Goal: Task Accomplishment & Management: Use online tool/utility

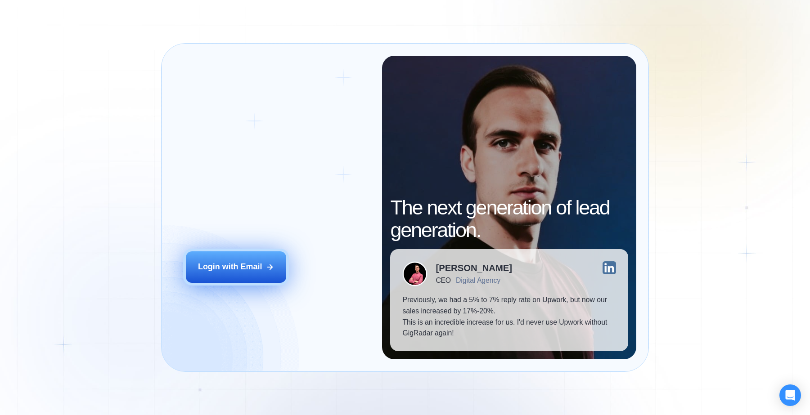
click at [233, 278] on button "Login with Email" at bounding box center [236, 267] width 100 height 31
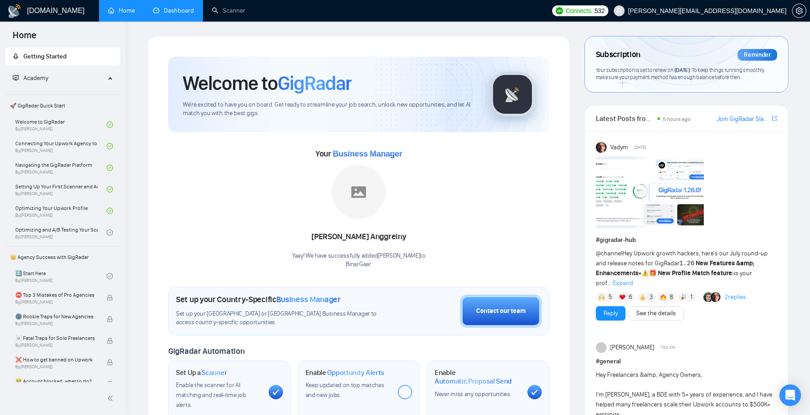
click at [175, 12] on link "Dashboard" at bounding box center [173, 11] width 41 height 8
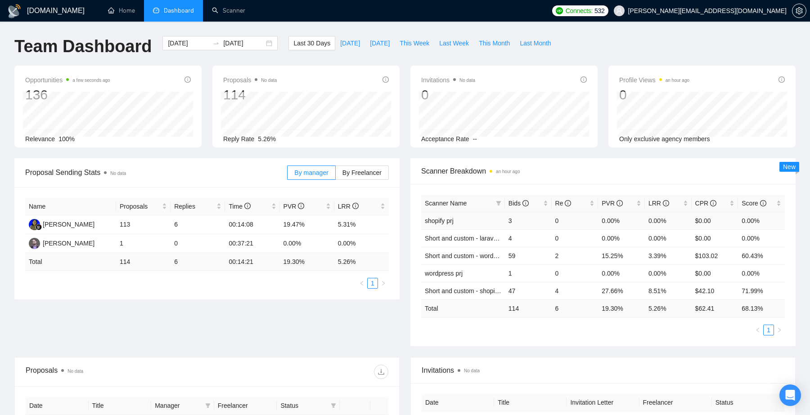
click at [487, 225] on td "shopify prj" at bounding box center [463, 221] width 84 height 18
click at [483, 218] on td "shopify prj" at bounding box center [463, 221] width 84 height 18
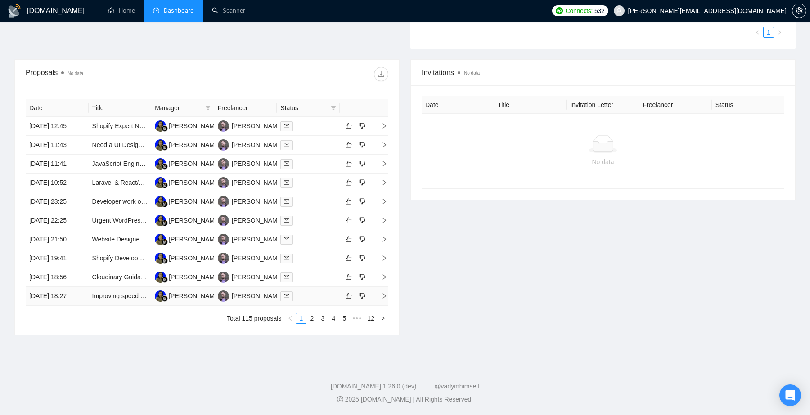
scroll to position [297, 0]
click at [82, 133] on td "[DATE] 12:45" at bounding box center [57, 127] width 63 height 19
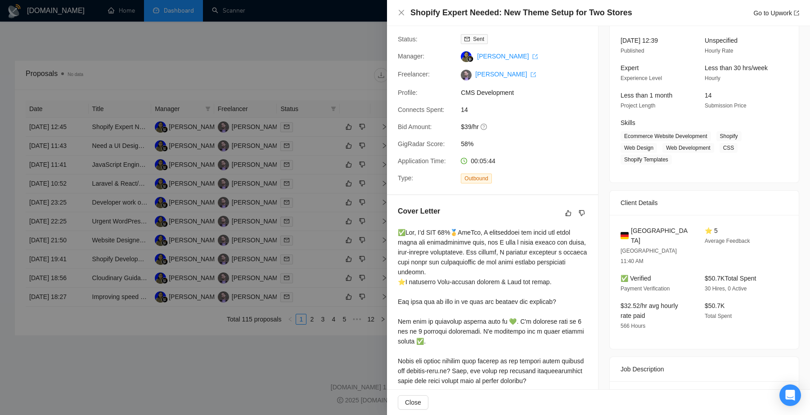
scroll to position [0, 0]
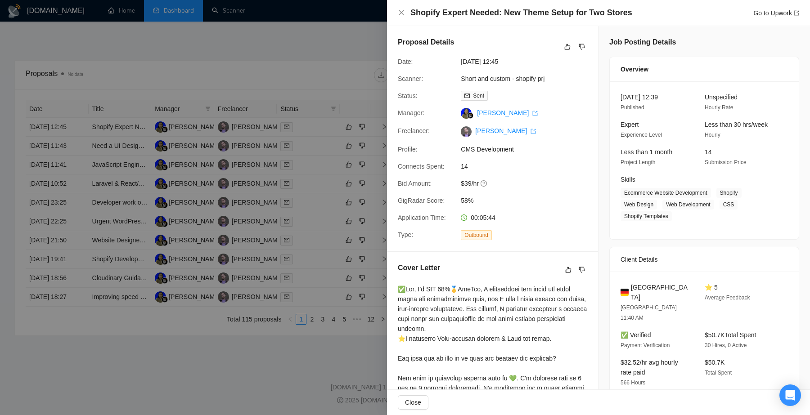
click at [280, 72] on div at bounding box center [405, 207] width 810 height 415
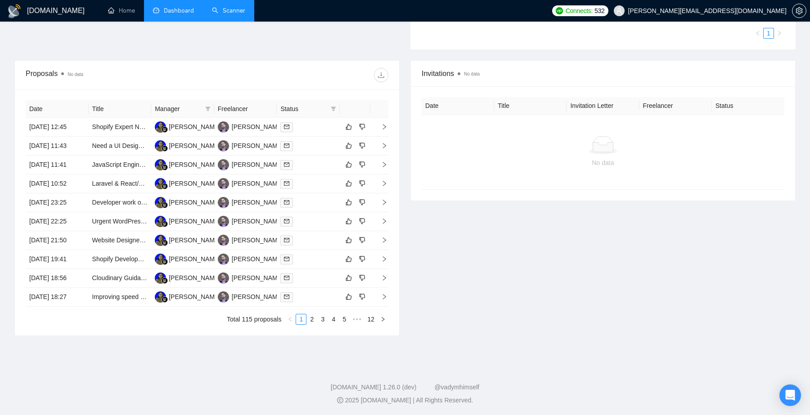
click at [227, 13] on link "Scanner" at bounding box center [228, 11] width 33 height 8
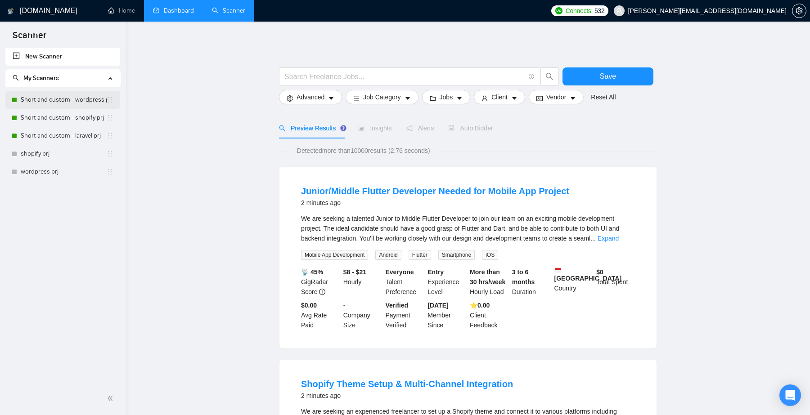
click at [70, 99] on link "Short and custom - wordpress prj" at bounding box center [64, 100] width 86 height 18
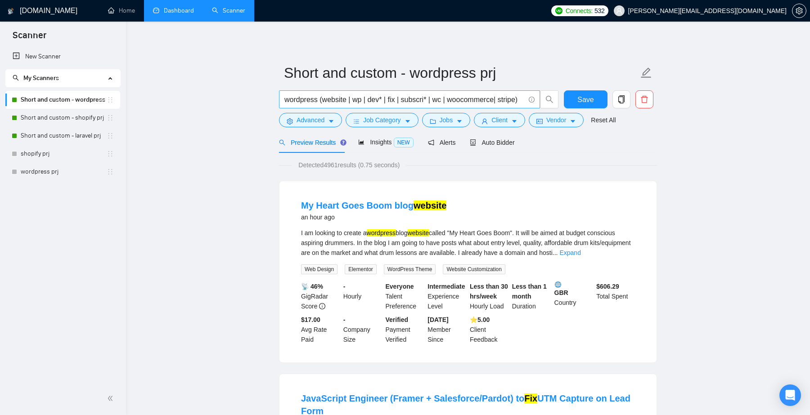
click at [477, 102] on input "wordpress (website | wp | dev* | fix | subscri* | wc | woocommerce| stripe)" at bounding box center [404, 99] width 240 height 11
click at [523, 100] on input "wordpress (website | wp | dev* | fix | subscri* | wc | woocommerce| stripe)" at bounding box center [404, 99] width 240 height 11
click at [317, 121] on span "Advanced" at bounding box center [311, 120] width 28 height 10
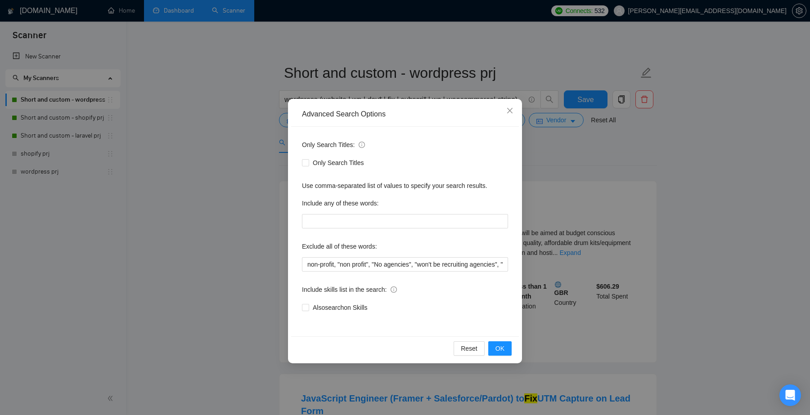
click at [404, 44] on div "Advanced Search Options Only Search Titles: Only Search Titles Use comma-separa…" at bounding box center [405, 207] width 810 height 415
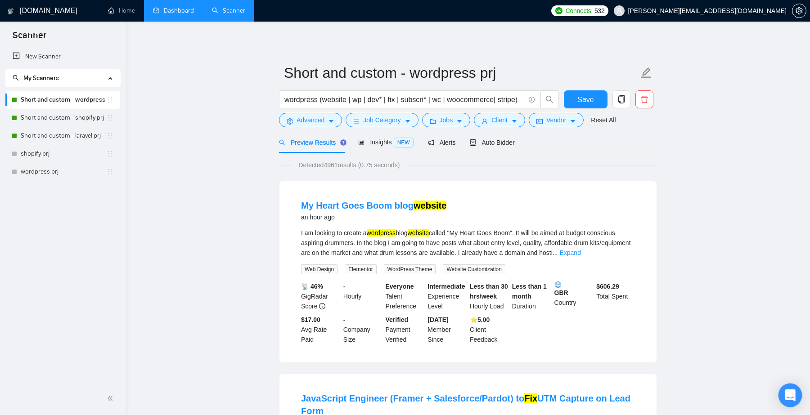
click at [794, 398] on icon "Open Intercom Messenger" at bounding box center [790, 396] width 10 height 12
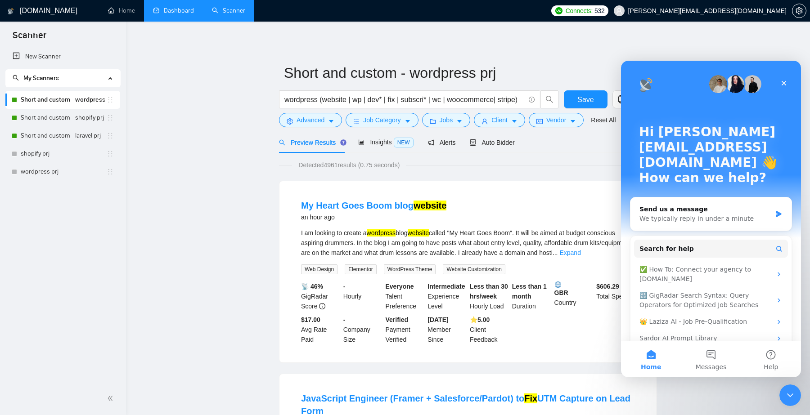
click at [171, 11] on link "Dashboard" at bounding box center [173, 11] width 41 height 8
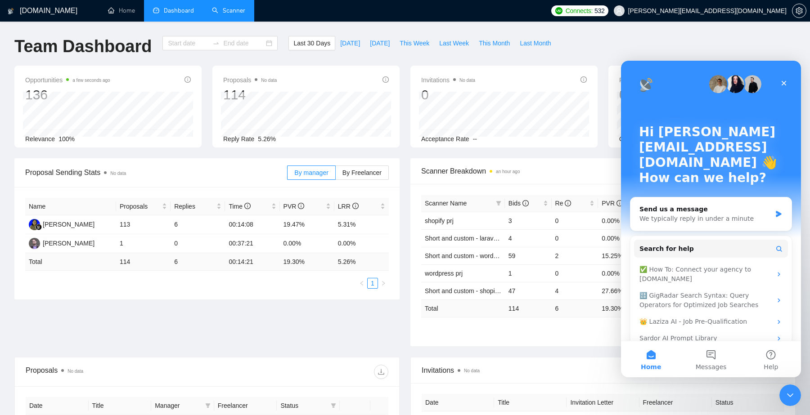
type input "[DATE]"
click at [784, 81] on icon "Close" at bounding box center [783, 83] width 7 height 7
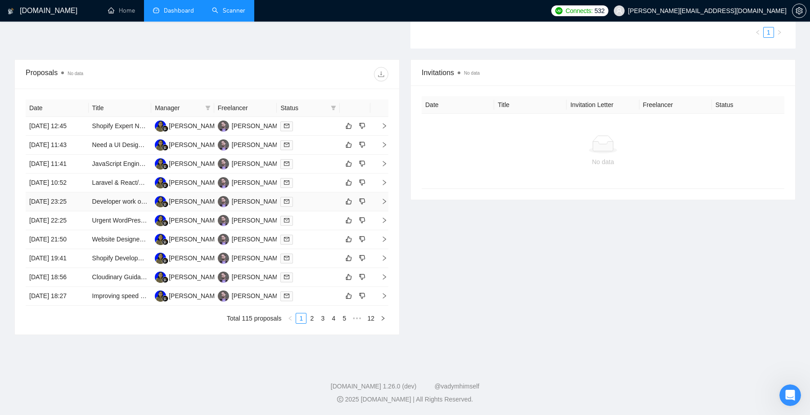
scroll to position [349, 0]
click at [121, 117] on td "Shopify Expert Needed: New Theme Setup for Two Stores" at bounding box center [120, 126] width 63 height 19
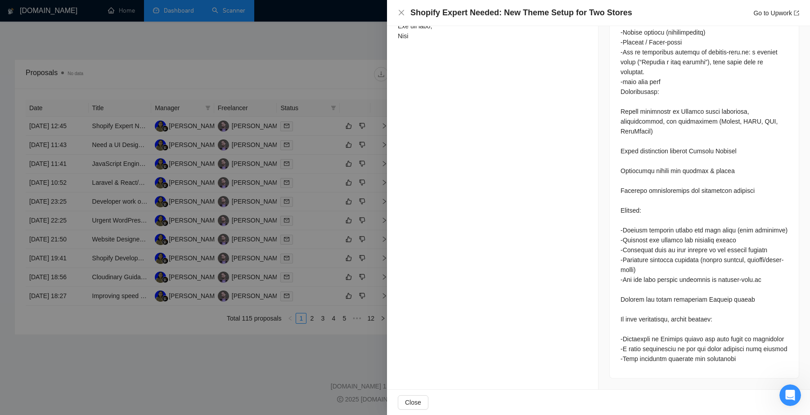
scroll to position [580, 0]
click at [134, 372] on div at bounding box center [405, 207] width 810 height 415
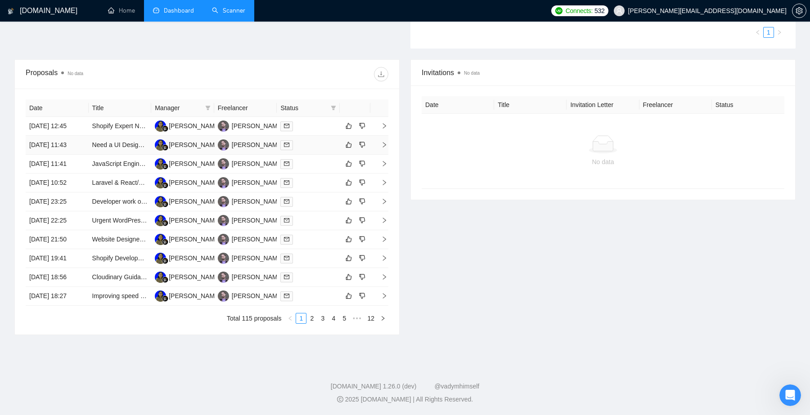
click at [82, 136] on td "[DATE] 11:43" at bounding box center [57, 145] width 63 height 19
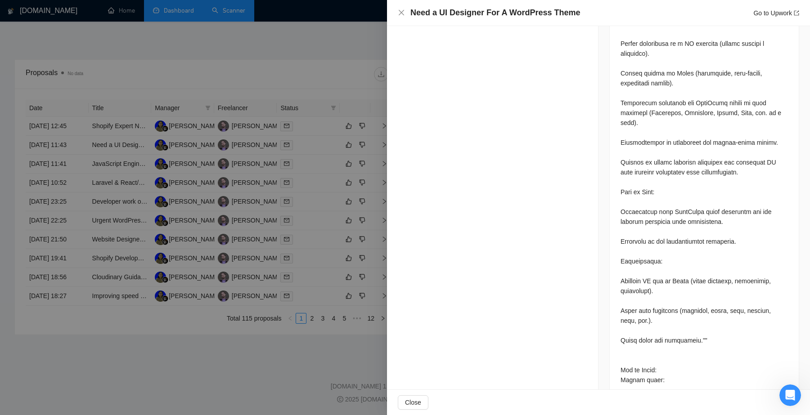
scroll to position [715, 0]
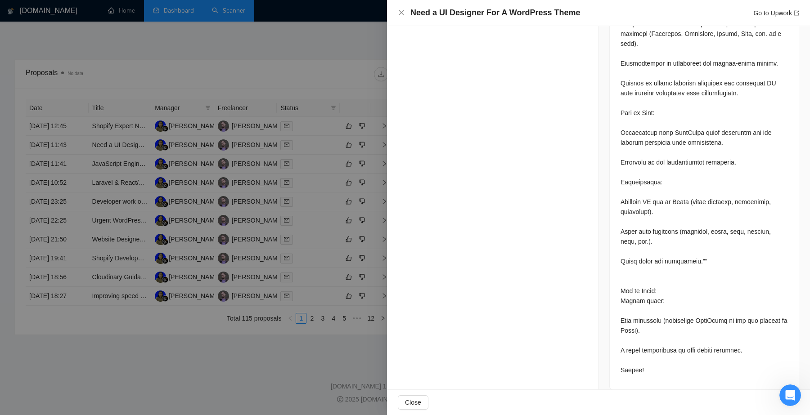
click at [173, 375] on div at bounding box center [405, 207] width 810 height 415
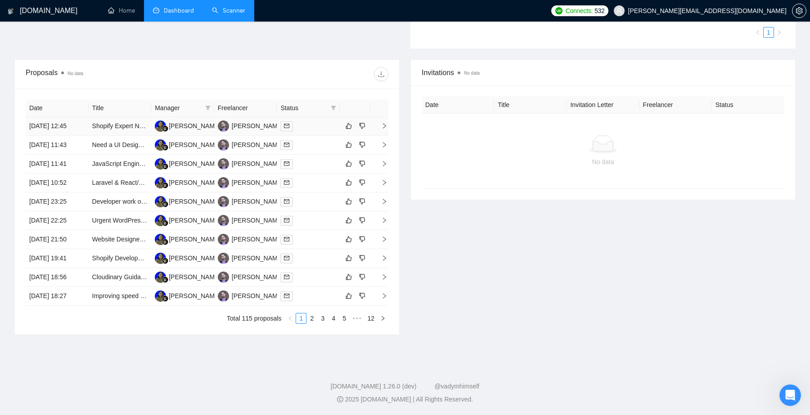
click at [125, 117] on td "Shopify Expert Needed: New Theme Setup for Two Stores" at bounding box center [120, 126] width 63 height 19
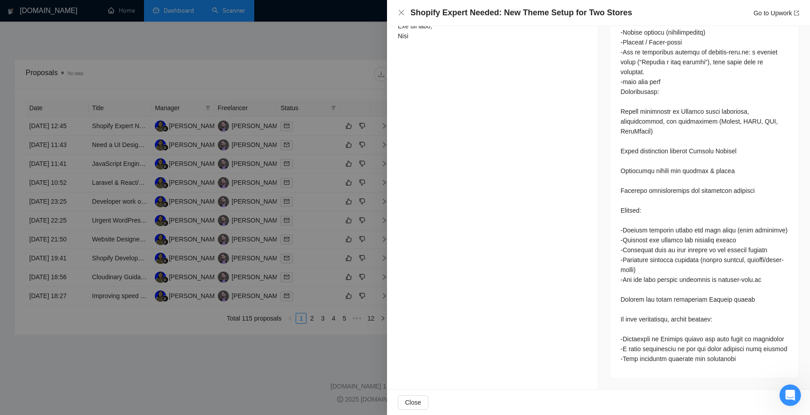
click at [272, 36] on div at bounding box center [405, 207] width 810 height 415
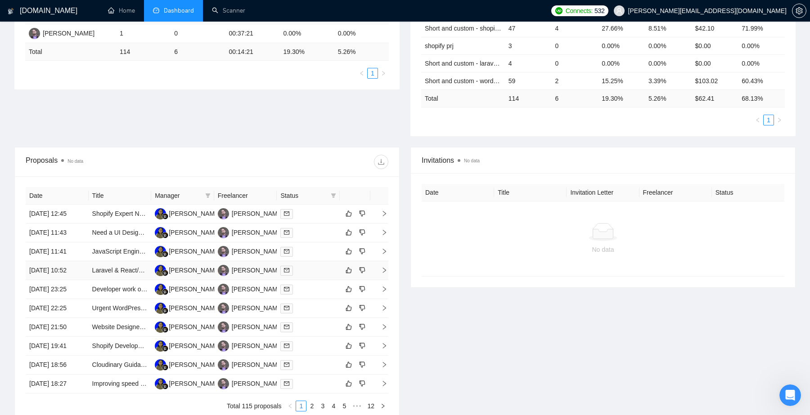
scroll to position [211, 0]
click at [86, 220] on td "[DATE] 12:45" at bounding box center [57, 213] width 63 height 19
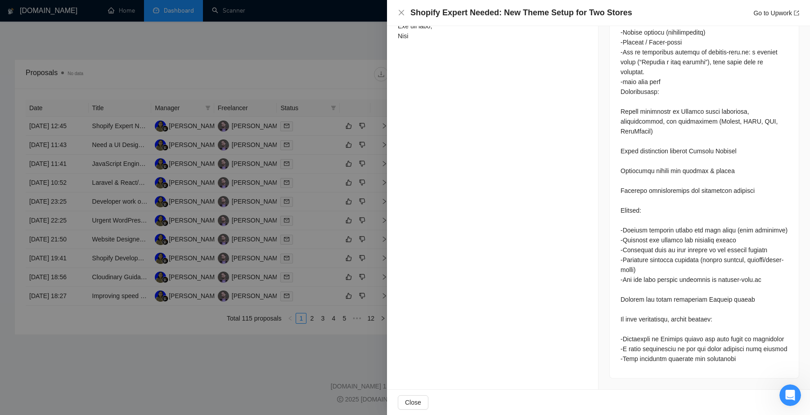
scroll to position [383, 0]
click at [174, 336] on div at bounding box center [405, 207] width 810 height 415
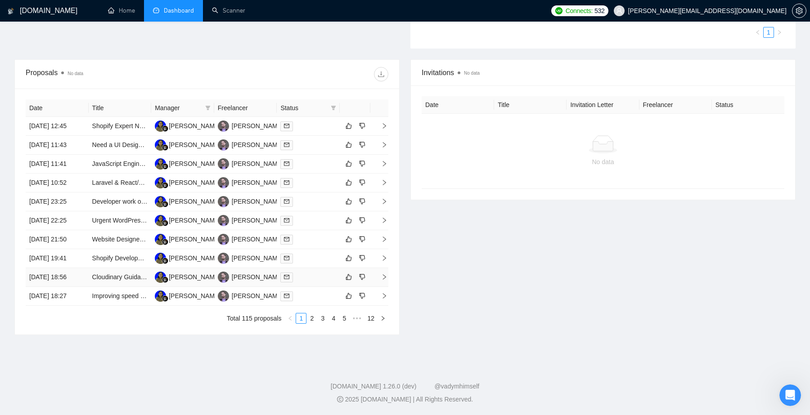
scroll to position [310, 0]
click at [81, 145] on td "[DATE] 11:43" at bounding box center [57, 145] width 63 height 19
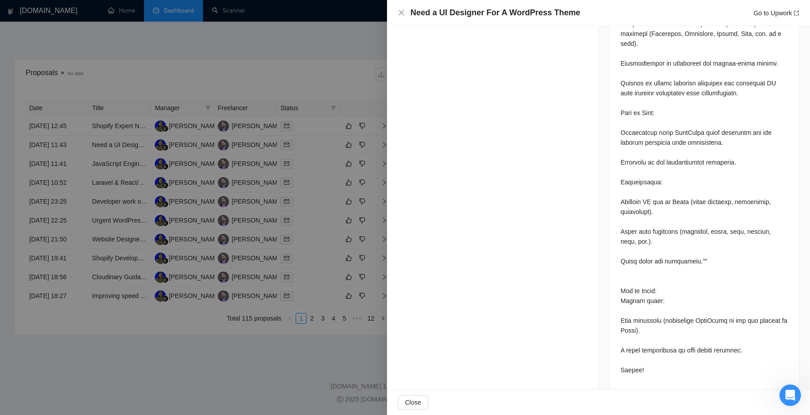
scroll to position [372, 0]
click at [94, 365] on div at bounding box center [405, 207] width 810 height 415
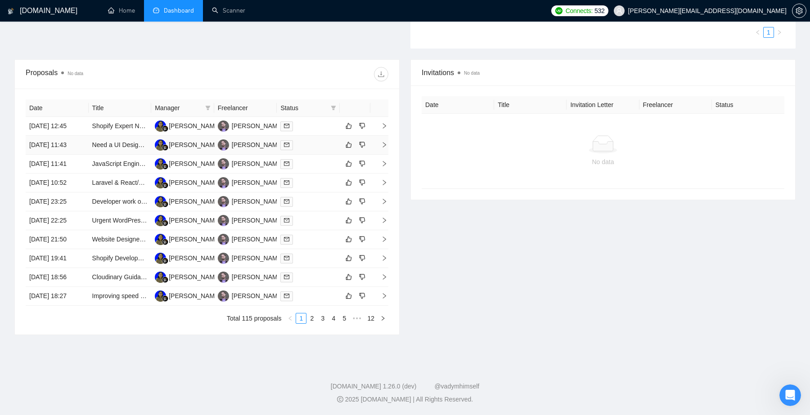
click at [81, 136] on td "[DATE] 11:43" at bounding box center [57, 145] width 63 height 19
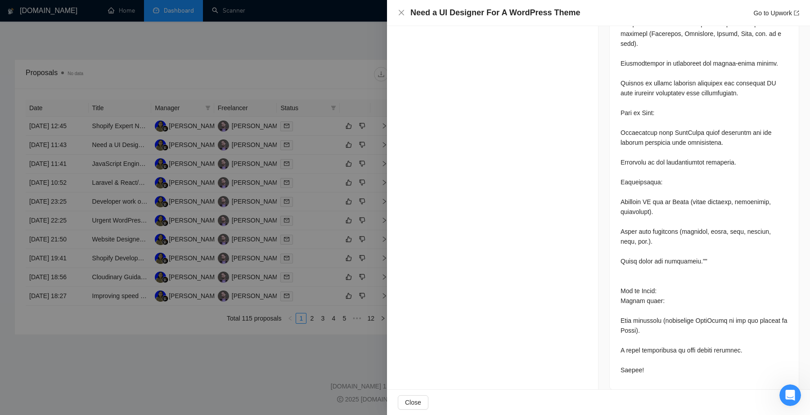
click at [122, 378] on div at bounding box center [405, 207] width 810 height 415
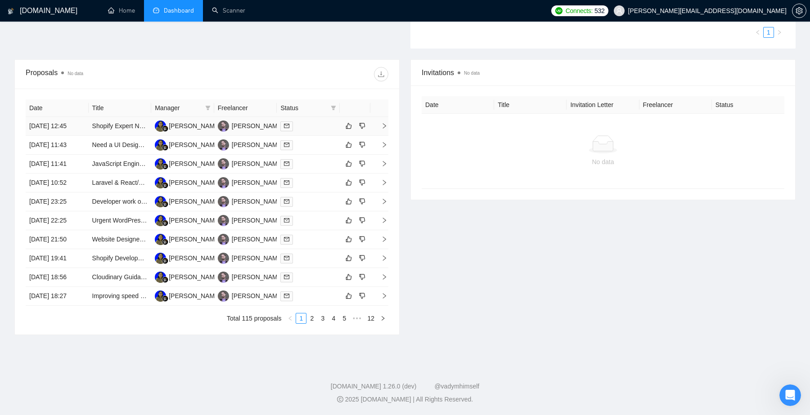
click at [81, 117] on td "[DATE] 12:45" at bounding box center [57, 126] width 63 height 19
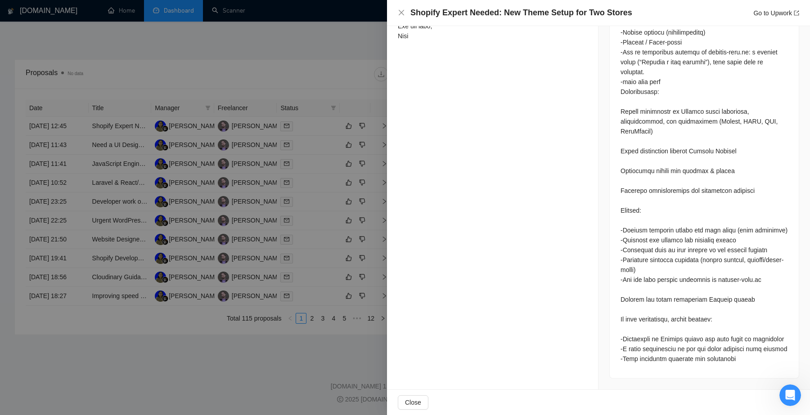
scroll to position [383, 0]
drag, startPoint x: 620, startPoint y: 297, endPoint x: 725, endPoint y: 303, distance: 105.5
click at [725, 303] on div at bounding box center [704, 123] width 189 height 510
copy div "In your application, please include:"
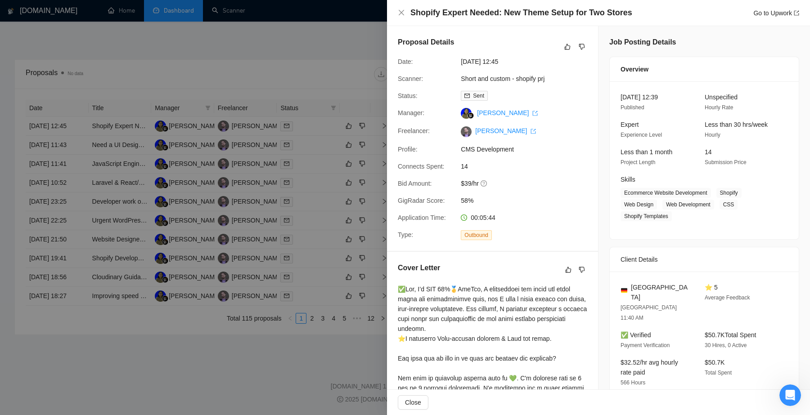
scroll to position [9, 0]
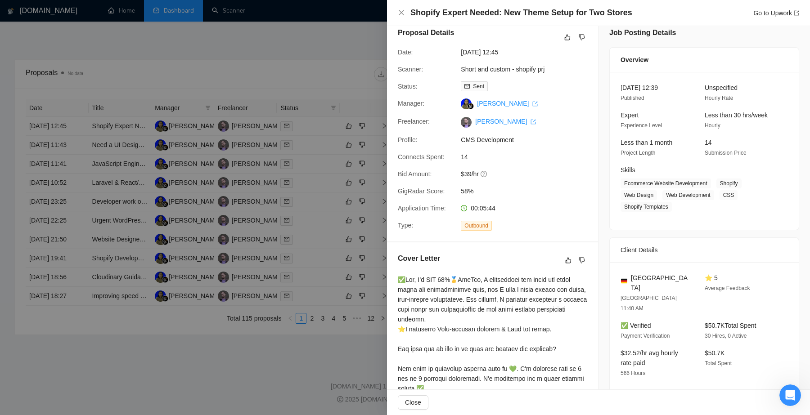
click at [429, 264] on h5 "Cover Letter" at bounding box center [419, 258] width 42 height 11
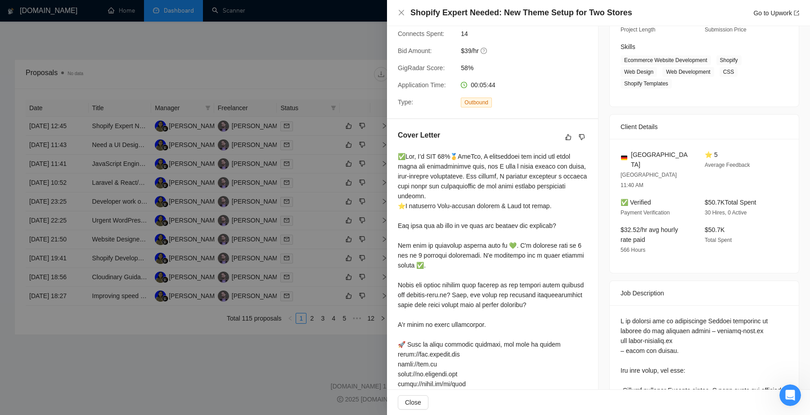
scroll to position [66, 0]
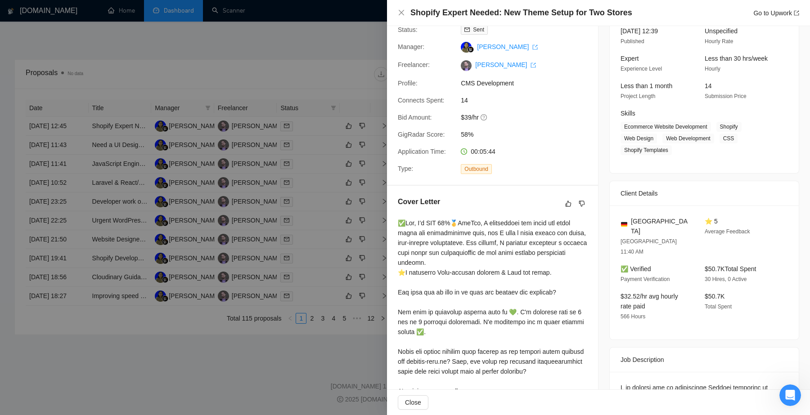
click at [252, 353] on div at bounding box center [405, 207] width 810 height 415
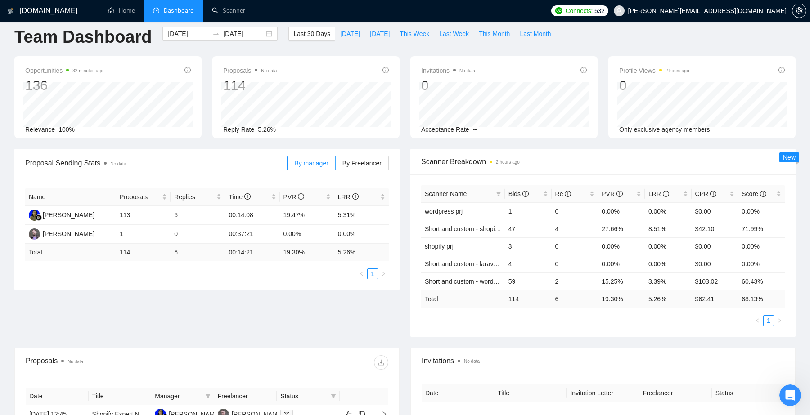
scroll to position [9, 0]
click at [97, 217] on td "[PERSON_NAME]" at bounding box center [70, 216] width 91 height 19
click at [75, 216] on div "[PERSON_NAME]" at bounding box center [69, 216] width 52 height 10
click at [193, 216] on td "6" at bounding box center [198, 216] width 54 height 19
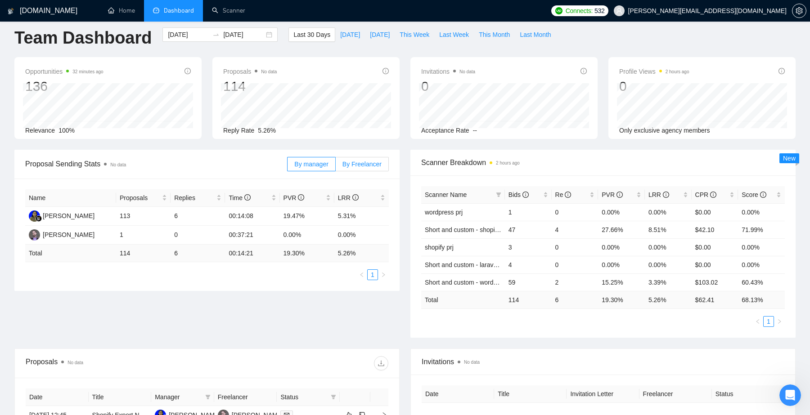
click at [368, 163] on span "By Freelancer" at bounding box center [361, 164] width 39 height 7
click at [336, 166] on input "By Freelancer" at bounding box center [336, 166] width 0 height 0
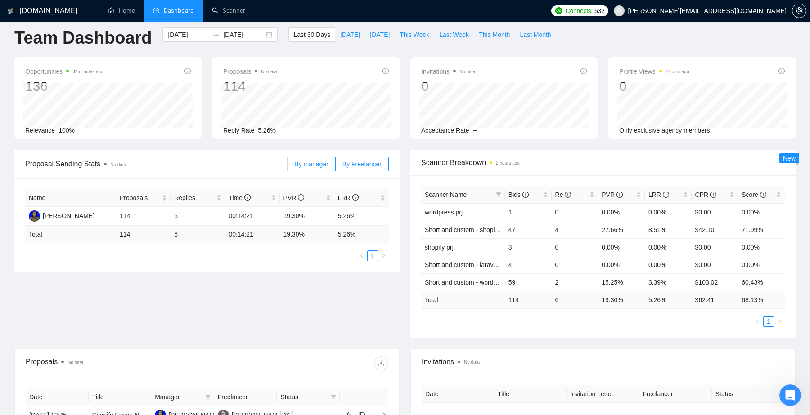
click at [318, 164] on span "By manager" at bounding box center [311, 164] width 34 height 7
click at [288, 166] on input "By manager" at bounding box center [288, 166] width 0 height 0
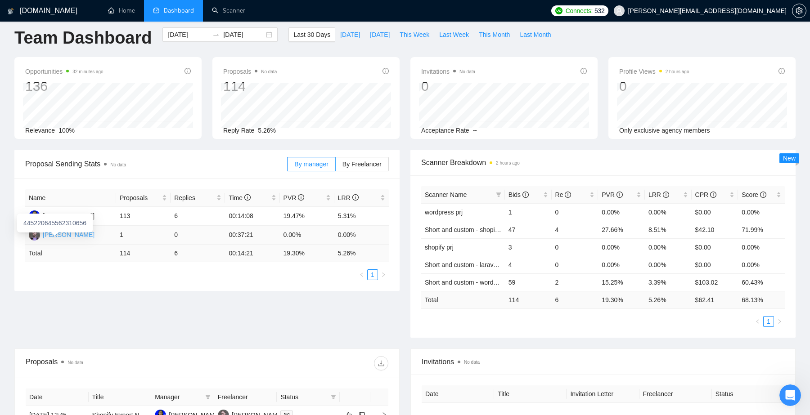
click at [79, 233] on div "[PERSON_NAME]" at bounding box center [69, 235] width 52 height 10
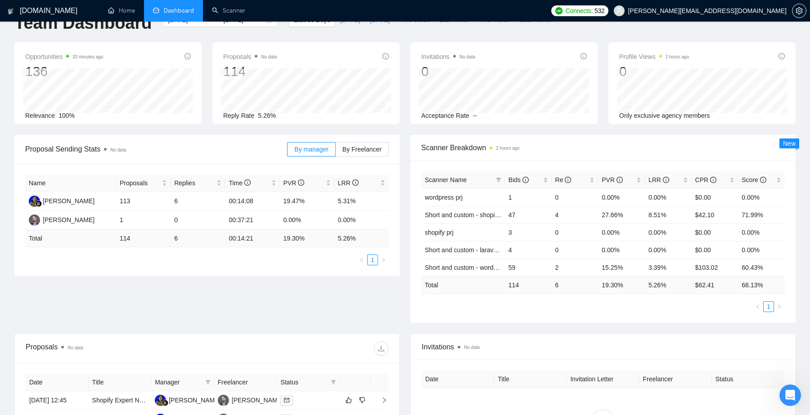
scroll to position [0, 0]
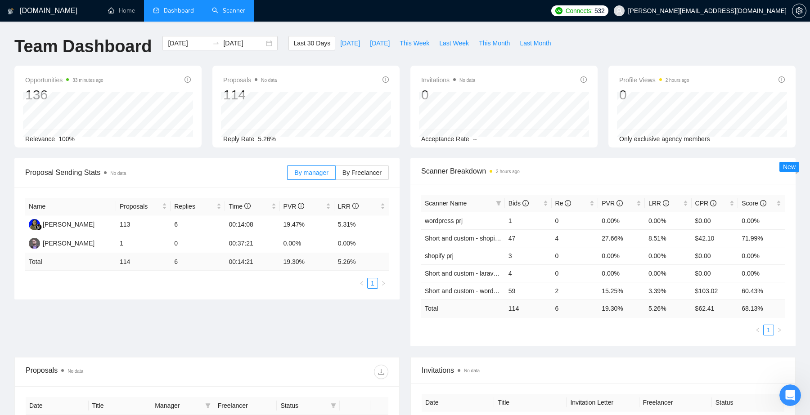
click at [212, 12] on link "Scanner" at bounding box center [228, 11] width 33 height 8
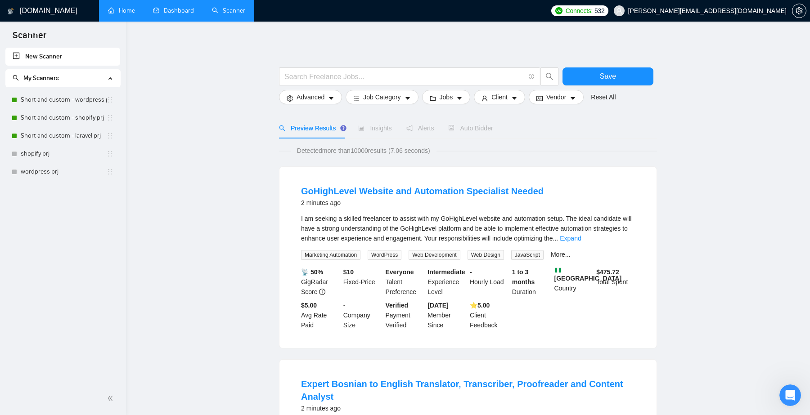
click at [126, 14] on link "Home" at bounding box center [121, 11] width 27 height 8
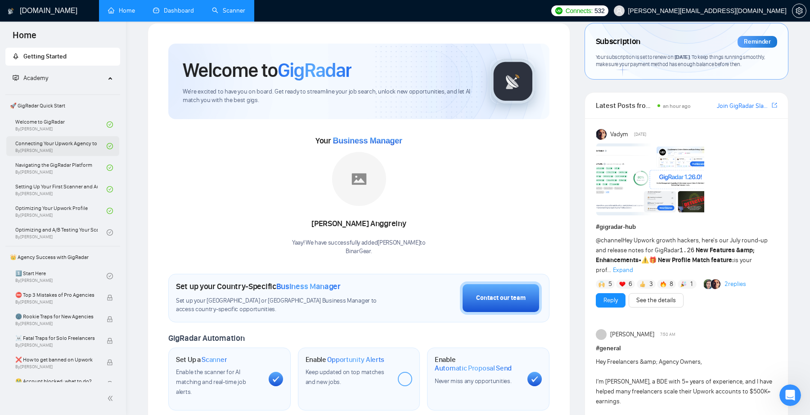
click at [58, 147] on link "Connecting Your Upwork Agency to GigRadar By Vlad Timinsky" at bounding box center [60, 146] width 91 height 20
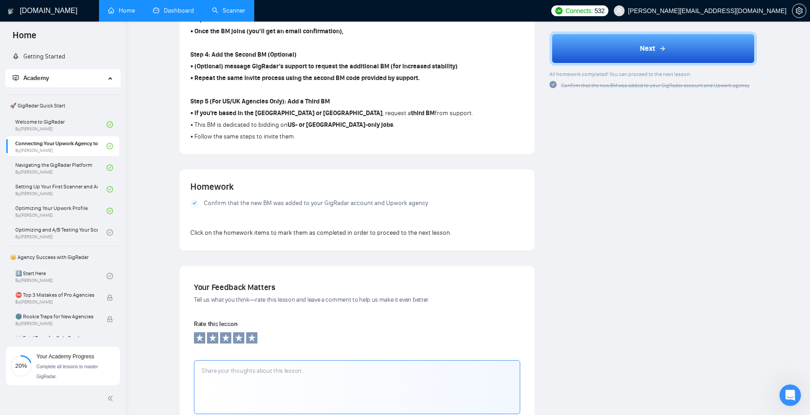
scroll to position [549, 0]
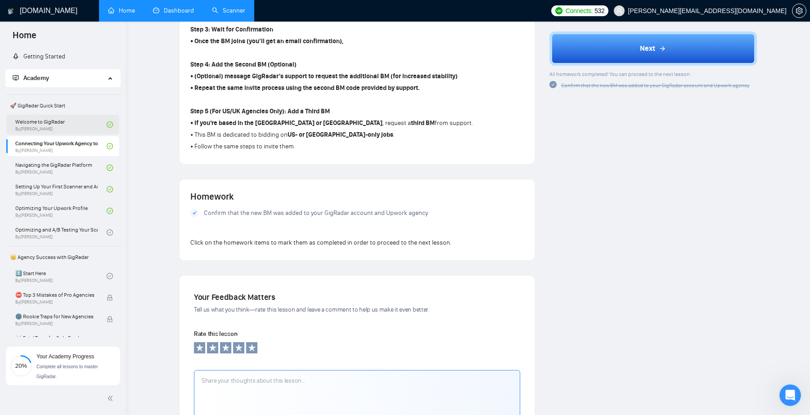
click at [61, 124] on link "Welcome to GigRadar By Vlad Timinsky" at bounding box center [60, 125] width 91 height 20
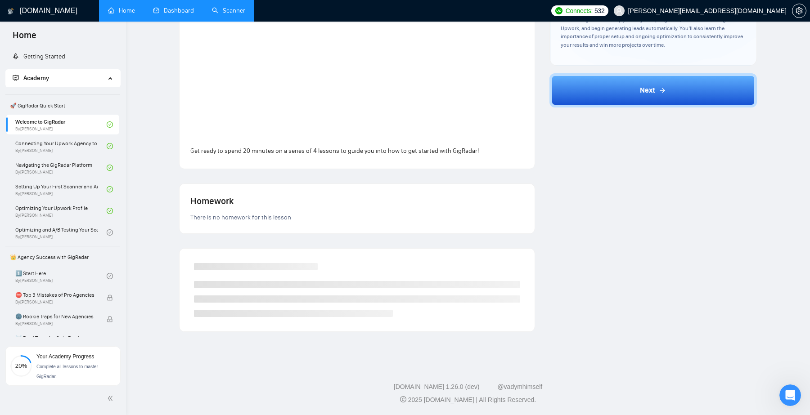
scroll to position [300, 0]
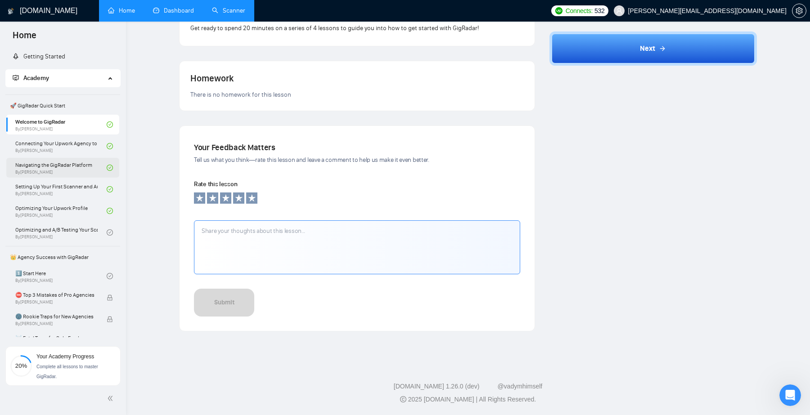
click at [54, 163] on link "Navigating the GigRadar Platform By Vlad Timinsky" at bounding box center [60, 168] width 91 height 20
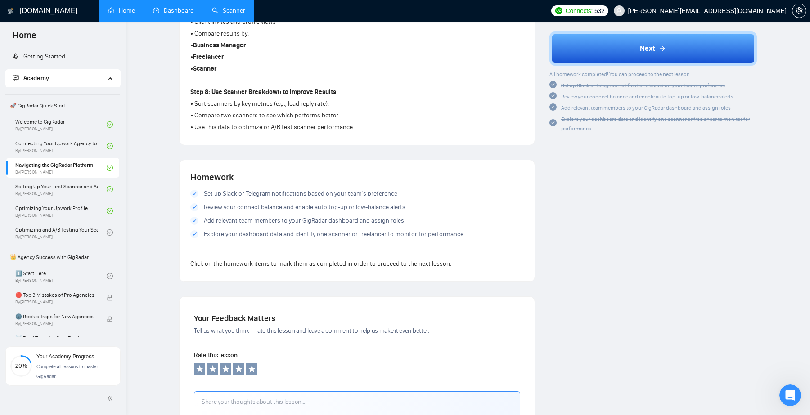
scroll to position [705, 0]
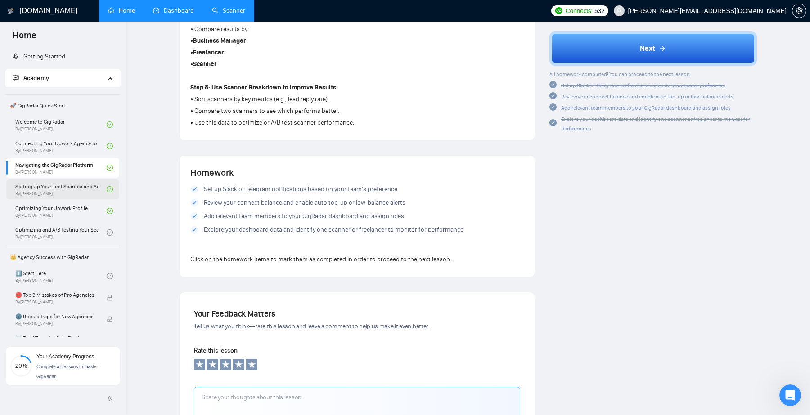
click at [49, 195] on link "Setting Up Your First Scanner and Auto-Bidder By Vlad Timinsky" at bounding box center [60, 190] width 91 height 20
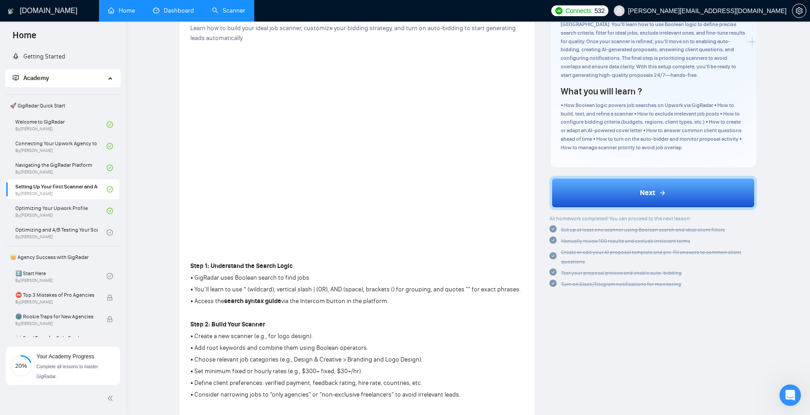
scroll to position [67, 0]
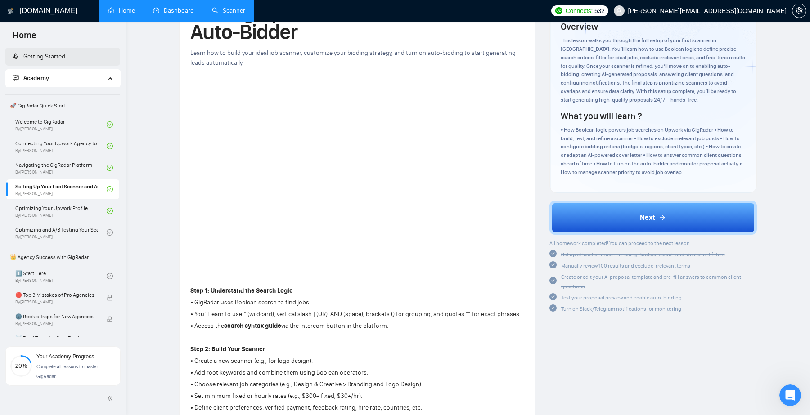
click at [51, 60] on link "Getting Started" at bounding box center [39, 57] width 53 height 8
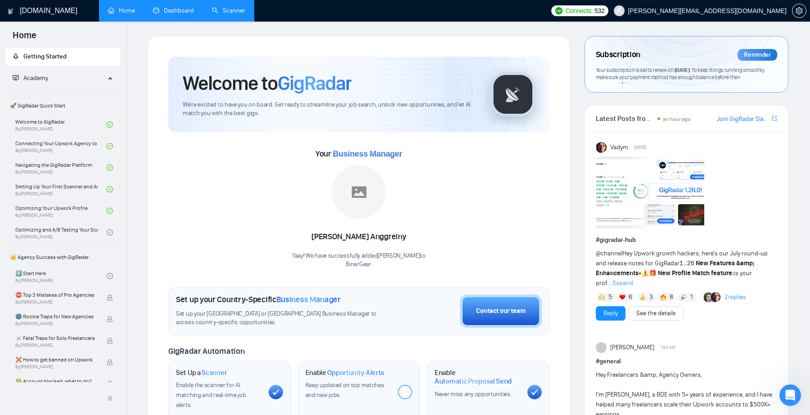
click at [226, 7] on link "Scanner" at bounding box center [228, 11] width 33 height 8
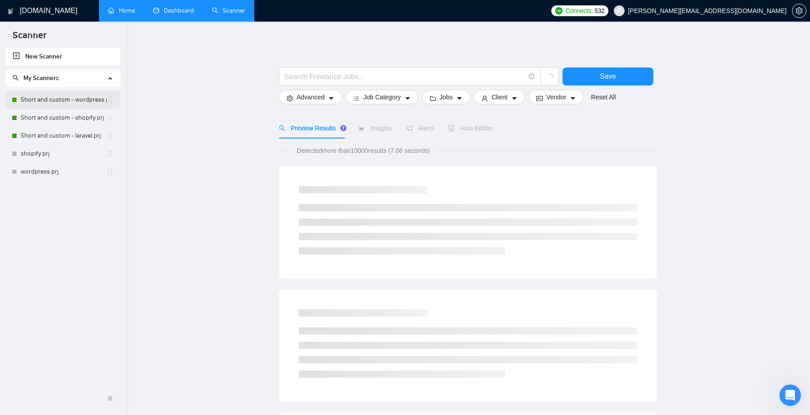
click at [77, 103] on link "Short and custom - wordpress prj" at bounding box center [64, 100] width 86 height 18
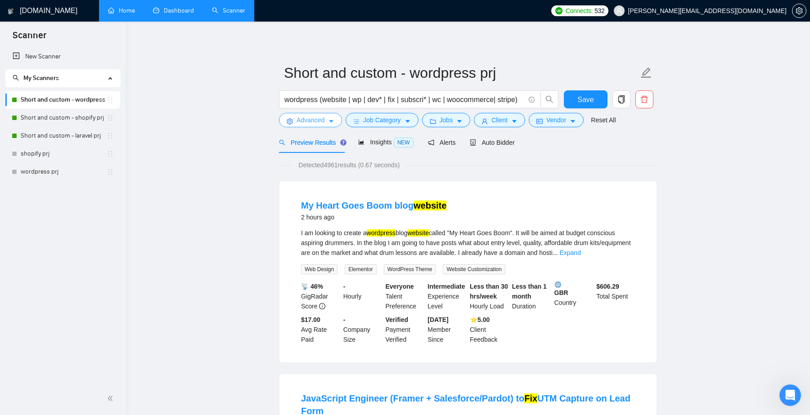
click at [323, 119] on span "Advanced" at bounding box center [311, 120] width 28 height 10
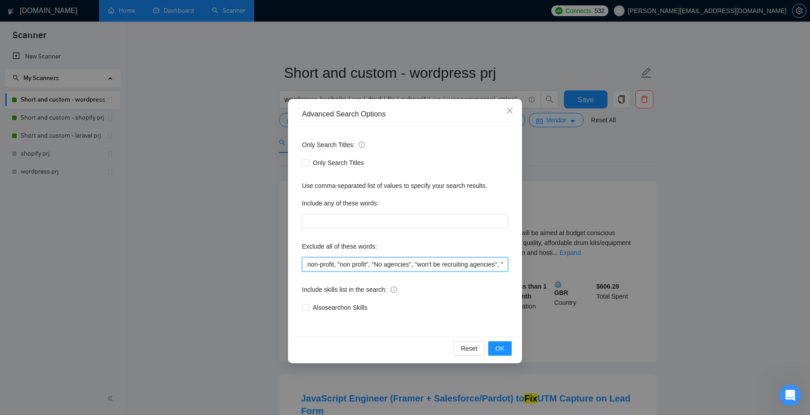
click at [429, 266] on input "non-profit, "non profit", "No agencies", "won't be recruiting agencies", "agenc…" at bounding box center [405, 264] width 206 height 14
click at [511, 110] on icon "close" at bounding box center [509, 110] width 7 height 7
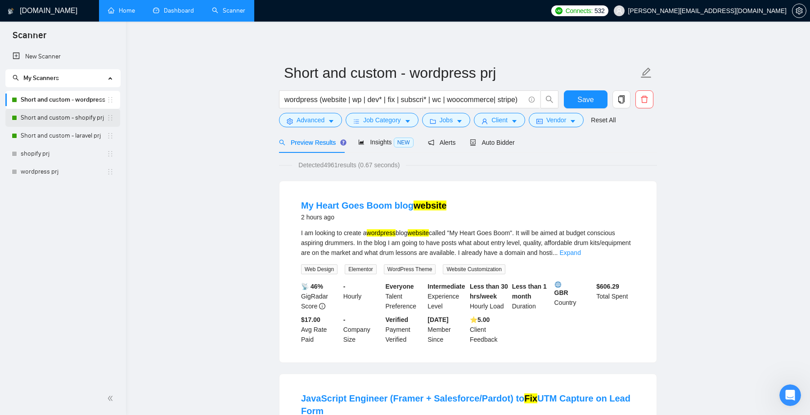
click at [79, 113] on link "Short and custom - shopify prj" at bounding box center [64, 118] width 86 height 18
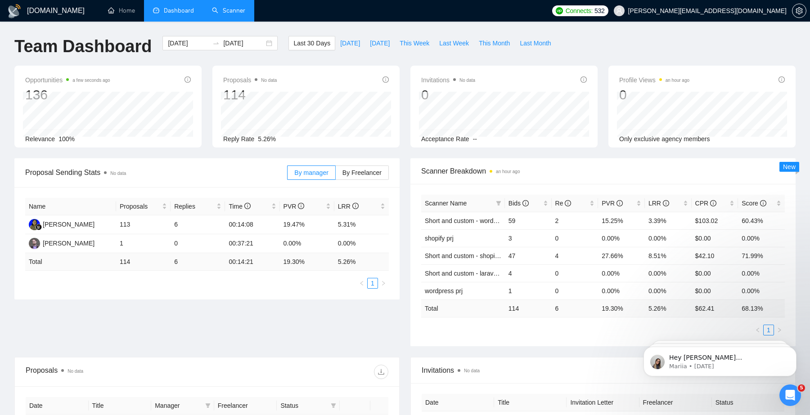
click at [231, 14] on link "Scanner" at bounding box center [228, 11] width 33 height 8
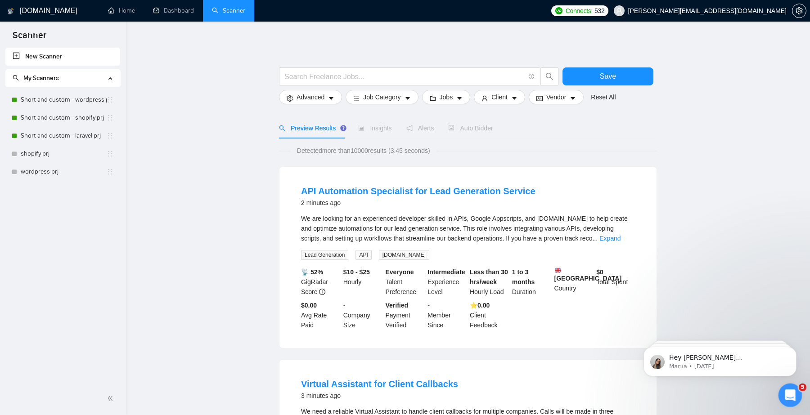
click at [787, 402] on div "Open Intercom Messenger" at bounding box center [789, 394] width 30 height 30
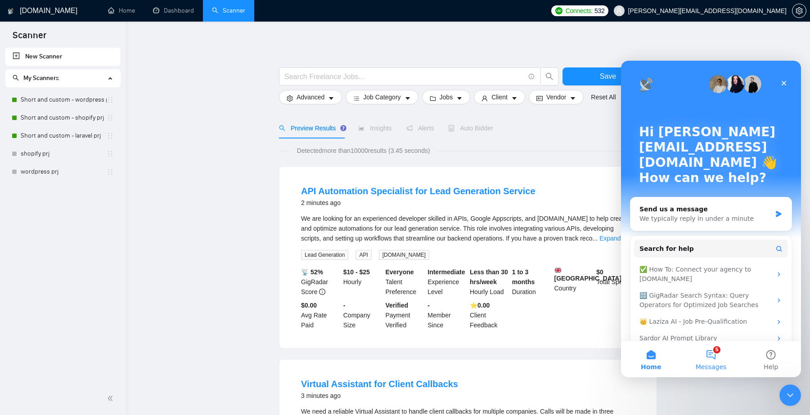
click at [711, 365] on span "Messages" at bounding box center [711, 367] width 31 height 6
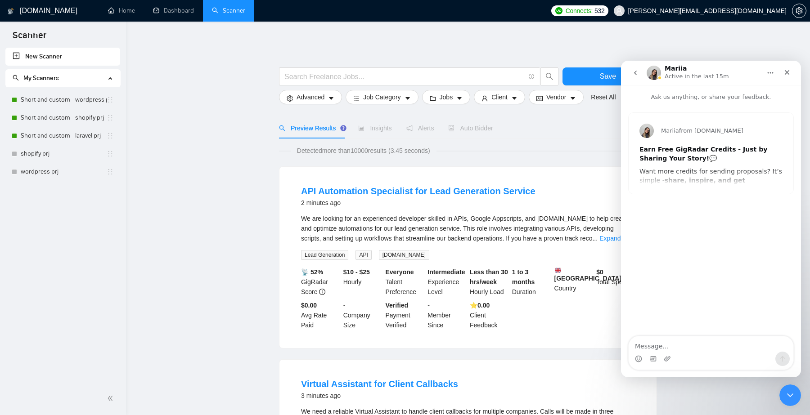
click at [635, 71] on icon "go back" at bounding box center [635, 72] width 7 height 7
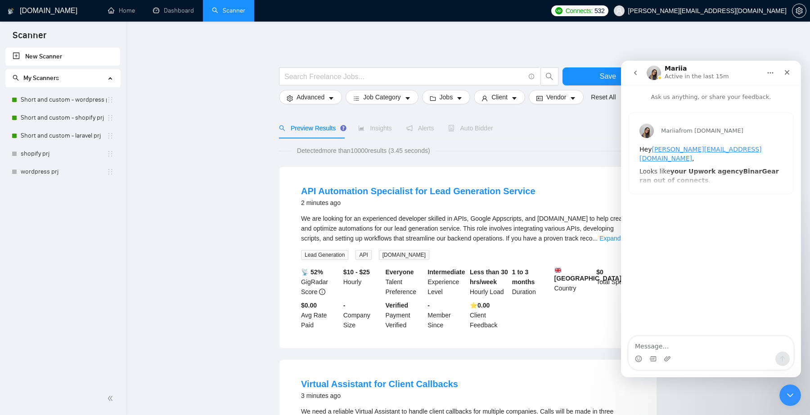
click at [636, 74] on icon "go back" at bounding box center [635, 73] width 3 height 4
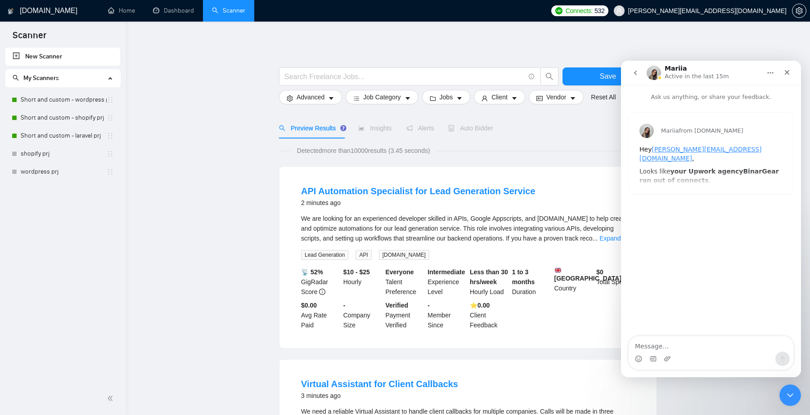
click at [635, 73] on icon "go back" at bounding box center [635, 72] width 7 height 7
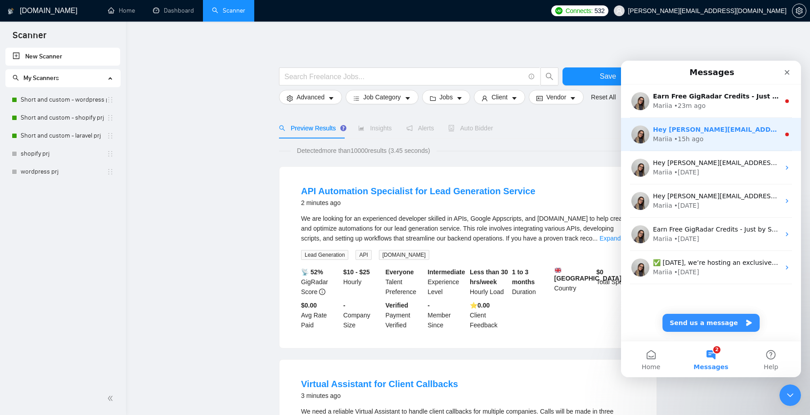
click at [712, 137] on div "Mariia • 15h ago" at bounding box center [716, 139] width 127 height 9
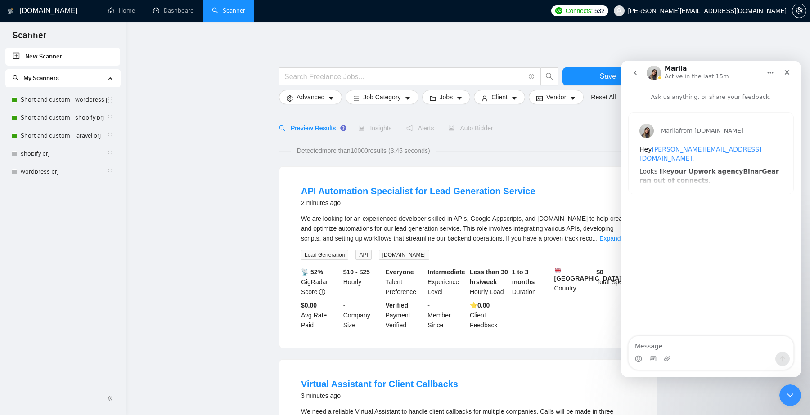
click at [636, 70] on icon "go back" at bounding box center [635, 72] width 7 height 7
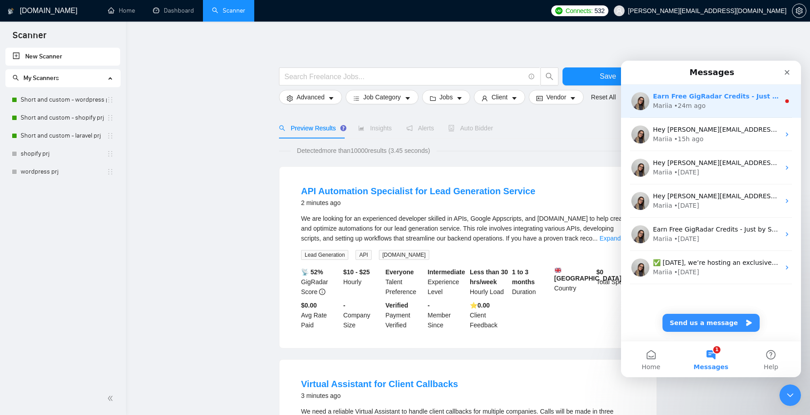
click at [734, 109] on div "Mariia • 24m ago" at bounding box center [716, 105] width 127 height 9
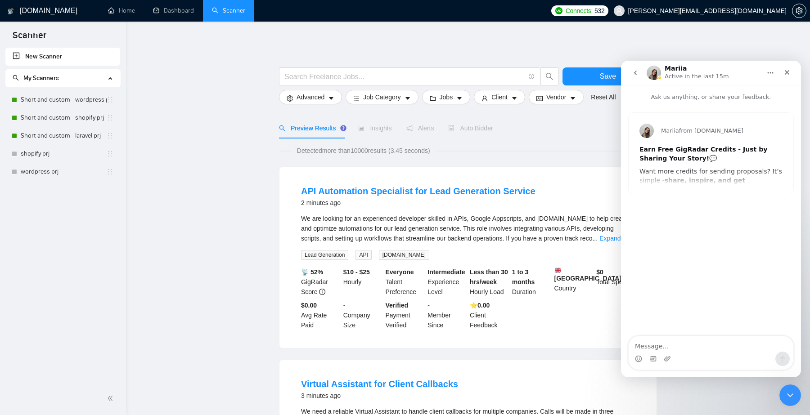
click at [637, 72] on icon "go back" at bounding box center [635, 72] width 7 height 7
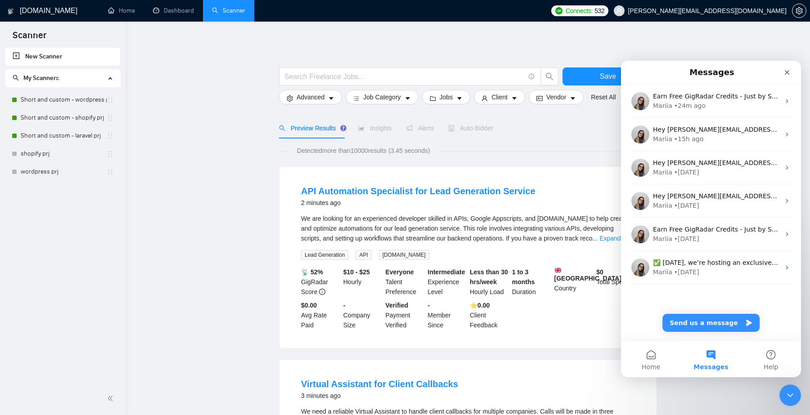
click at [790, 72] on icon "Close" at bounding box center [786, 72] width 7 height 7
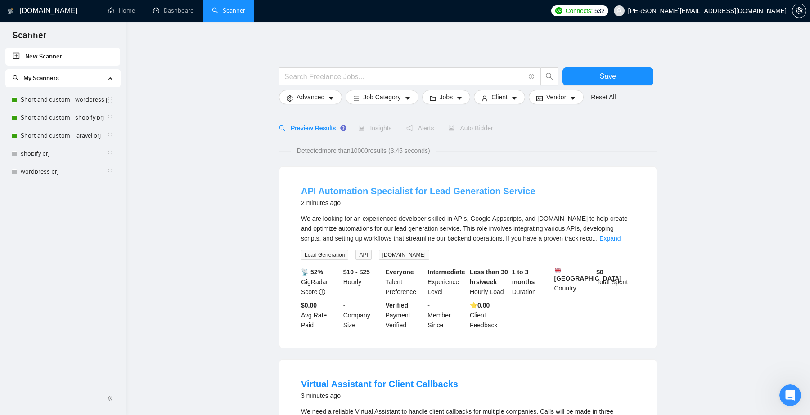
click at [494, 194] on link "API Automation Specialist for Lead Generation Service" at bounding box center [418, 191] width 234 height 10
click at [455, 202] on div "2 minutes ago" at bounding box center [418, 203] width 234 height 11
click at [449, 190] on link "API Automation Specialist for Lead Generation Service" at bounding box center [418, 191] width 234 height 10
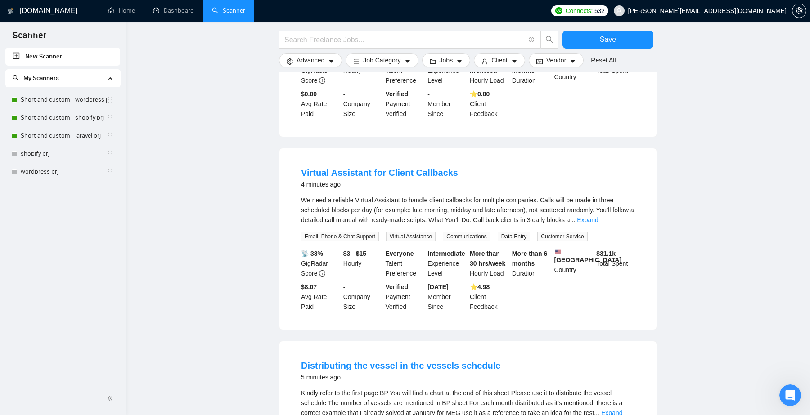
scroll to position [213, 0]
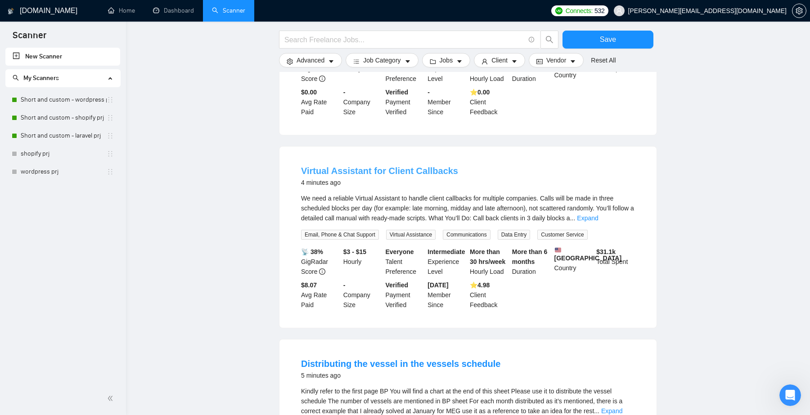
click at [395, 176] on link "Virtual Assistant for Client Callbacks" at bounding box center [379, 171] width 157 height 10
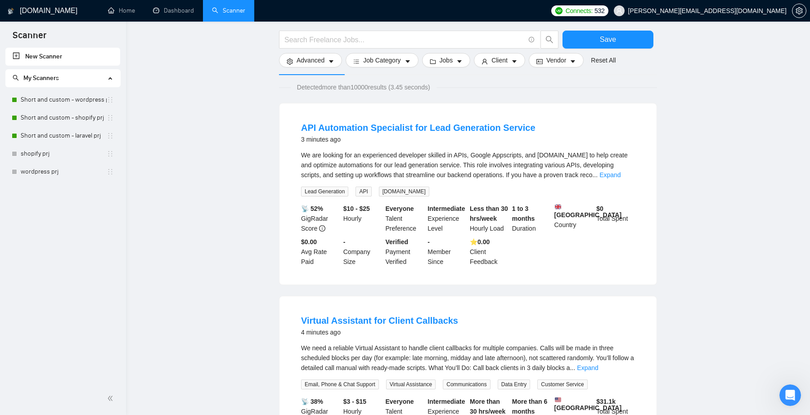
scroll to position [0, 0]
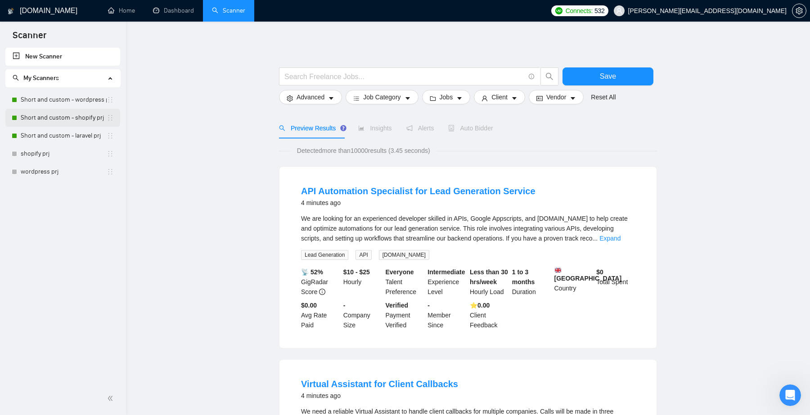
click at [61, 117] on link "Short and custom - shopify prj" at bounding box center [64, 118] width 86 height 18
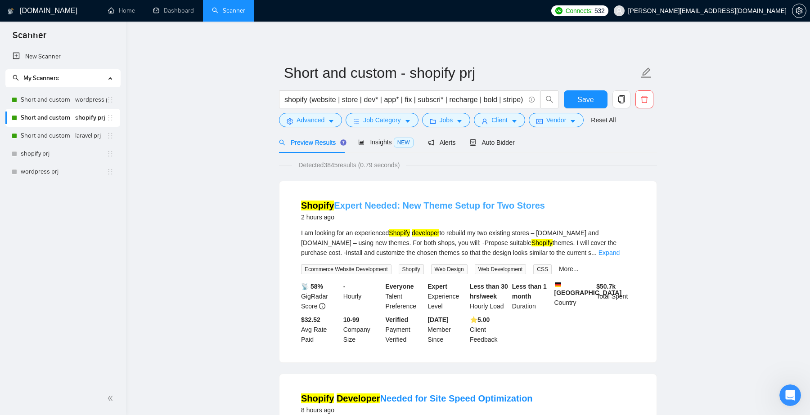
click at [451, 208] on link "Shopify Expert Needed: New Theme Setup for Two Stores" at bounding box center [423, 206] width 244 height 10
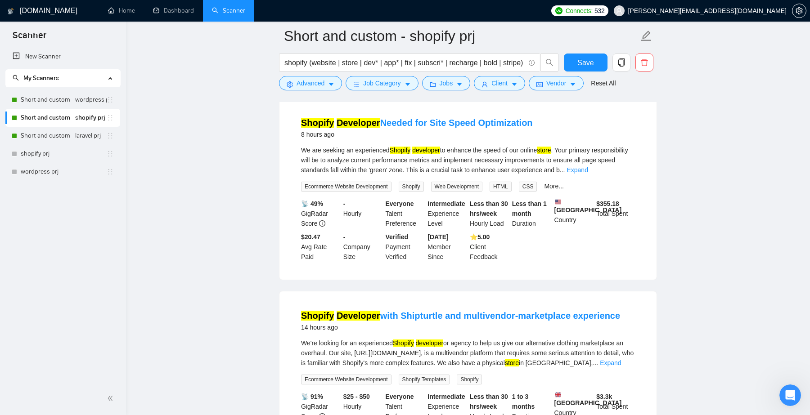
scroll to position [279, 0]
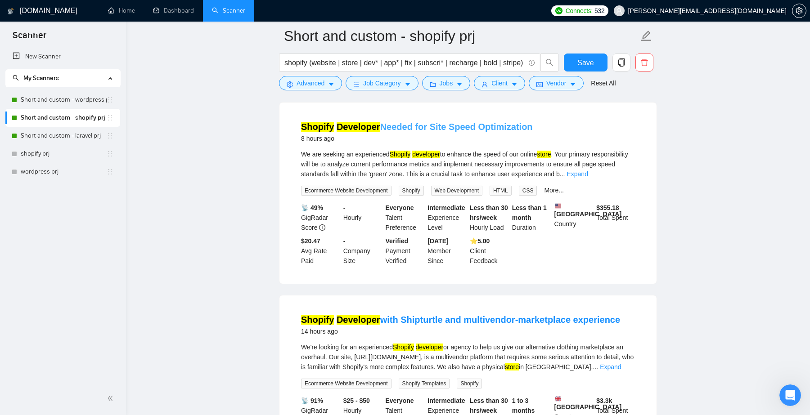
click at [410, 129] on link "Shopify Developer Needed for Site Speed Optimization" at bounding box center [417, 127] width 232 height 10
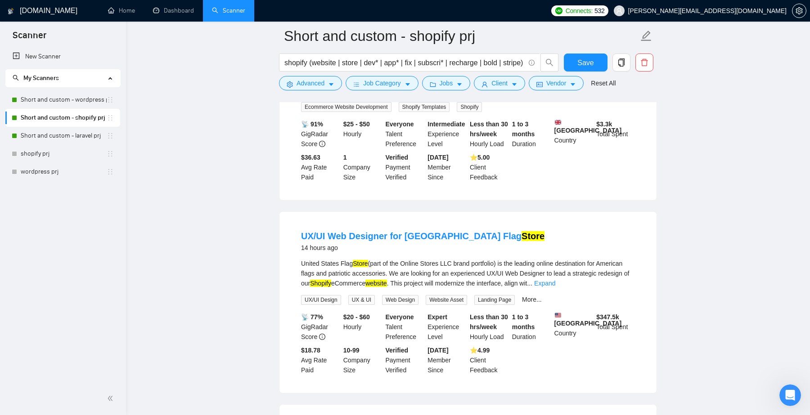
scroll to position [557, 0]
click at [55, 54] on link "New Scanner" at bounding box center [63, 57] width 100 height 18
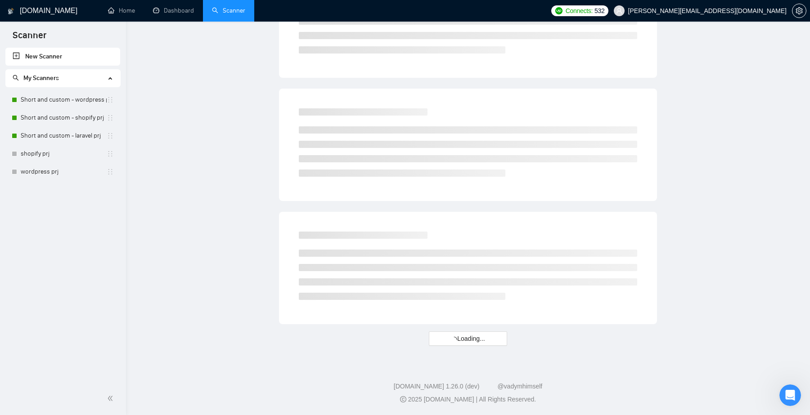
scroll to position [448, 0]
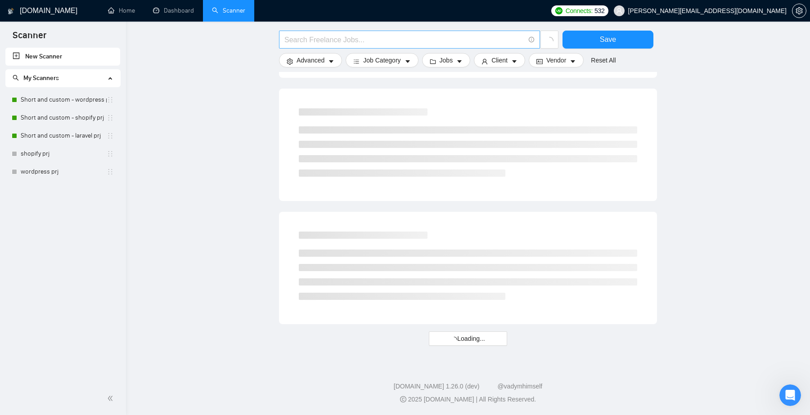
click at [314, 43] on input "text" at bounding box center [404, 39] width 240 height 11
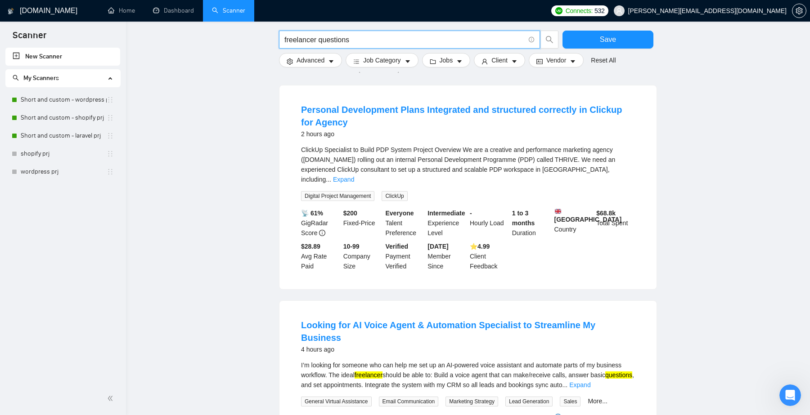
scroll to position [82, 0]
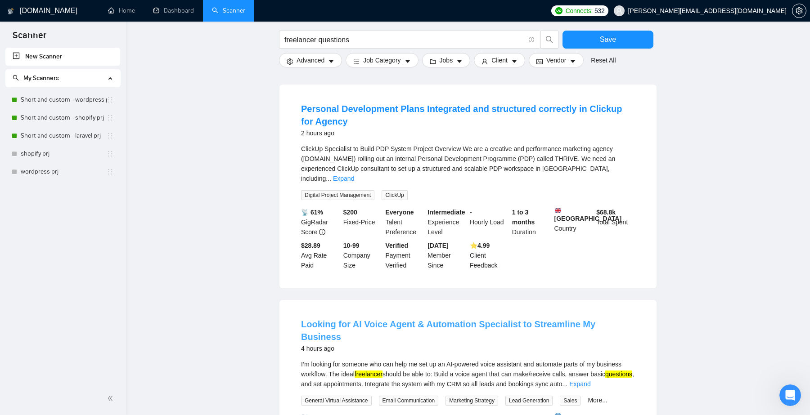
click at [419, 323] on link "Looking for AI Voice Agent & Automation Specialist to Streamline My Business" at bounding box center [448, 330] width 294 height 22
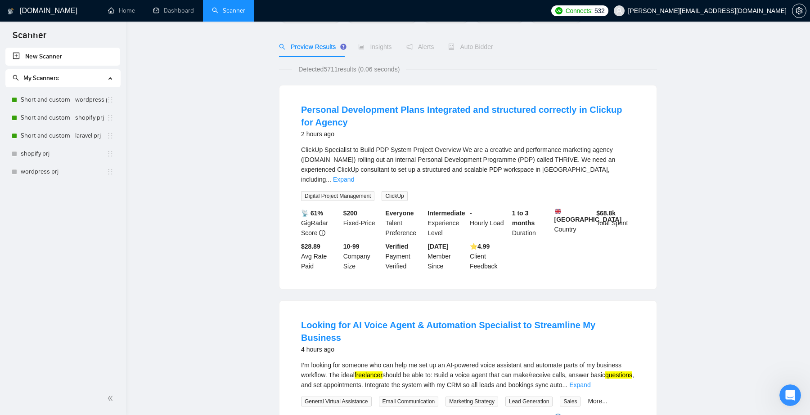
scroll to position [0, 0]
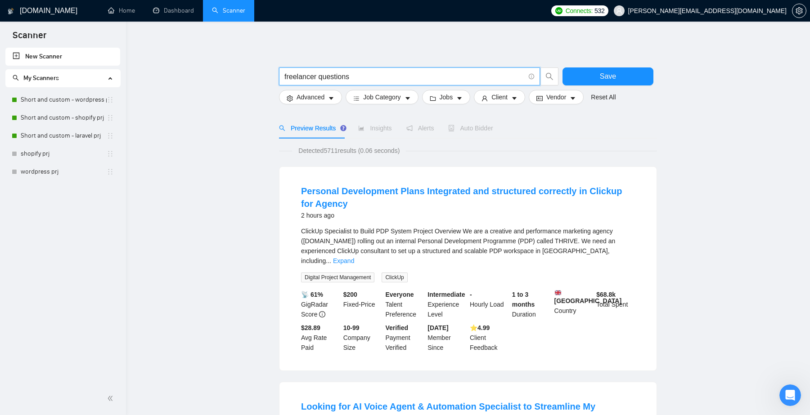
drag, startPoint x: 360, startPoint y: 80, endPoint x: 215, endPoint y: 77, distance: 144.9
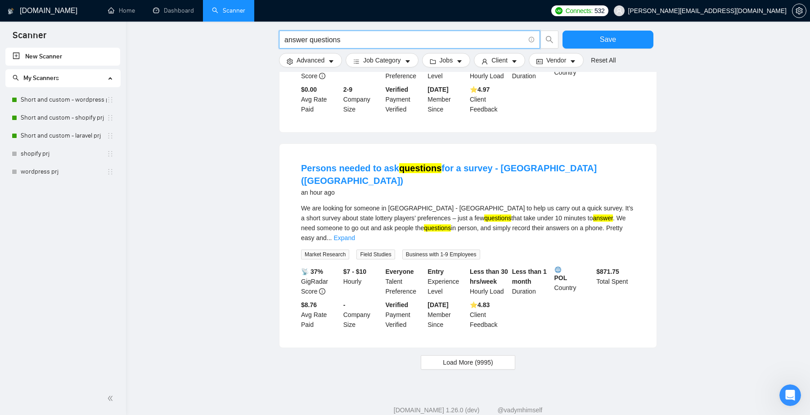
scroll to position [832, 0]
type input "answer questions"
click at [490, 357] on span "Load More (9995)" at bounding box center [468, 362] width 50 height 10
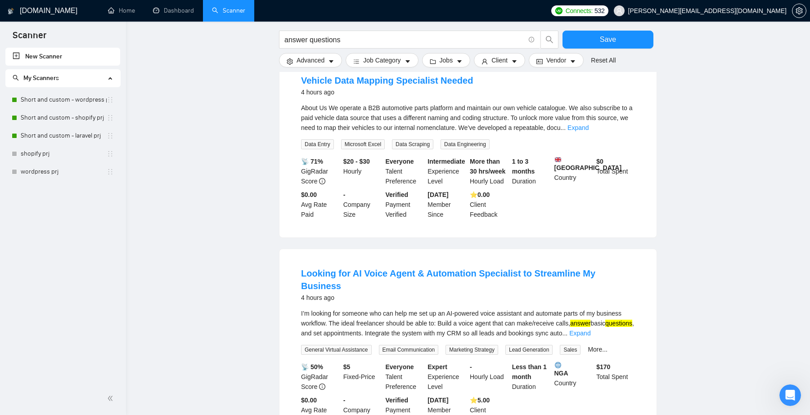
scroll to position [1803, 0]
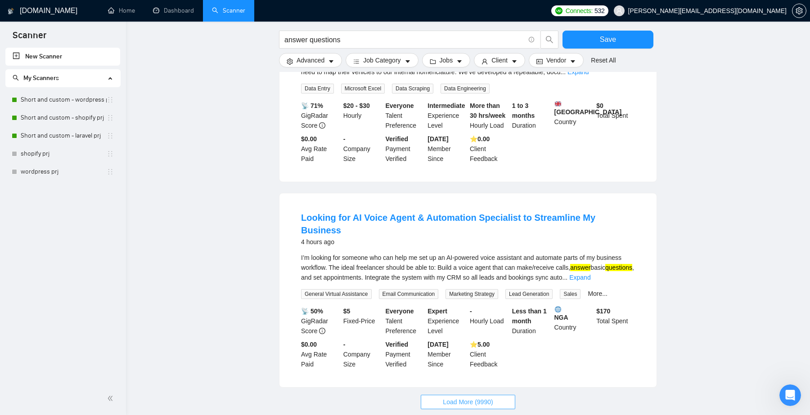
click at [493, 397] on span "Load More (9990)" at bounding box center [468, 402] width 50 height 10
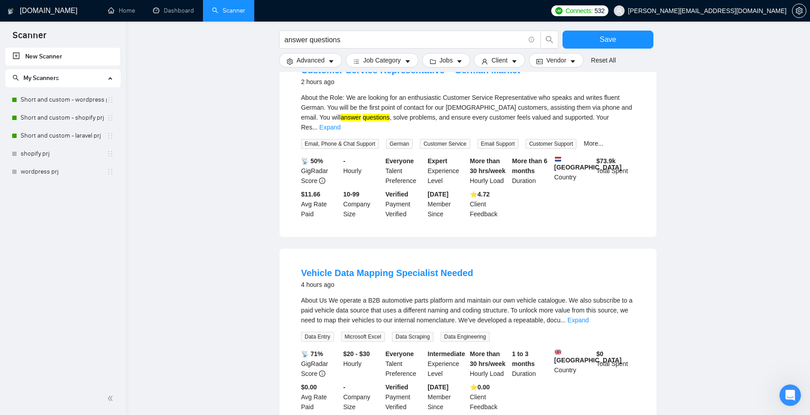
scroll to position [1460, 0]
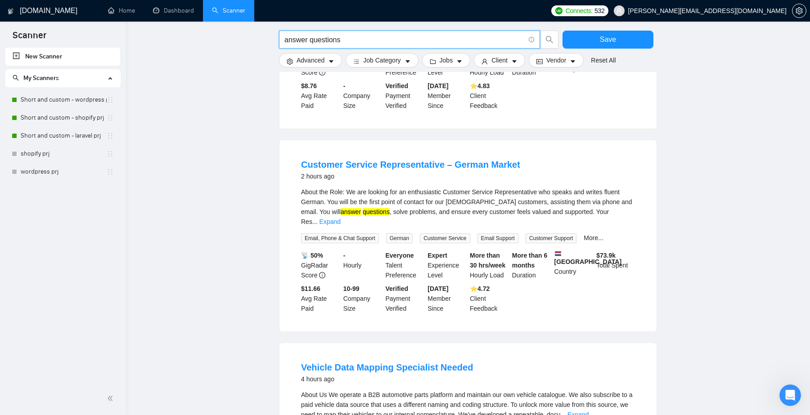
drag, startPoint x: 411, startPoint y: 36, endPoint x: 270, endPoint y: 35, distance: 140.8
click at [270, 35] on main "answer questions Save Advanced Job Category Jobs Client Vendor Reset All Previe…" at bounding box center [467, 150] width 655 height 3149
click at [234, 126] on main "Save Advanced Job Category Jobs Client Vendor Reset All Preview Results Insight…" at bounding box center [467, 150] width 655 height 3149
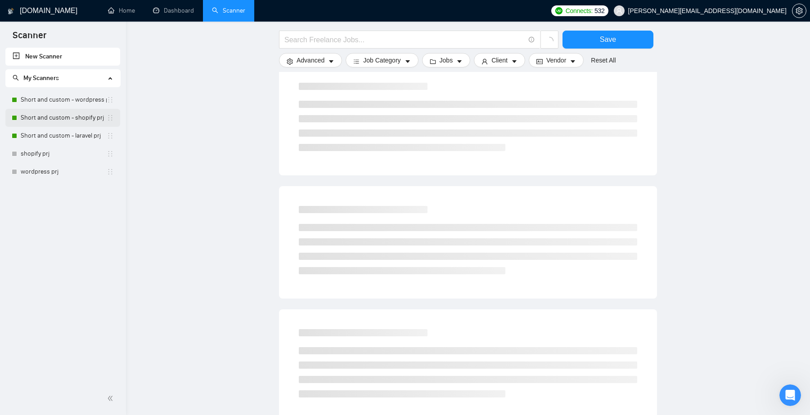
click at [70, 117] on link "Short and custom - shopify prj" at bounding box center [64, 118] width 86 height 18
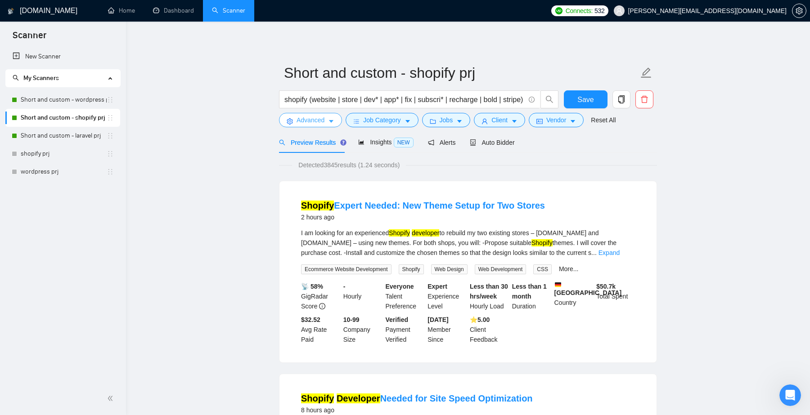
click at [321, 123] on span "Advanced" at bounding box center [311, 120] width 28 height 10
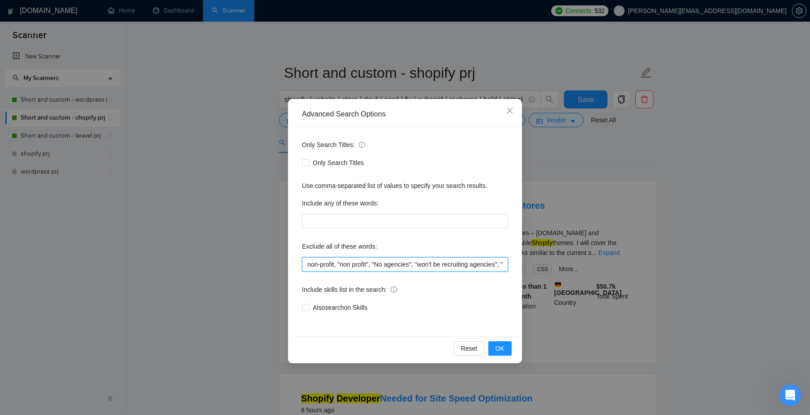
click at [367, 267] on input "non-profit, "non profit", "No agencies", "won't be recruiting agencies", "agenc…" at bounding box center [405, 264] width 206 height 14
click at [444, 263] on input "non-profit, "non profit", "No agencies", "won't be recruiting agencies", "agenc…" at bounding box center [405, 264] width 206 height 14
click at [509, 113] on icon "close" at bounding box center [509, 110] width 7 height 7
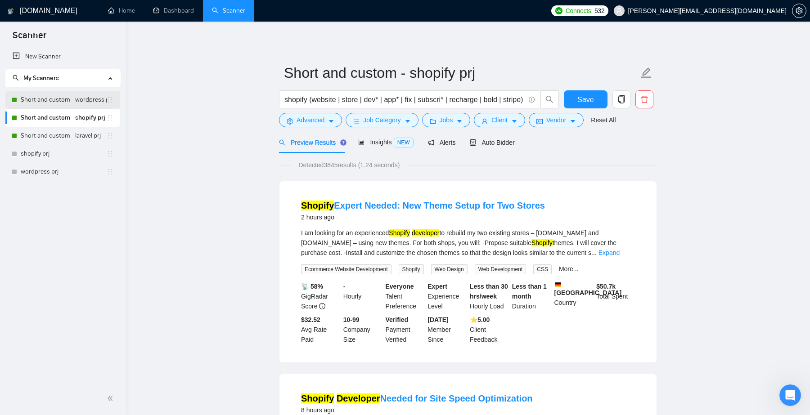
click at [58, 100] on link "Short and custom - wordpress prj" at bounding box center [64, 100] width 86 height 18
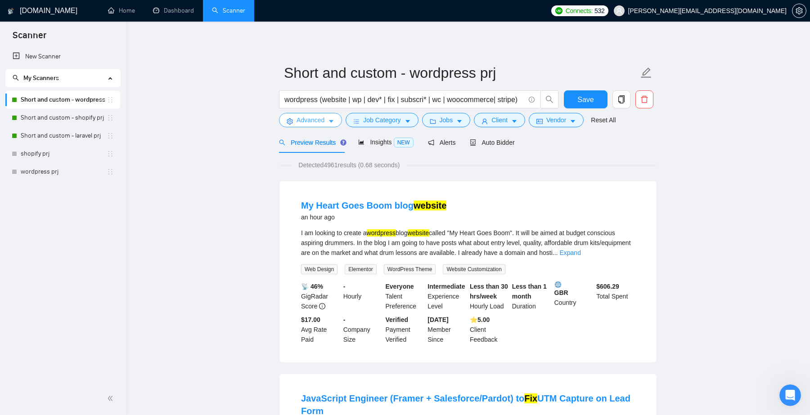
click at [324, 122] on span "Advanced" at bounding box center [311, 120] width 28 height 10
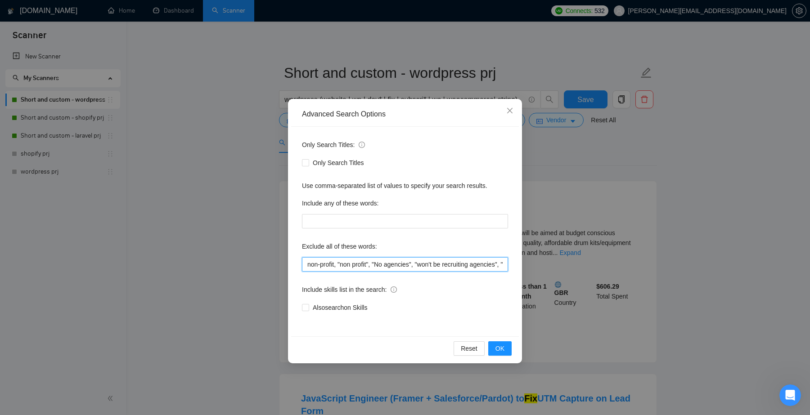
click at [451, 265] on input "non-profit, "non profit", "No agencies", "won't be recruiting agencies", "agenc…" at bounding box center [405, 264] width 206 height 14
click at [509, 111] on icon "close" at bounding box center [509, 110] width 7 height 7
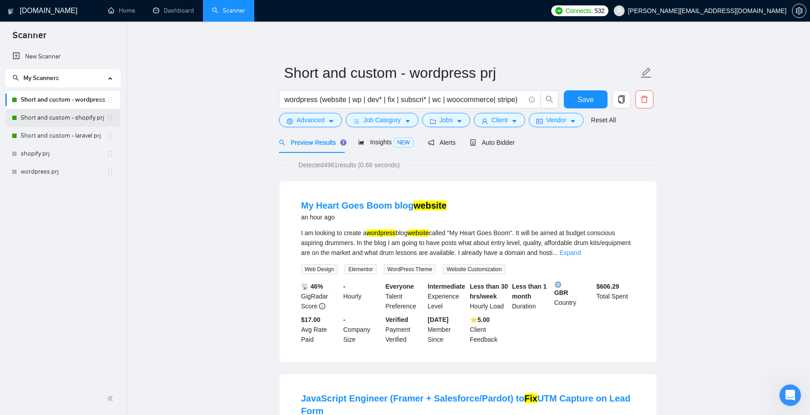
click at [77, 121] on link "Short and custom - shopify prj" at bounding box center [64, 118] width 86 height 18
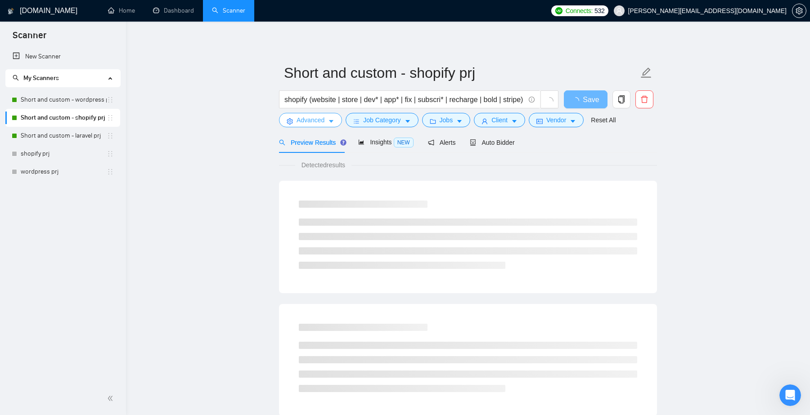
click at [324, 118] on span "Advanced" at bounding box center [311, 120] width 28 height 10
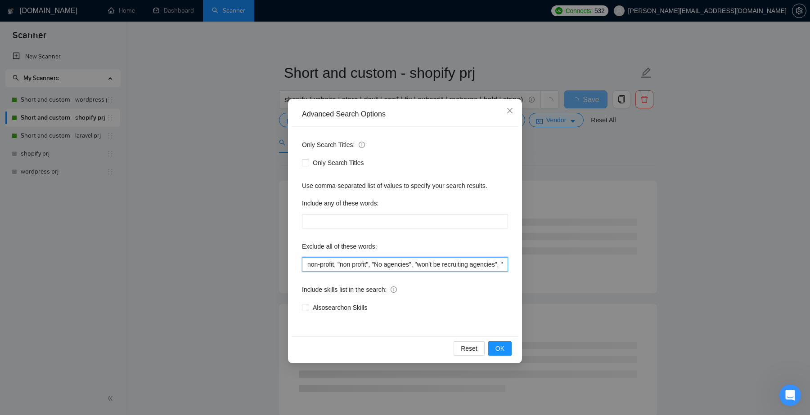
click at [385, 263] on input "non-profit, "non profit", "No agencies", "won't be recruiting agencies", "agenc…" at bounding box center [405, 264] width 206 height 14
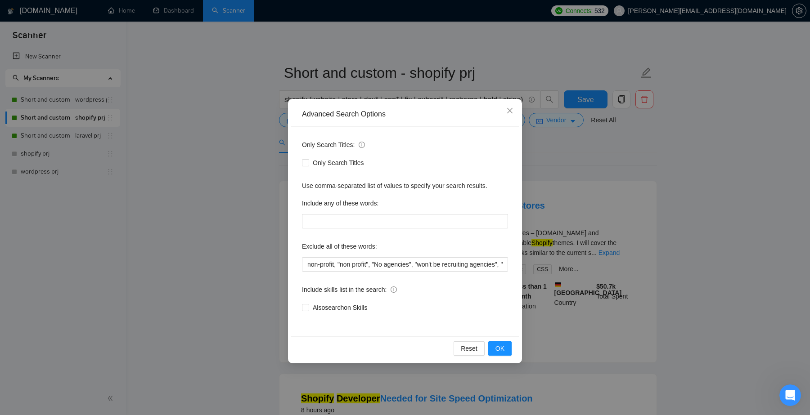
click at [494, 82] on div "Advanced Search Options Only Search Titles: Only Search Titles Use comma-separa…" at bounding box center [405, 207] width 810 height 415
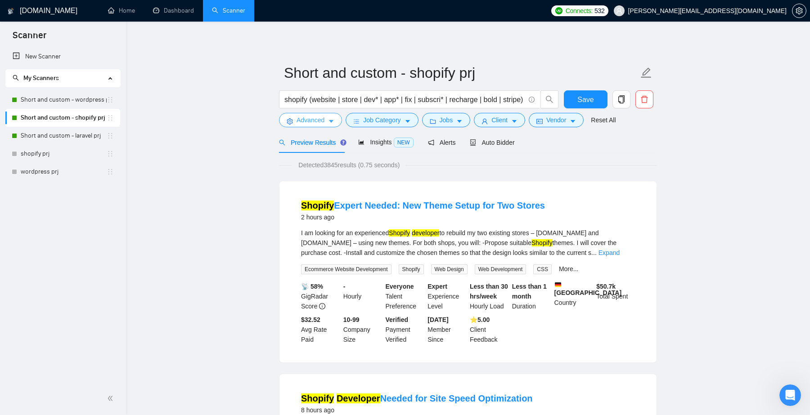
click at [311, 121] on span "Advanced" at bounding box center [311, 120] width 28 height 10
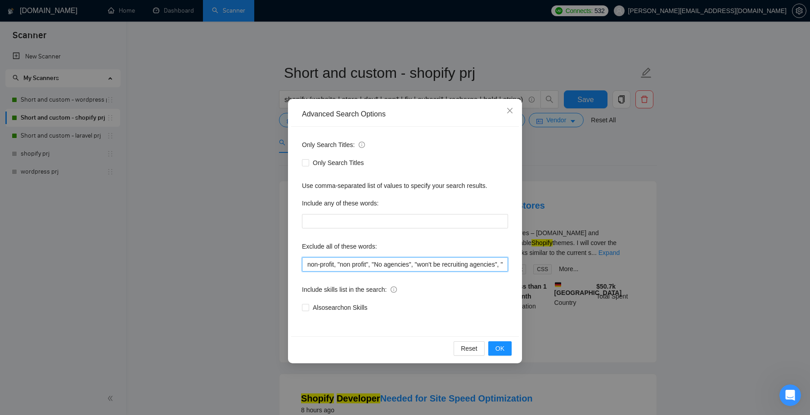
click at [438, 267] on input "non-profit, "non profit", "No agencies", "won't be recruiting agencies", "agenc…" at bounding box center [405, 264] width 206 height 14
click at [478, 267] on input "non-profit, "non profit", "No agencies", "won't be recruiting agencies", "agenc…" at bounding box center [405, 264] width 206 height 14
paste input "In your application, please include:"
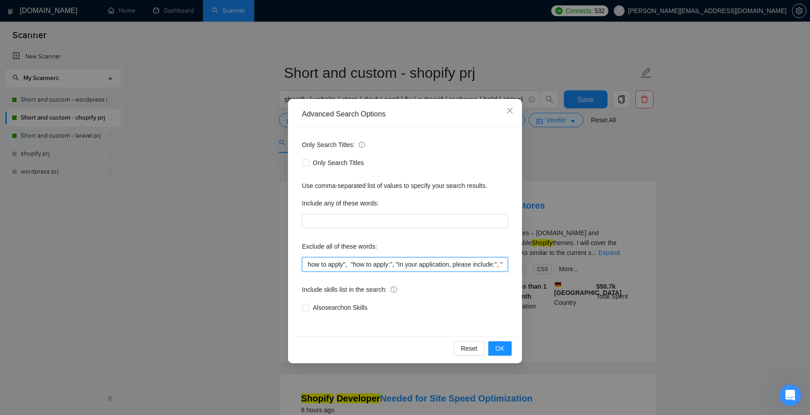
paste input "In your application, please include:"
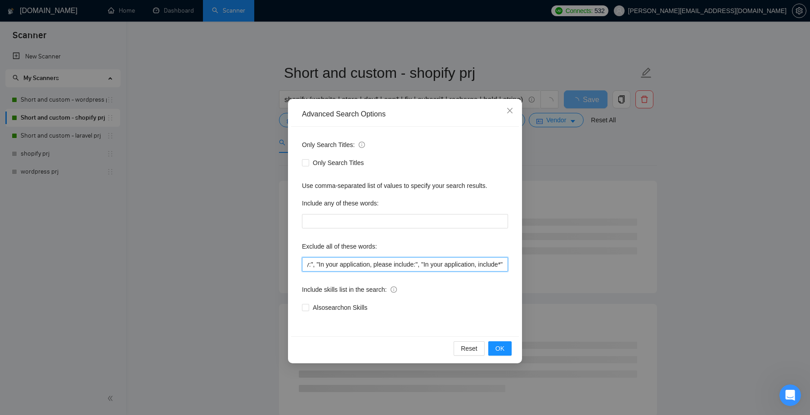
scroll to position [0, 2123]
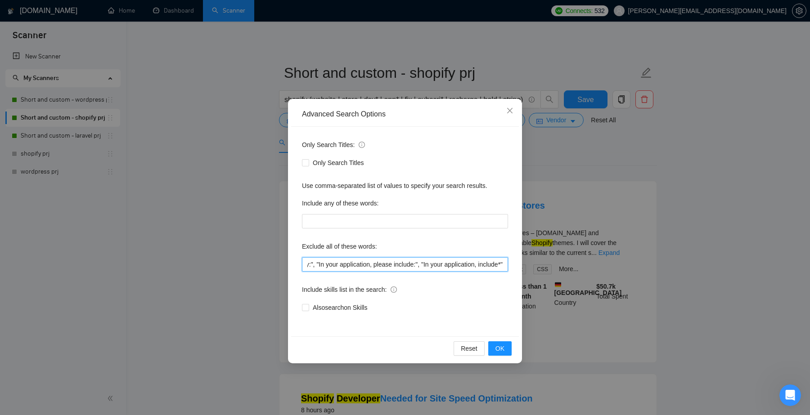
click at [409, 265] on input "non-profit, "non profit", "No agencies", "won't be recruiting agencies", "agenc…" at bounding box center [405, 264] width 206 height 14
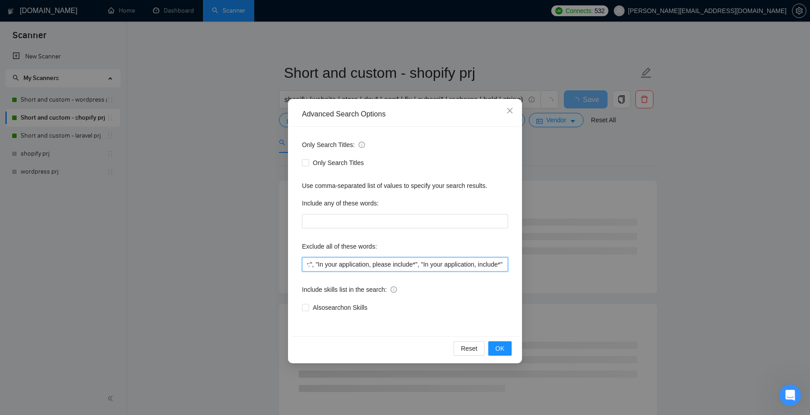
scroll to position [0, 2124]
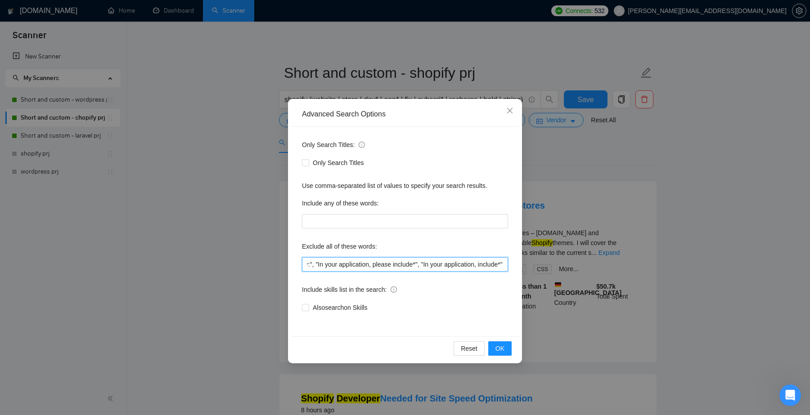
click at [441, 265] on input "non-profit, "non profit", "No agencies", "won't be recruiting agencies", "agenc…" at bounding box center [405, 264] width 206 height 14
click at [405, 265] on input "non-profit, "non profit", "No agencies", "won't be recruiting agencies", "agenc…" at bounding box center [405, 264] width 206 height 14
click at [445, 262] on input "non-profit, "non profit", "No agencies", "won't be recruiting agencies", "agenc…" at bounding box center [405, 264] width 206 height 14
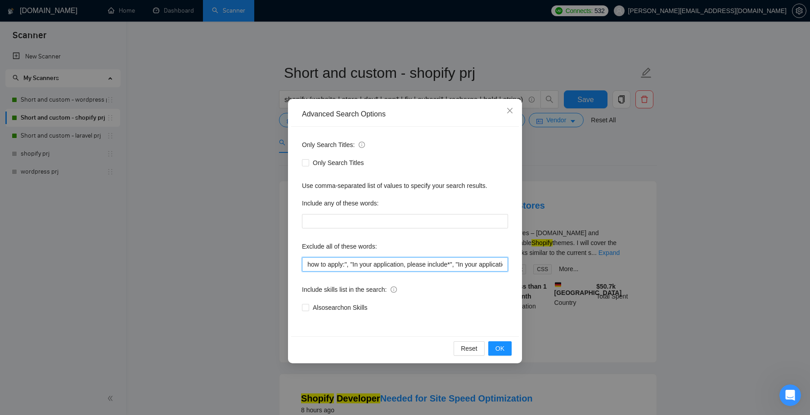
scroll to position [0, 1985]
drag, startPoint x: 350, startPoint y: 263, endPoint x: 414, endPoint y: 263, distance: 64.3
click at [414, 263] on input "non-profit, "non profit", "No agencies", "won't be recruiting agencies", "agenc…" at bounding box center [405, 264] width 206 height 14
click at [438, 263] on input "non-profit, "non profit", "No agencies", "won't be recruiting agencies", "agenc…" at bounding box center [405, 264] width 206 height 14
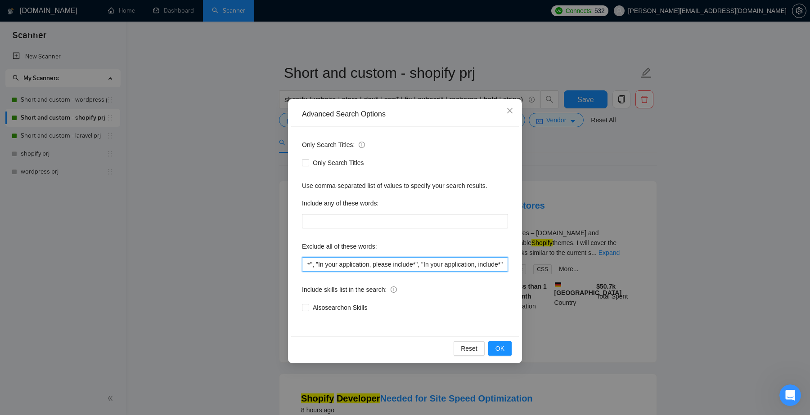
drag, startPoint x: 349, startPoint y: 264, endPoint x: 536, endPoint y: 265, distance: 186.7
click at [536, 265] on div "Advanced Search Options Only Search Titles: Only Search Titles Use comma-separa…" at bounding box center [405, 207] width 810 height 415
click at [386, 264] on input "non-profit, "non profit", "No agencies", "won't be recruiting agencies", "agenc…" at bounding box center [405, 264] width 206 height 14
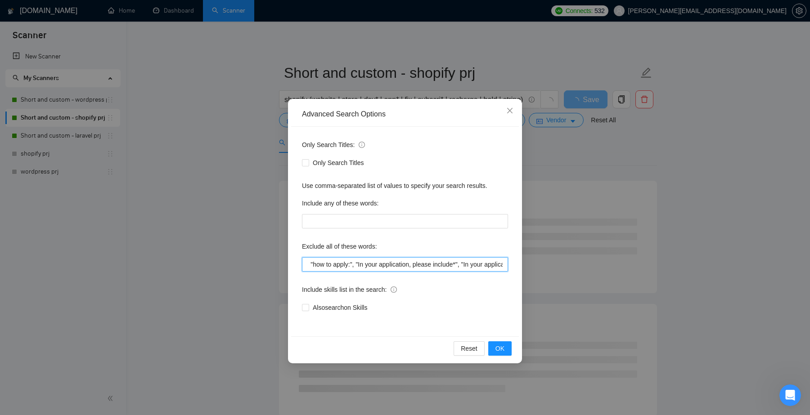
scroll to position [0, 2124]
drag, startPoint x: 354, startPoint y: 264, endPoint x: 586, endPoint y: 271, distance: 232.7
click at [587, 271] on div "Advanced Search Options Only Search Titles: Only Search Titles Use comma-separa…" at bounding box center [405, 207] width 810 height 415
type input "non-profit, "non profit", "No agencies", "won't be recruiting agencies", "agenc…"
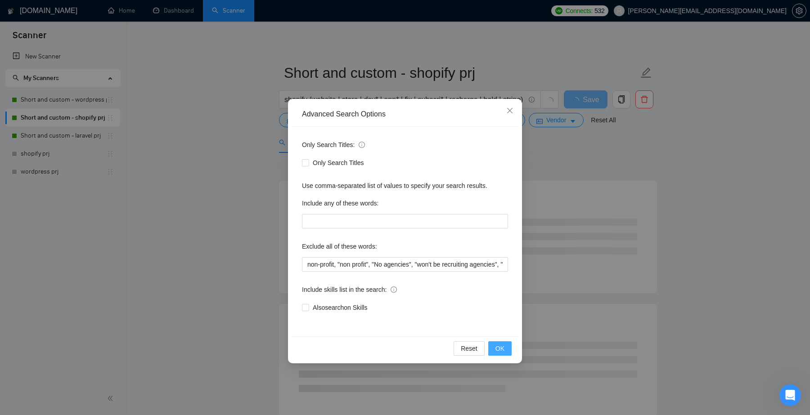
click at [499, 351] on span "OK" at bounding box center [499, 349] width 9 height 10
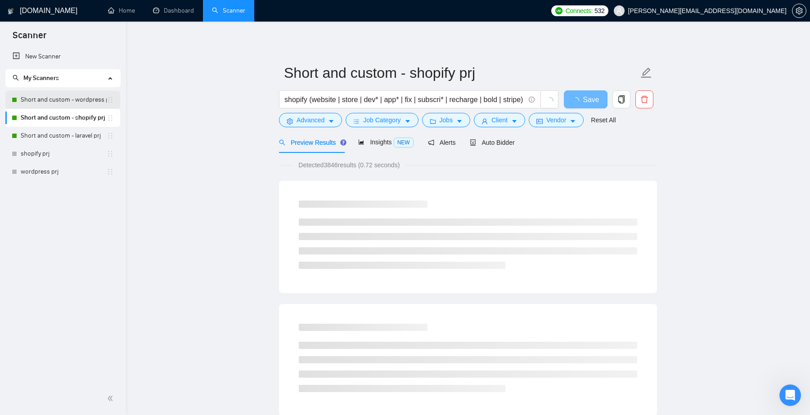
click at [63, 98] on link "Short and custom - wordpress prj" at bounding box center [64, 100] width 86 height 18
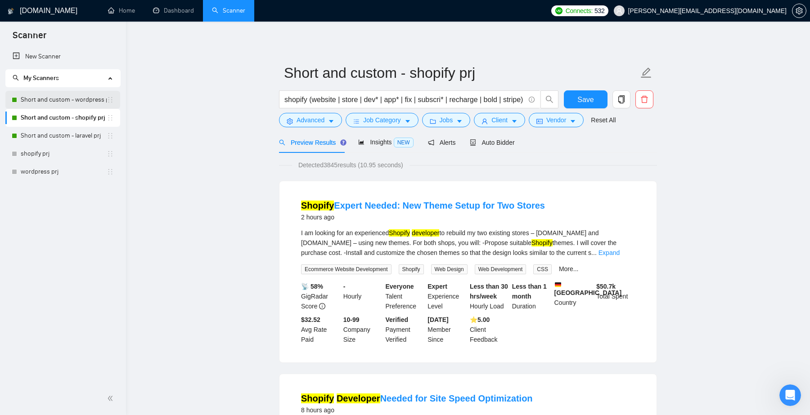
click at [80, 101] on link "Short and custom - wordpress prj" at bounding box center [64, 100] width 86 height 18
click at [586, 98] on span "Save" at bounding box center [585, 99] width 16 height 11
click at [82, 98] on link "Short and custom - wordpress prj" at bounding box center [64, 100] width 86 height 18
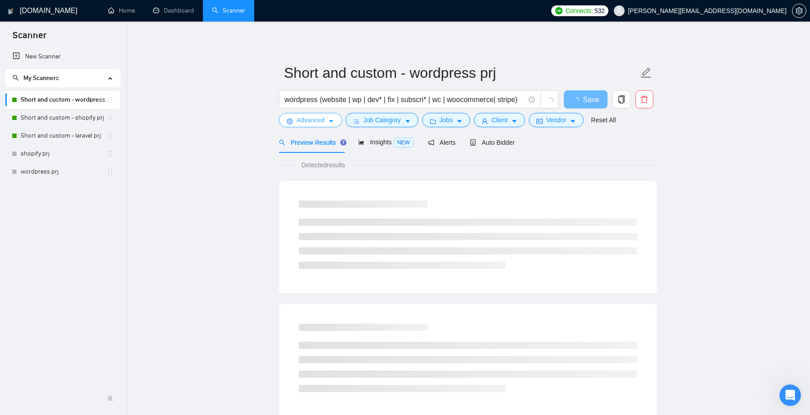
click at [323, 123] on span "Advanced" at bounding box center [311, 120] width 28 height 10
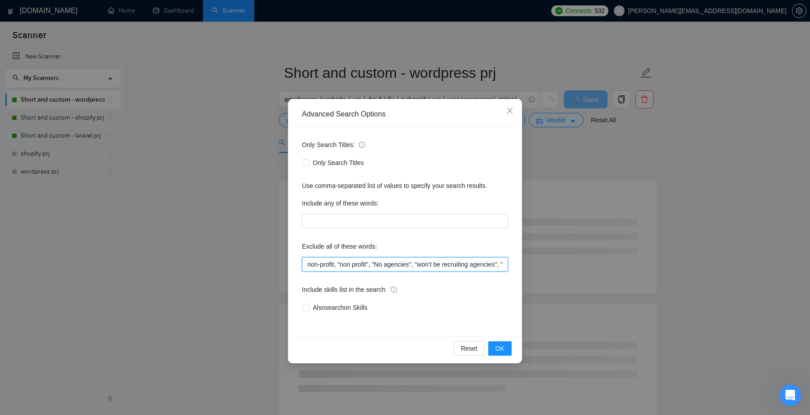
click at [452, 266] on input "non-profit, "non profit", "No agencies", "won't be recruiting agencies", "agenc…" at bounding box center [405, 264] width 206 height 14
paste input ""how to apply", "how to apply:", "In your application, please include*", "In yo…"
type input "non-profit, "non profit", "No agencies", "won't be recruiting agencies", "agenc…"
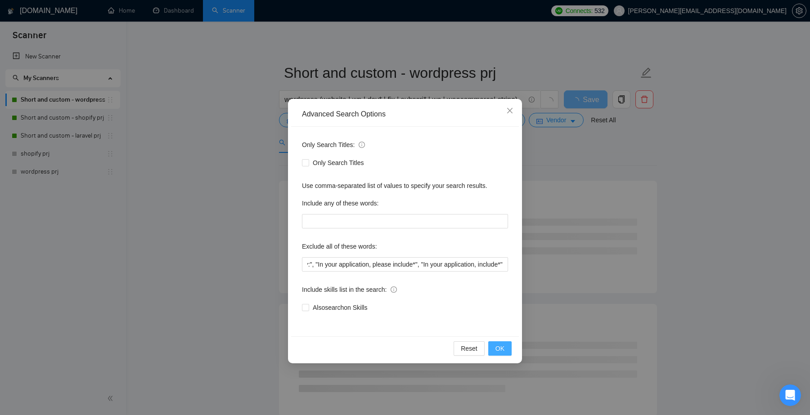
scroll to position [0, 0]
click at [502, 350] on span "OK" at bounding box center [499, 349] width 9 height 10
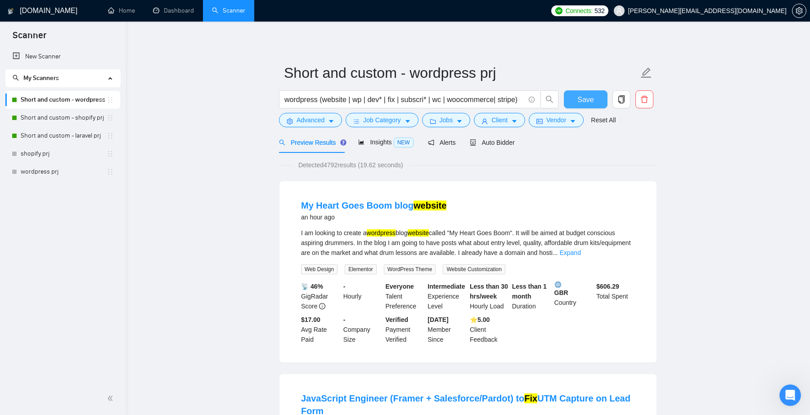
click at [581, 99] on span "Save" at bounding box center [585, 99] width 16 height 11
click at [76, 135] on link "Short and custom - laravel prj" at bounding box center [64, 136] width 86 height 18
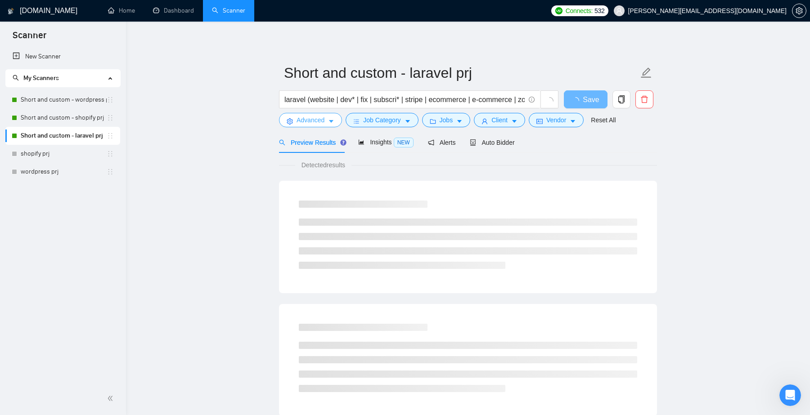
click at [321, 117] on span "Advanced" at bounding box center [311, 120] width 28 height 10
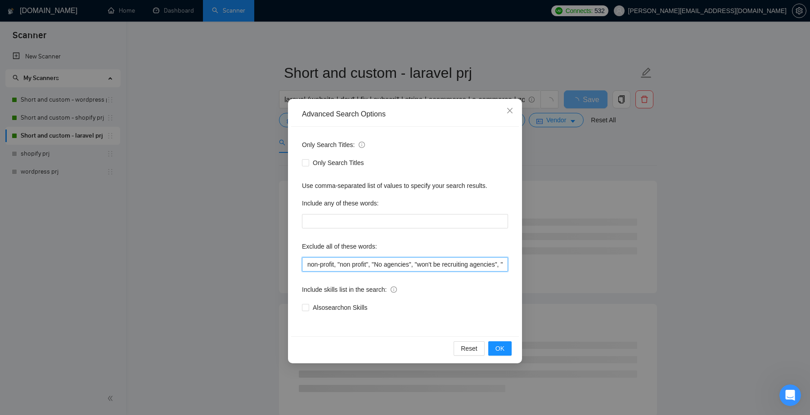
click at [468, 267] on input "non-profit, "non profit", "No agencies", "won't be recruiting agencies", "agenc…" at bounding box center [405, 264] width 206 height 14
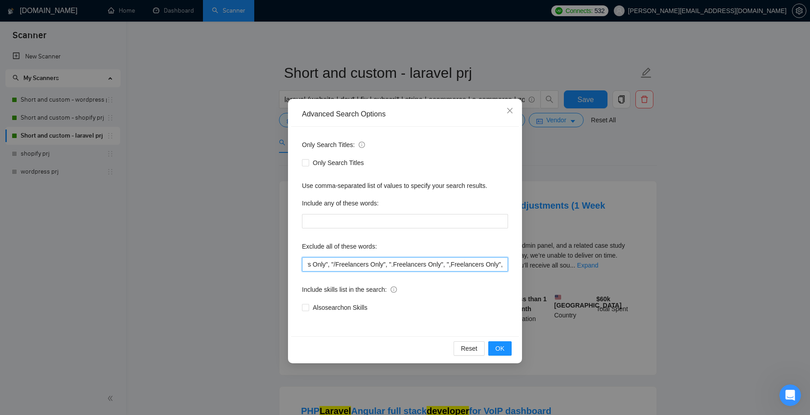
paste input ""how to apply", "how to apply:", "In your application, please include*", "In yo…"
click at [383, 265] on input "non-profit, "non profit", "No agencies", "won't be recruiting agencies", "agenc…" at bounding box center [405, 264] width 206 height 14
type input "non-profit, "non profit", "No agencies", "won't be recruiting agencies", "agenc…"
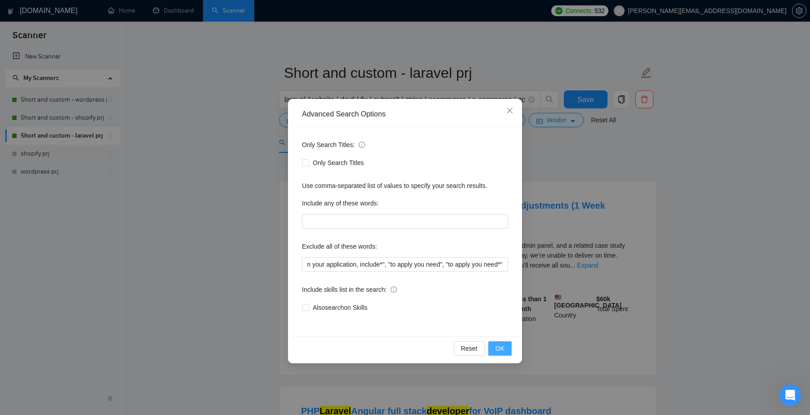
scroll to position [0, 0]
click at [499, 346] on span "OK" at bounding box center [499, 349] width 9 height 10
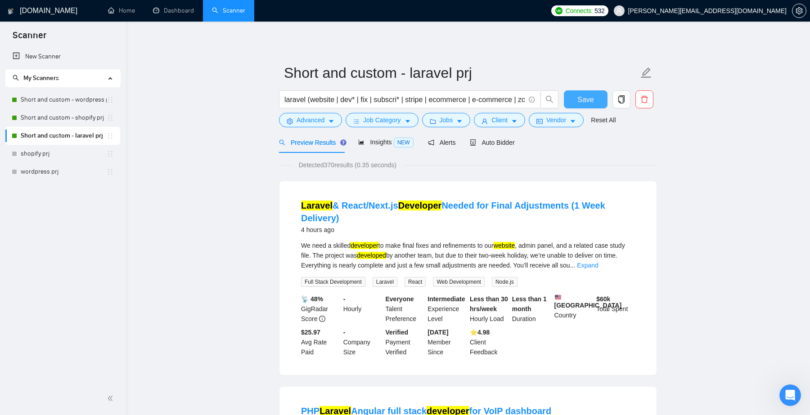
click at [591, 102] on span "Save" at bounding box center [585, 99] width 16 height 11
click at [89, 119] on link "Short and custom - shopify prj" at bounding box center [64, 118] width 86 height 18
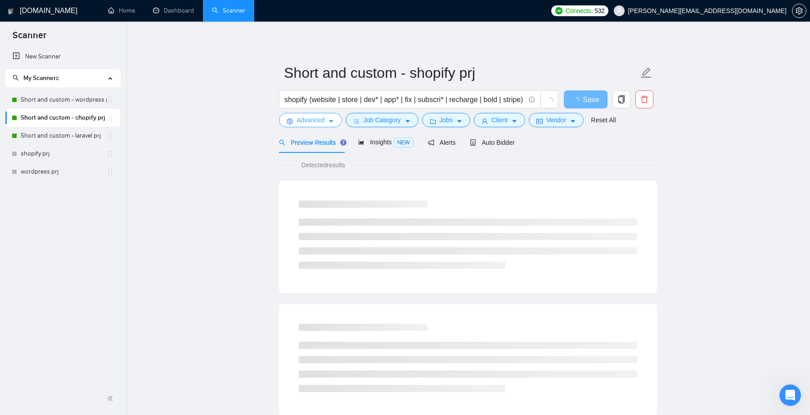
click at [315, 124] on span "Advanced" at bounding box center [311, 120] width 28 height 10
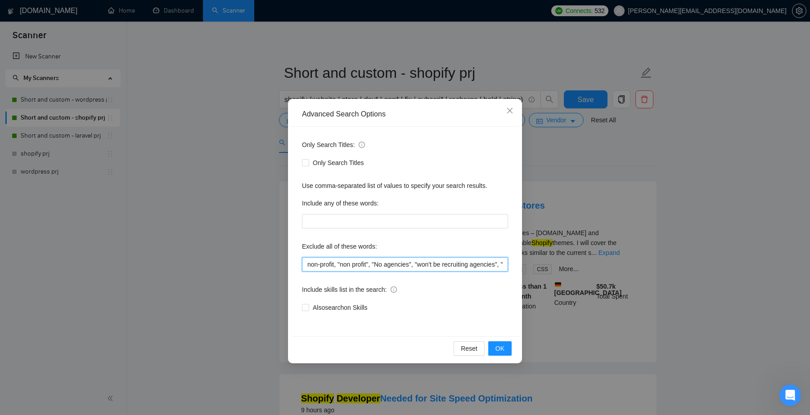
click at [433, 266] on input "non-profit, "non profit", "No agencies", "won't be recruiting agencies", "agenc…" at bounding box center [405, 264] width 206 height 14
click at [365, 264] on input "non-profit, "non profit", "No agencies", "won't be recruiting agencies", "agenc…" at bounding box center [405, 264] width 206 height 14
paste input ", "to apply you need", "to apply you need*""
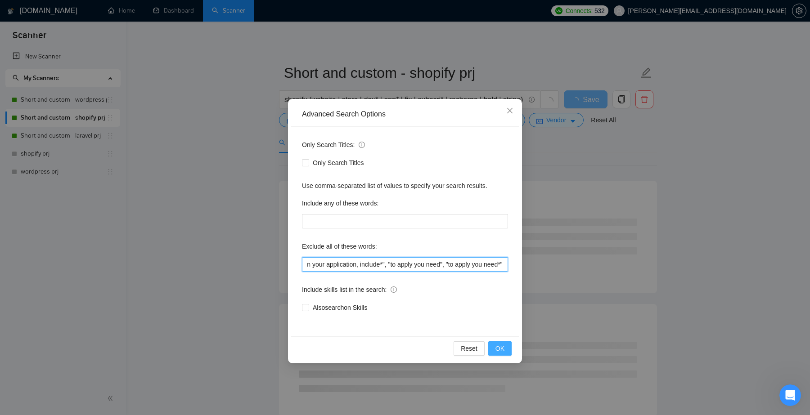
type input "non-profit, "non profit", "No agencies", "won't be recruiting agencies", "agenc…"
click at [500, 346] on span "OK" at bounding box center [499, 349] width 9 height 10
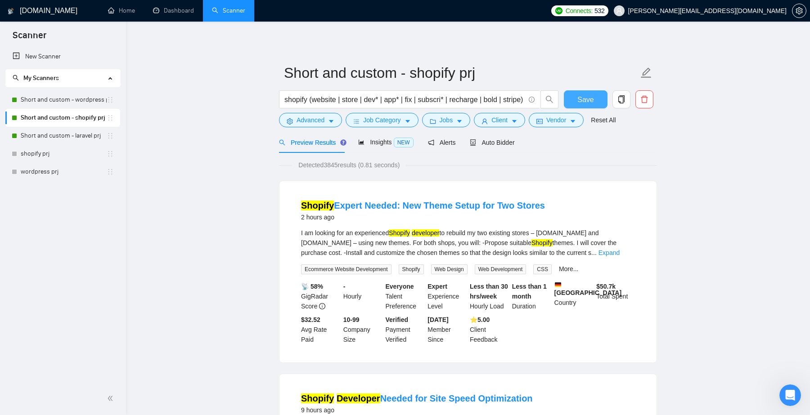
click at [585, 98] on span "Save" at bounding box center [585, 99] width 16 height 11
click at [71, 103] on link "Short and custom - wordpress prj" at bounding box center [64, 100] width 86 height 18
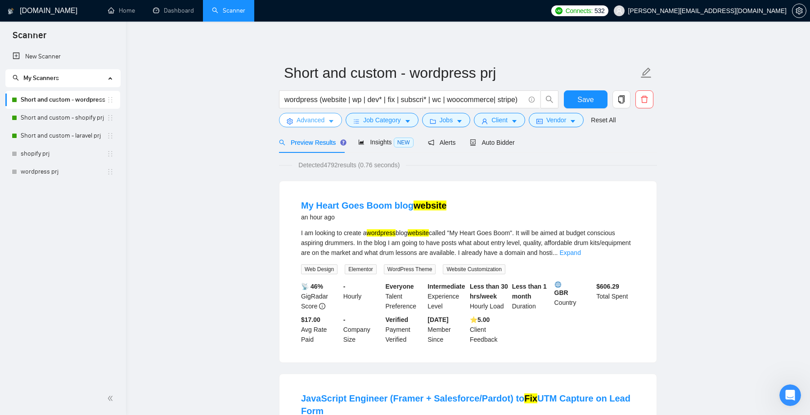
click at [323, 123] on span "Advanced" at bounding box center [311, 120] width 28 height 10
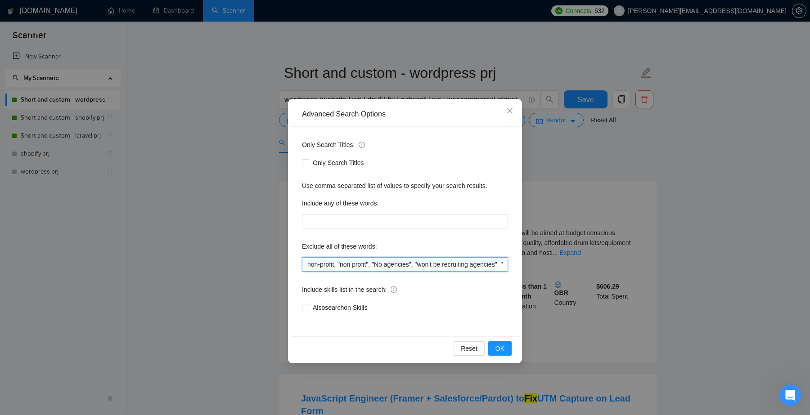
click at [430, 261] on input "non-profit, "non profit", "No agencies", "won't be recruiting agencies", "agenc…" at bounding box center [405, 264] width 206 height 14
click at [348, 265] on input "non-profit, "non profit", "No agencies", "won't be recruiting agencies", "agenc…" at bounding box center [405, 264] width 206 height 14
paste input ", "to apply you need", "to apply you need*""
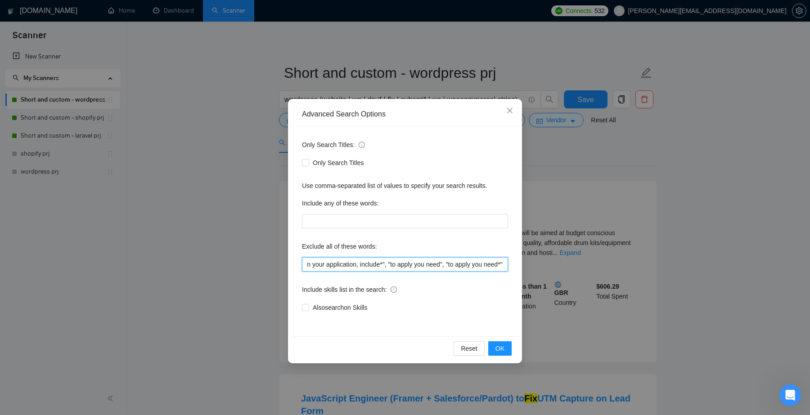
scroll to position [0, 2286]
type input "non-profit, "non profit", "No agencies", "won't be recruiting agencies", "agenc…"
click at [503, 351] on span "OK" at bounding box center [499, 349] width 9 height 10
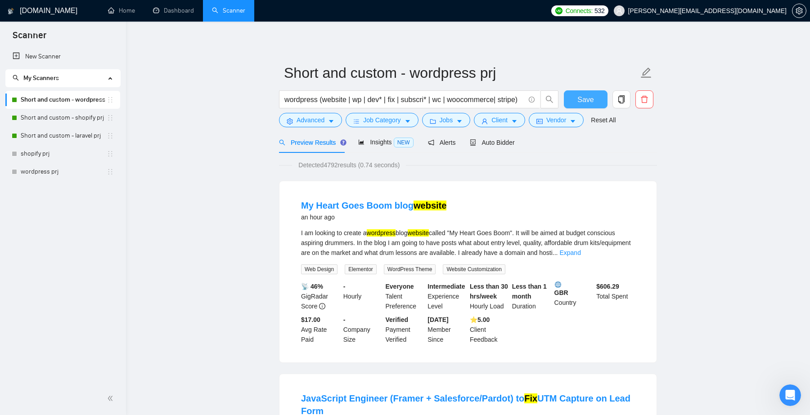
click at [586, 96] on span "Save" at bounding box center [585, 99] width 16 height 11
click at [80, 137] on link "Short and custom - laravel prj" at bounding box center [64, 136] width 86 height 18
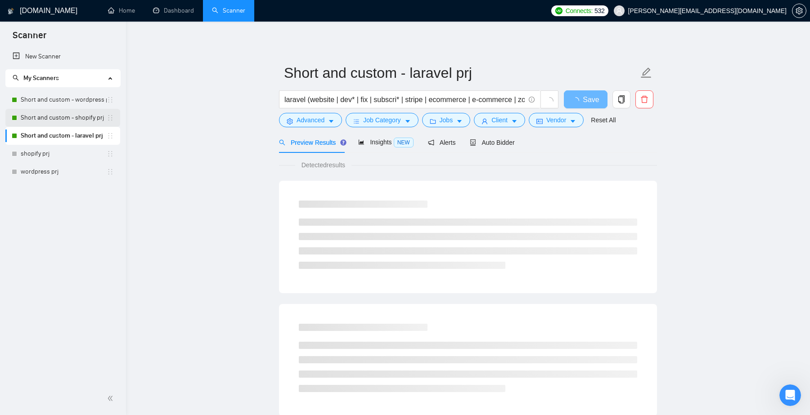
click at [81, 119] on link "Short and custom - shopify prj" at bounding box center [64, 118] width 86 height 18
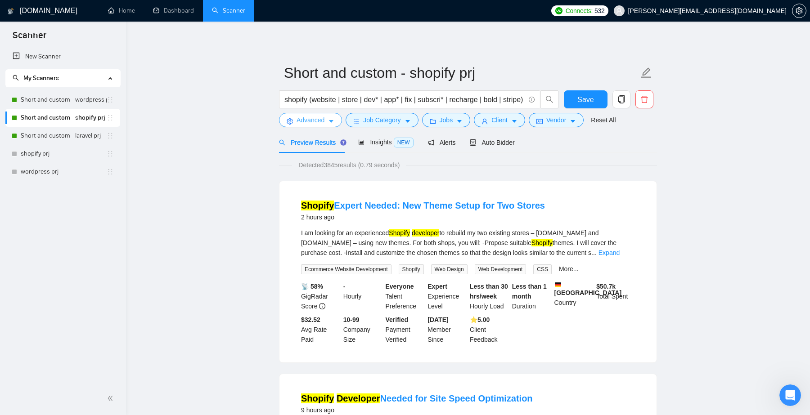
click at [319, 116] on span "Advanced" at bounding box center [311, 120] width 28 height 10
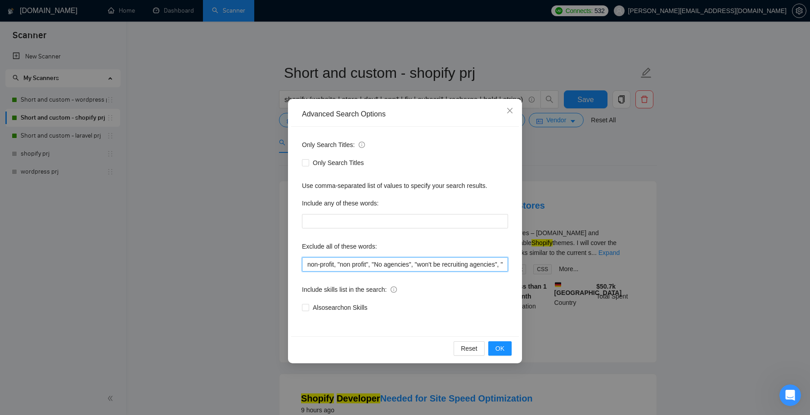
click at [426, 261] on input "non-profit, "non profit", "No agencies", "won't be recruiting agencies", "agenc…" at bounding box center [405, 264] width 206 height 14
click at [437, 264] on input "non-profit, "non profit", "No agencies", "won't be recruiting agencies", "agenc…" at bounding box center [405, 264] width 206 height 14
click at [416, 264] on input "non-profit, "non profit", "No agencies", "won't be recruiting agencies", "agenc…" at bounding box center [405, 264] width 206 height 14
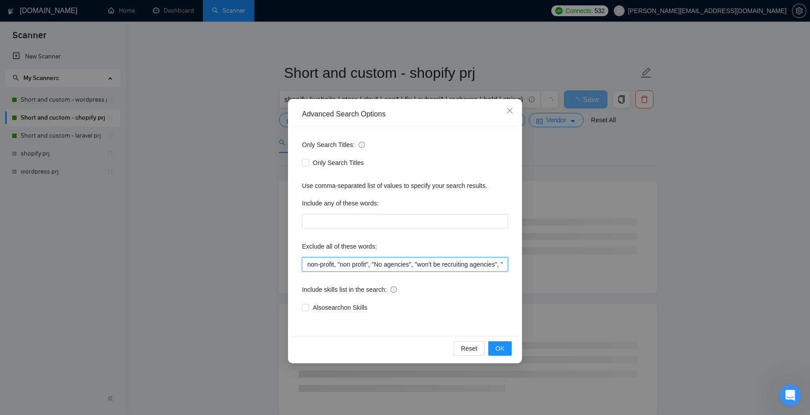
click at [426, 264] on input "non-profit, "non profit", "No agencies", "won't be recruiting agencies", "agenc…" at bounding box center [405, 264] width 206 height 14
click at [415, 264] on input "non-profit, "non profit", "No agencies", "won't be recruiting agencies", "agenc…" at bounding box center [405, 264] width 206 height 14
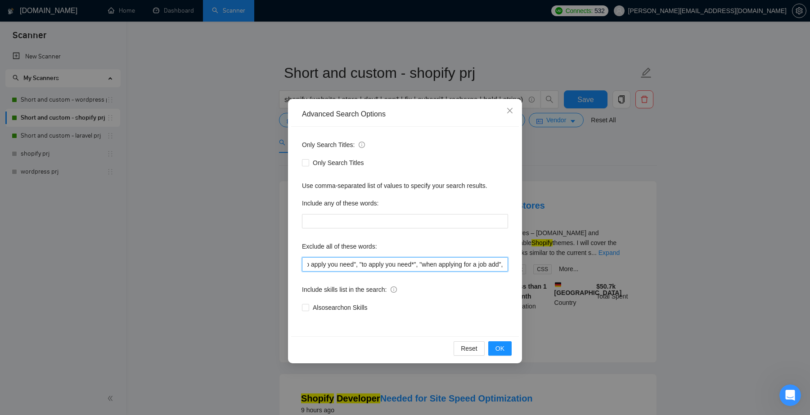
paste input ""when applying for a job add""
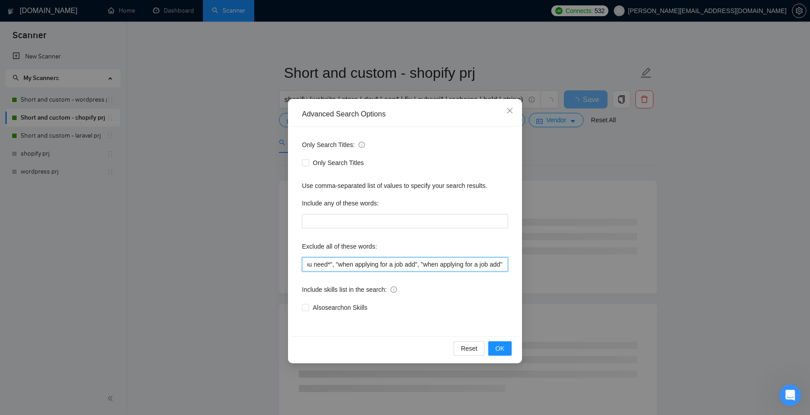
click at [488, 265] on input "non-profit, "non profit", "No agencies", "won't be recruiting agencies", "agenc…" at bounding box center [405, 264] width 206 height 14
click at [504, 264] on input "non-profit, "non profit", "No agencies", "won't be recruiting agencies", "agenc…" at bounding box center [405, 264] width 206 height 14
click at [373, 265] on input "non-profit, "non profit", "No agencies", "won't be recruiting agencies", "agenc…" at bounding box center [405, 264] width 206 height 14
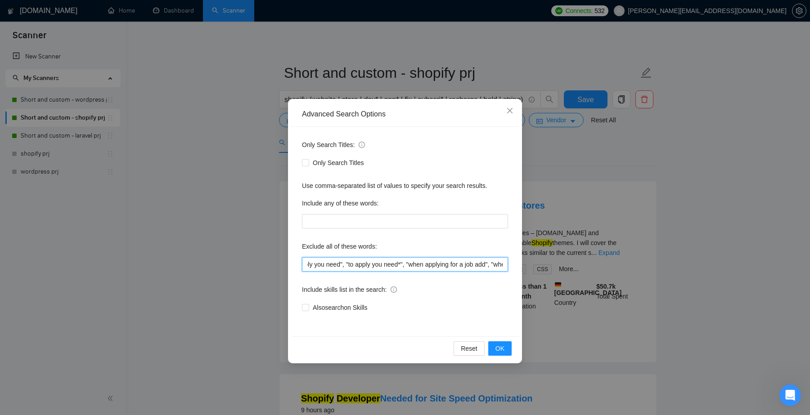
scroll to position [0, 2225]
click at [406, 265] on input "non-profit, "non profit", "No agencies", "won't be recruiting agencies", "agenc…" at bounding box center [405, 264] width 206 height 14
type input "non-profit, "non profit", "No agencies", "won't be recruiting agencies", "agenc…"
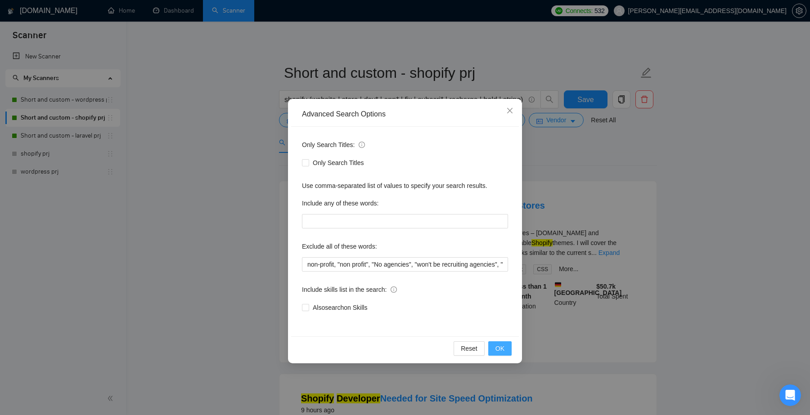
click at [507, 350] on button "OK" at bounding box center [499, 349] width 23 height 14
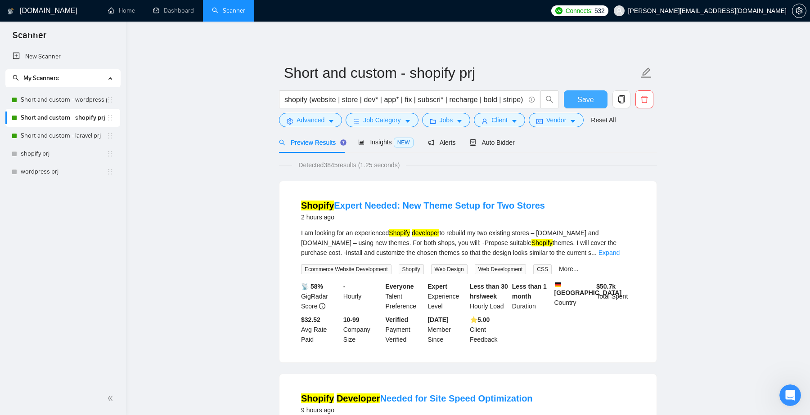
click at [590, 98] on span "Save" at bounding box center [585, 99] width 16 height 11
click at [85, 97] on link "Short and custom - wordpress prj" at bounding box center [64, 100] width 86 height 18
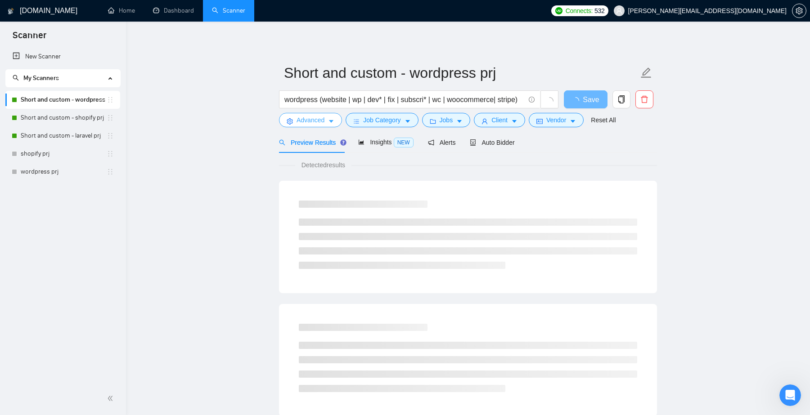
click at [316, 120] on span "Advanced" at bounding box center [311, 120] width 28 height 10
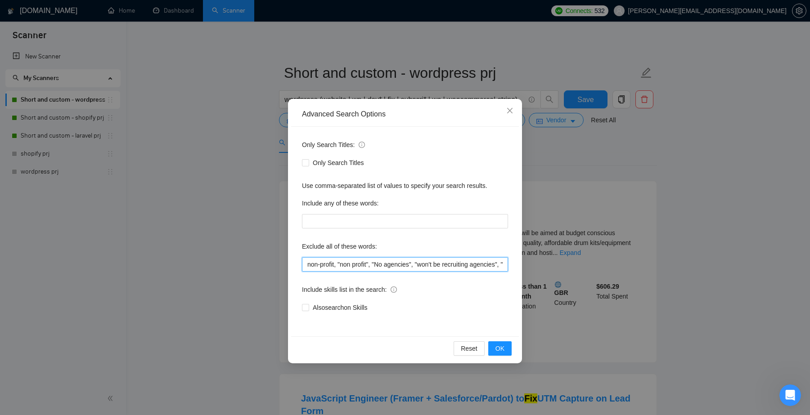
click at [439, 264] on input "non-profit, "non profit", "No agencies", "won't be recruiting agencies", "agenc…" at bounding box center [405, 264] width 206 height 14
paste input ""to apply you need", "to apply you need*", "when applying for a job add", "when…"
drag, startPoint x: 336, startPoint y: 264, endPoint x: 461, endPoint y: 260, distance: 125.2
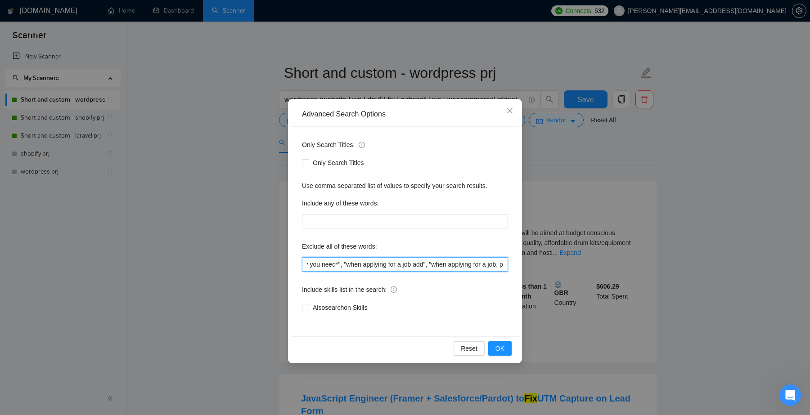
click at [461, 260] on input "non-profit, "non profit", "No agencies", "won't be recruiting agencies", "agenc…" at bounding box center [405, 264] width 206 height 14
type input "non-profit, "non profit", "No agencies", "won't be recruiting agencies", "agenc…"
click at [508, 350] on button "OK" at bounding box center [499, 349] width 23 height 14
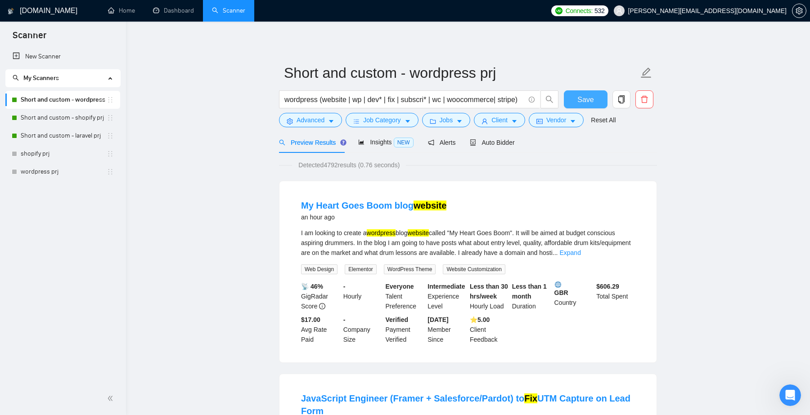
click at [592, 98] on span "Save" at bounding box center [585, 99] width 16 height 11
click at [78, 137] on link "Short and custom - laravel prj" at bounding box center [64, 136] width 86 height 18
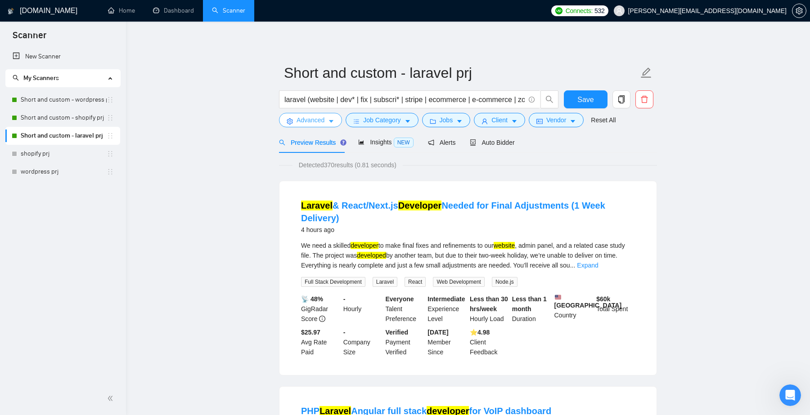
click at [313, 123] on span "Advanced" at bounding box center [311, 120] width 28 height 10
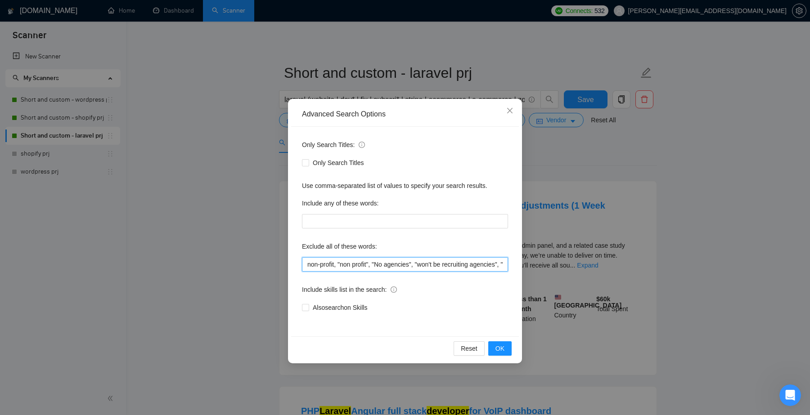
click at [375, 265] on input "non-profit, "non profit", "No agencies", "won't be recruiting agencies", "agenc…" at bounding box center [405, 264] width 206 height 14
paste input ""when applying for a job add", "when applying for a job, please add", "when app…"
type input "non-profit, "non profit", "No agencies", "won't be recruiting agencies", "agenc…"
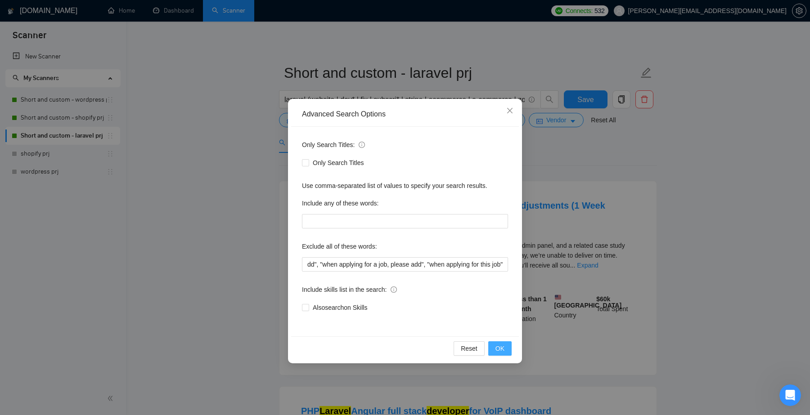
scroll to position [0, 0]
click at [504, 348] on span "OK" at bounding box center [499, 349] width 9 height 10
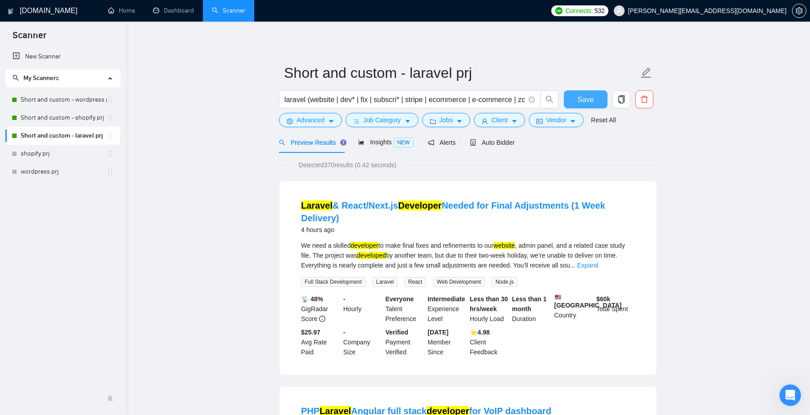
click at [584, 97] on span "Save" at bounding box center [585, 99] width 16 height 11
click at [133, 13] on link "Home" at bounding box center [121, 11] width 27 height 8
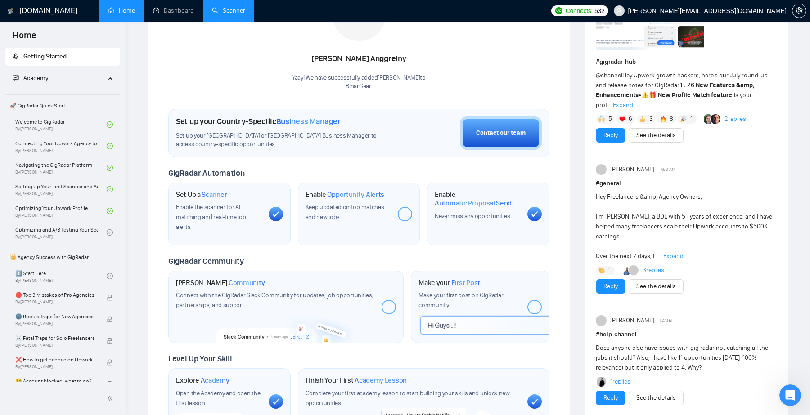
scroll to position [182, 0]
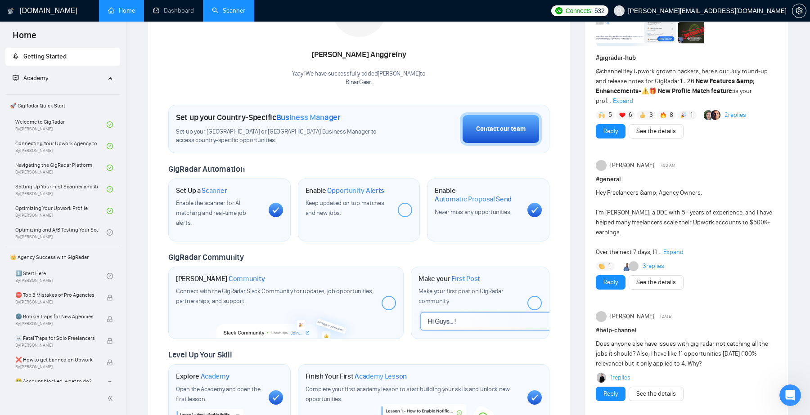
click at [227, 13] on link "Scanner" at bounding box center [228, 11] width 33 height 8
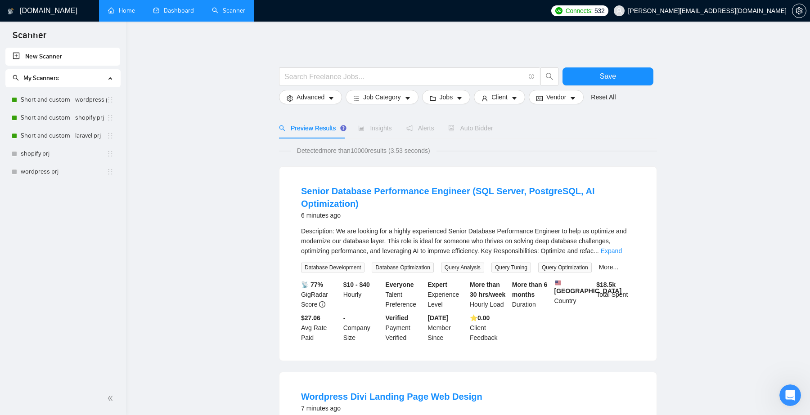
click at [182, 14] on link "Dashboard" at bounding box center [173, 11] width 41 height 8
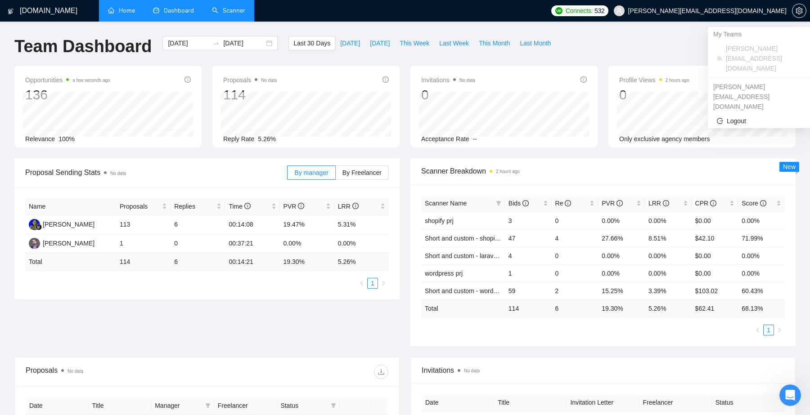
click at [752, 11] on span "[PERSON_NAME][EMAIL_ADDRESS][DOMAIN_NAME]" at bounding box center [707, 11] width 158 height 0
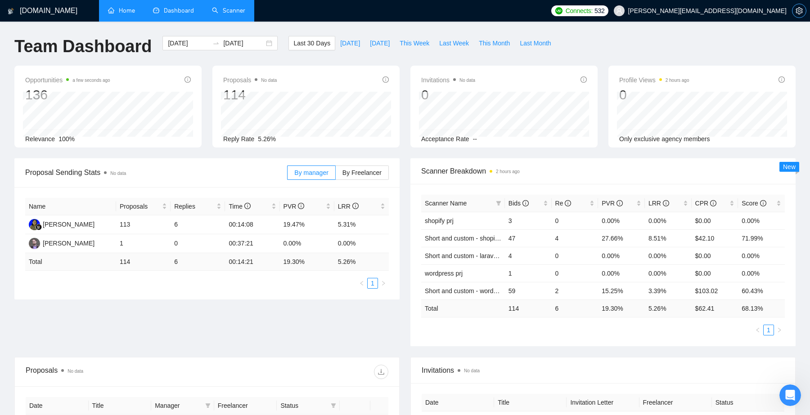
click at [802, 10] on icon "setting" at bounding box center [799, 10] width 7 height 7
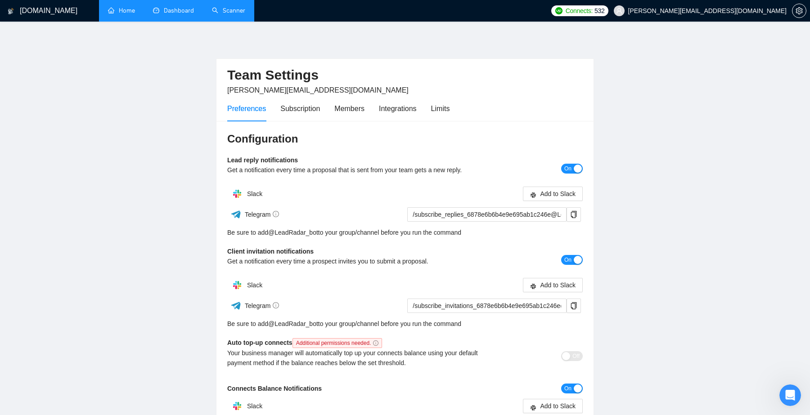
click at [47, 10] on h1 "[DOMAIN_NAME]" at bounding box center [49, 11] width 58 height 22
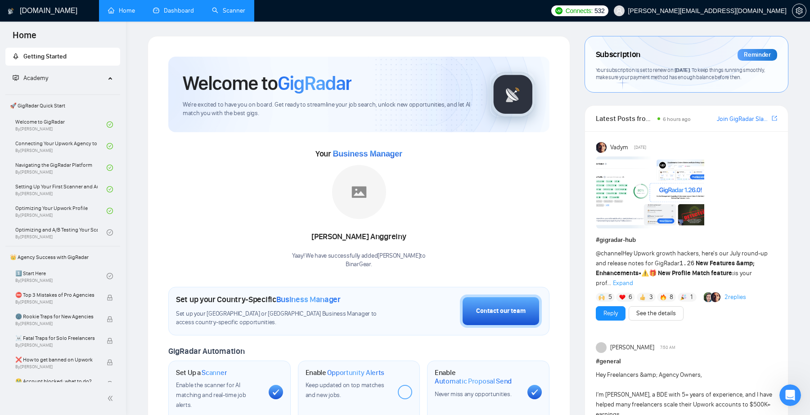
click at [175, 14] on link "Dashboard" at bounding box center [173, 11] width 41 height 8
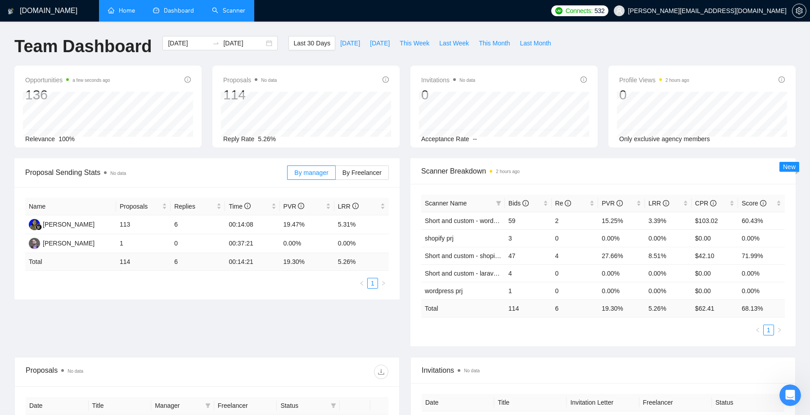
click at [225, 10] on link "Scanner" at bounding box center [228, 11] width 33 height 8
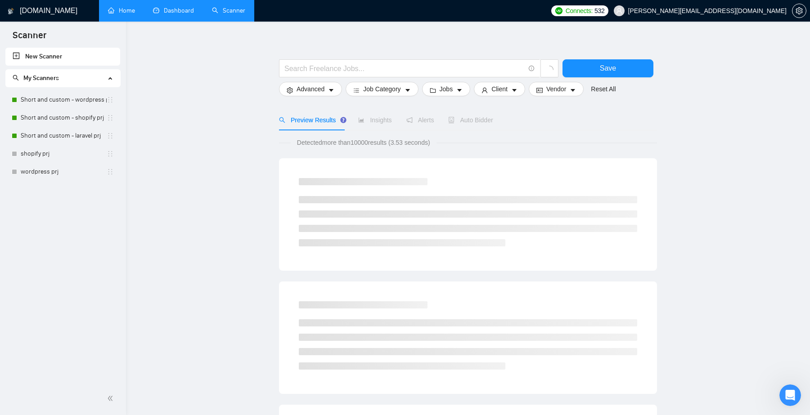
scroll to position [9, 0]
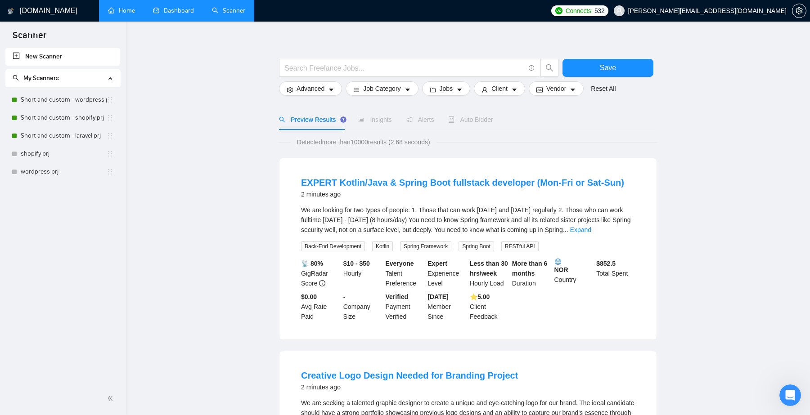
click at [409, 202] on div "EXPERT Kotlin/Java & Spring Boot fullstack developer (Mon-Fri or Sat-Sun) 2 min…" at bounding box center [468, 189] width 334 height 26
click at [31, 98] on link "Short and custom - wordpress prj" at bounding box center [64, 100] width 86 height 18
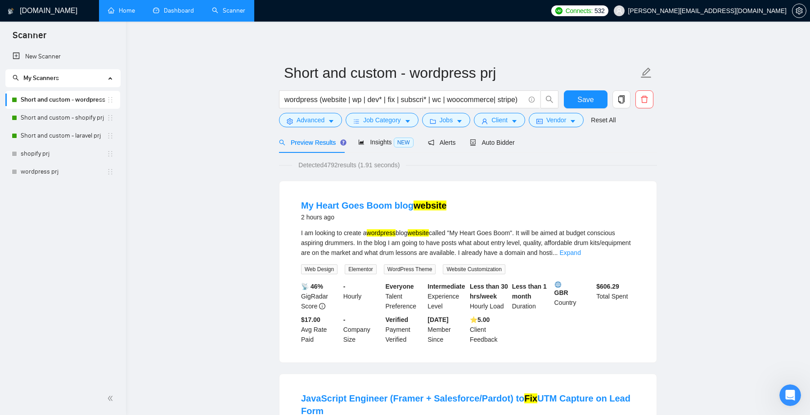
click at [135, 12] on link "Home" at bounding box center [121, 11] width 27 height 8
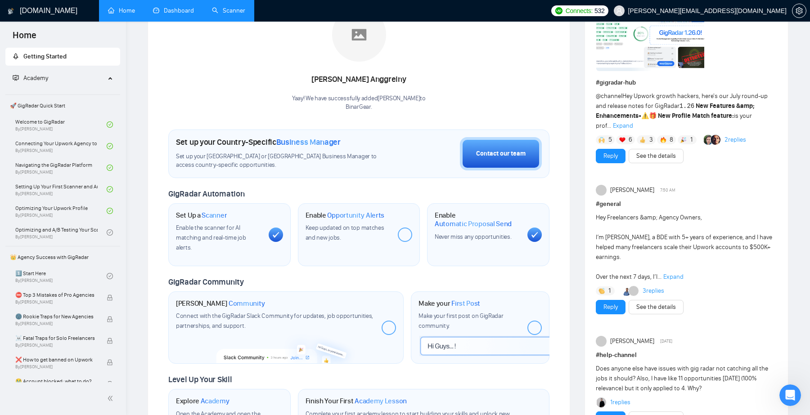
click at [179, 14] on link "Dashboard" at bounding box center [173, 11] width 41 height 8
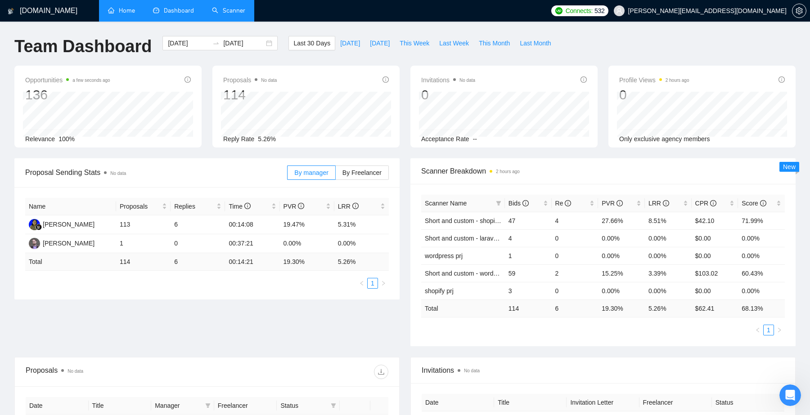
click at [129, 12] on link "Home" at bounding box center [121, 11] width 27 height 8
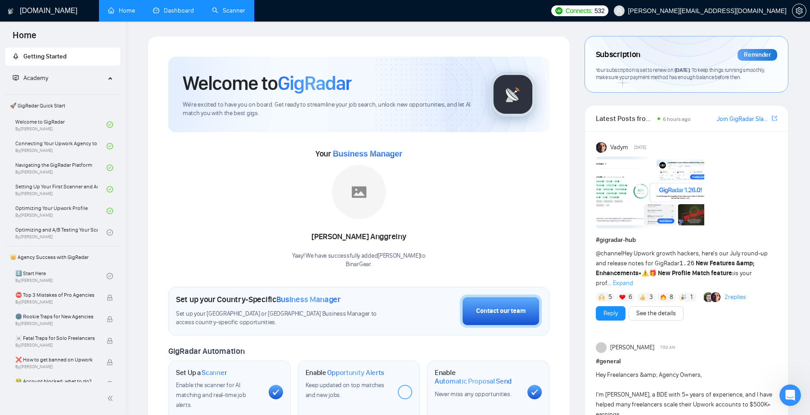
click at [228, 9] on link "Scanner" at bounding box center [228, 11] width 33 height 8
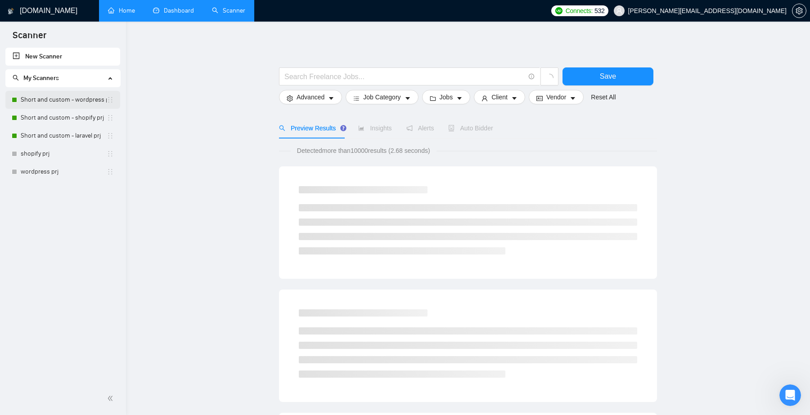
click at [93, 98] on link "Short and custom - wordpress prj" at bounding box center [64, 100] width 86 height 18
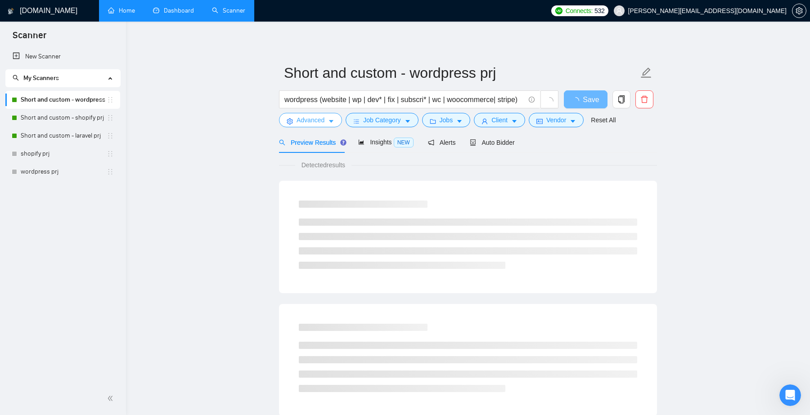
click at [317, 115] on span "Advanced" at bounding box center [311, 120] width 28 height 10
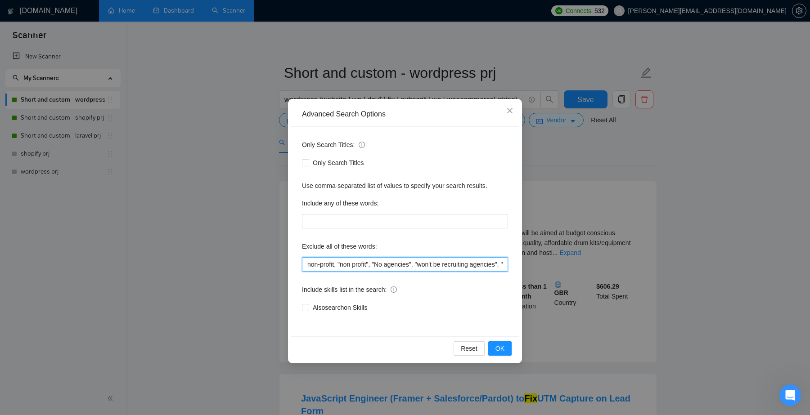
click at [419, 265] on input "non-profit, "non profit", "No agencies", "won't be recruiting agencies", "agenc…" at bounding box center [405, 264] width 206 height 14
click at [512, 112] on icon "close" at bounding box center [509, 110] width 7 height 7
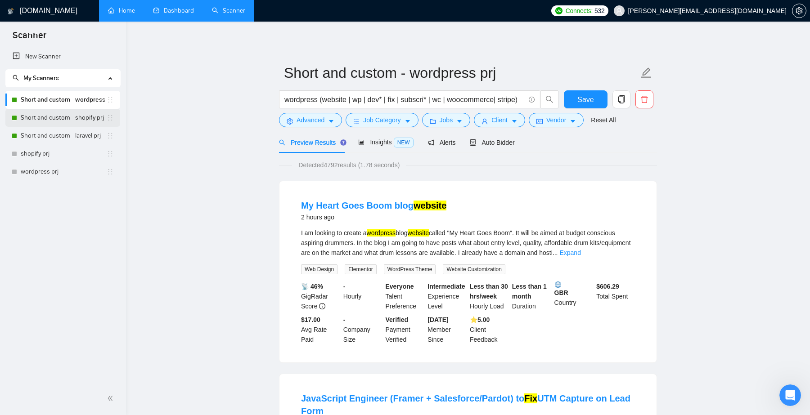
click at [63, 118] on link "Short and custom - shopify prj" at bounding box center [64, 118] width 86 height 18
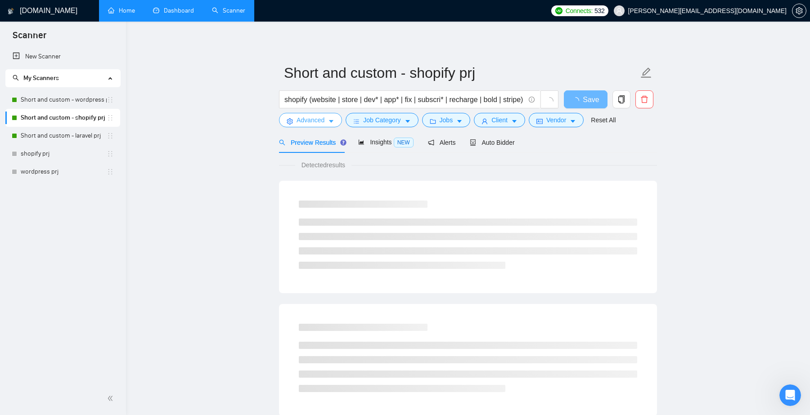
click at [306, 121] on span "Advanced" at bounding box center [311, 120] width 28 height 10
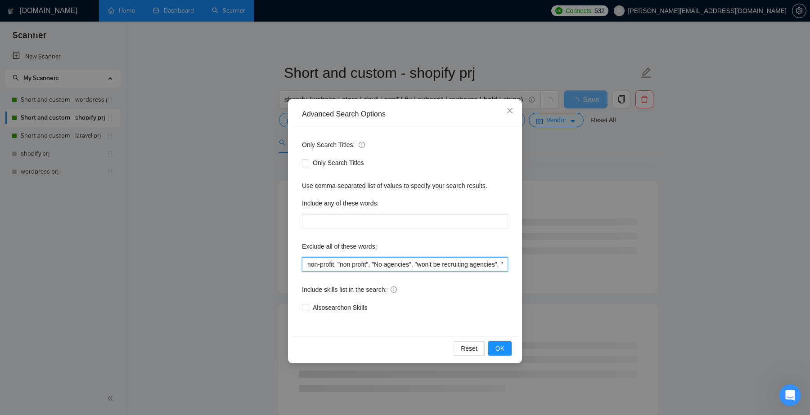
click at [395, 262] on input "non-profit, "non profit", "No agencies", "won't be recruiting agencies", "agenc…" at bounding box center [405, 264] width 206 height 14
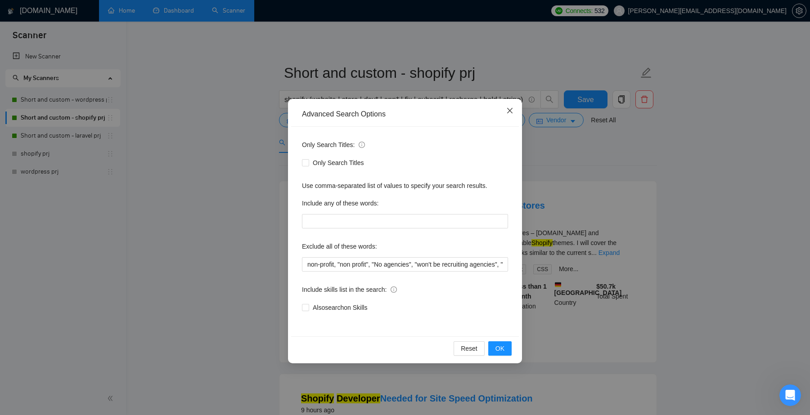
click at [513, 110] on span "Close" at bounding box center [510, 111] width 24 height 24
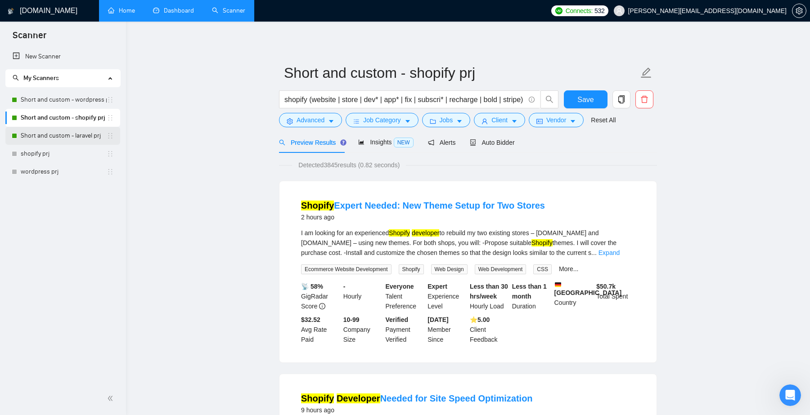
click at [75, 134] on link "Short and custom - laravel prj" at bounding box center [64, 136] width 86 height 18
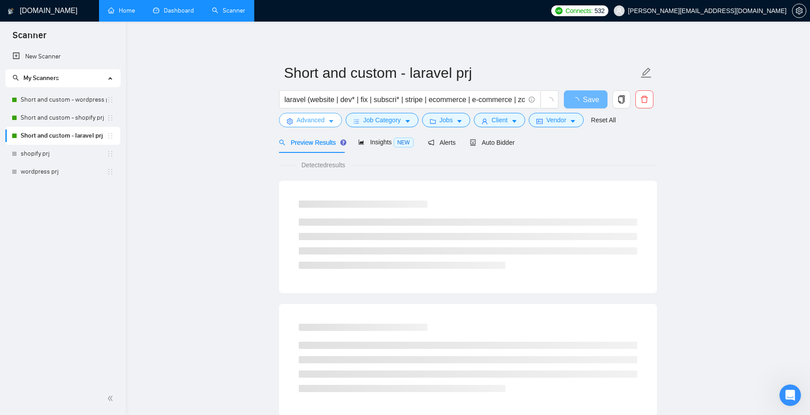
click at [315, 119] on span "Advanced" at bounding box center [311, 120] width 28 height 10
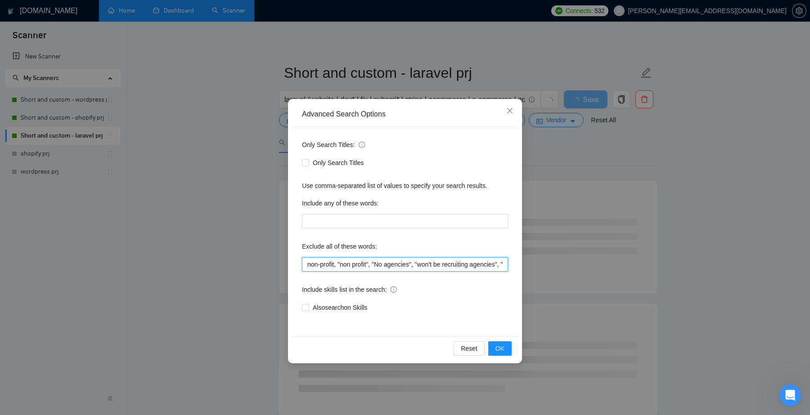
click at [400, 261] on input "non-profit, "non profit", "No agencies", "won't be recruiting agencies", "agenc…" at bounding box center [405, 264] width 206 height 14
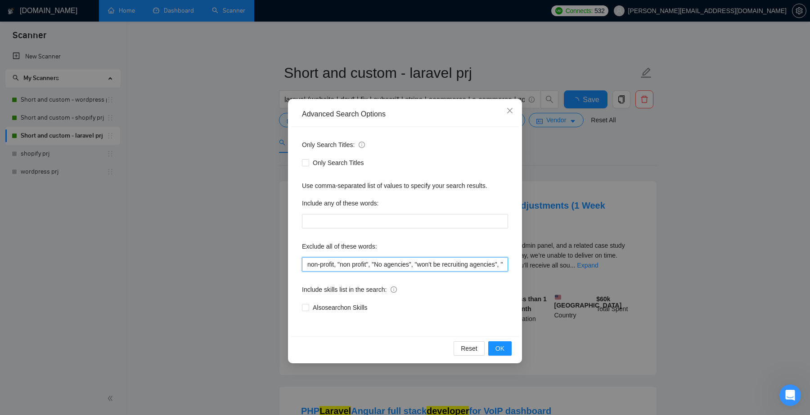
scroll to position [0, 2532]
click at [508, 108] on icon "close" at bounding box center [509, 110] width 7 height 7
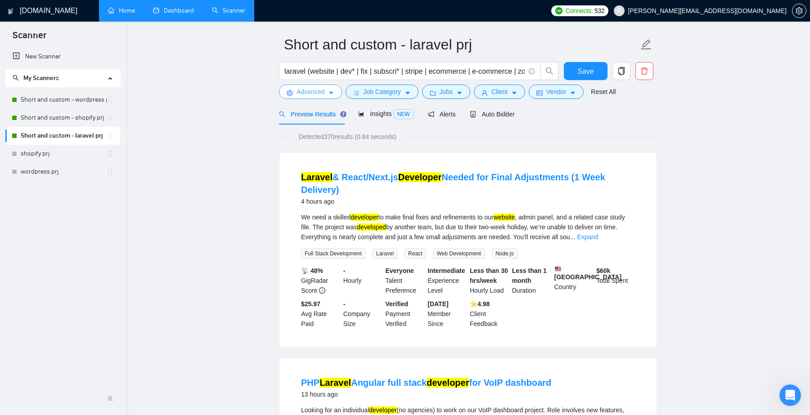
scroll to position [0, 0]
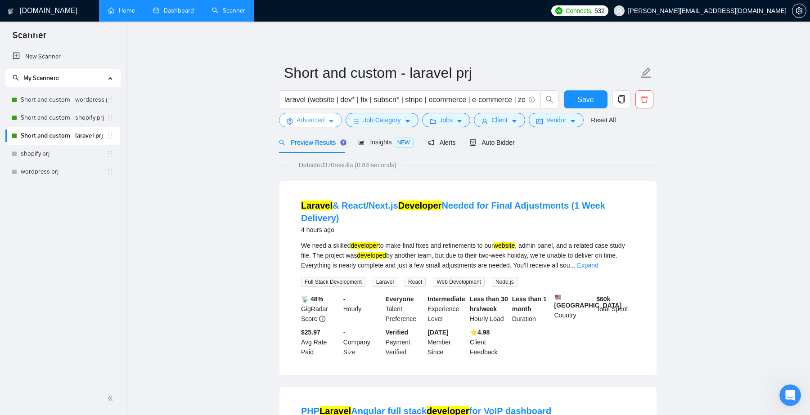
click at [324, 119] on span "Advanced" at bounding box center [311, 120] width 28 height 10
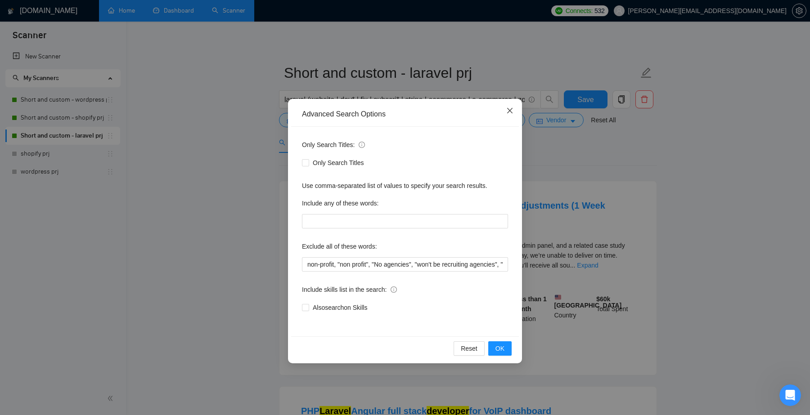
click at [507, 107] on span "Close" at bounding box center [510, 111] width 24 height 24
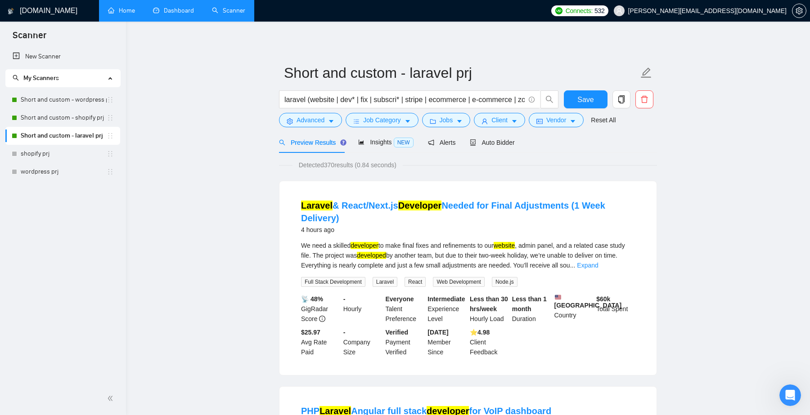
click at [114, 10] on link "Home" at bounding box center [121, 11] width 27 height 8
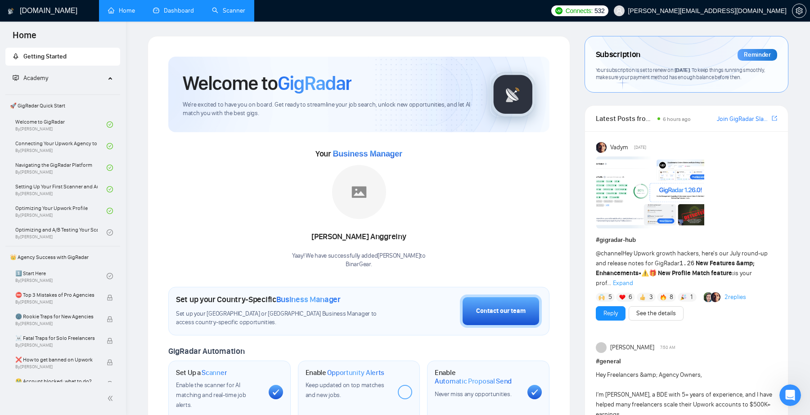
click at [102, 82] on span "Academy" at bounding box center [59, 78] width 93 height 18
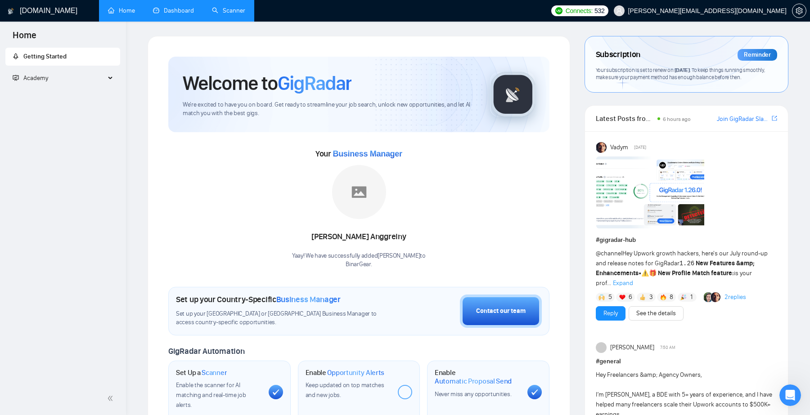
click at [102, 82] on span "Academy" at bounding box center [59, 78] width 93 height 18
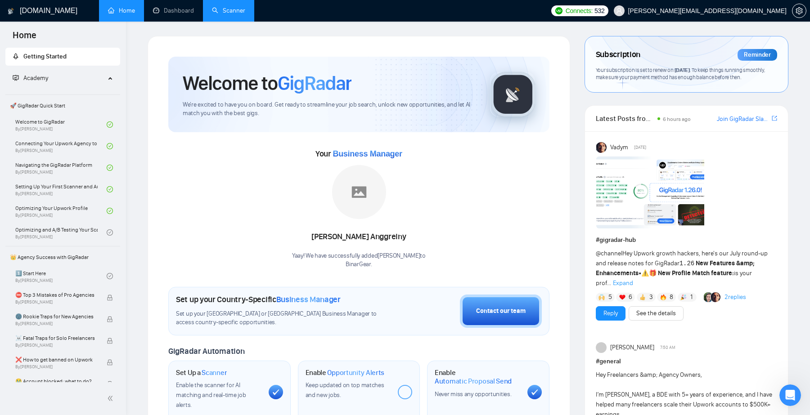
click at [224, 12] on link "Scanner" at bounding box center [228, 11] width 33 height 8
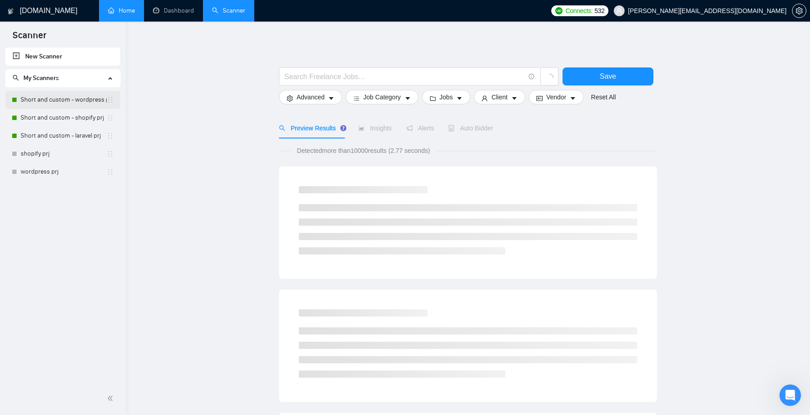
click at [74, 100] on link "Short and custom - wordpress prj" at bounding box center [64, 100] width 86 height 18
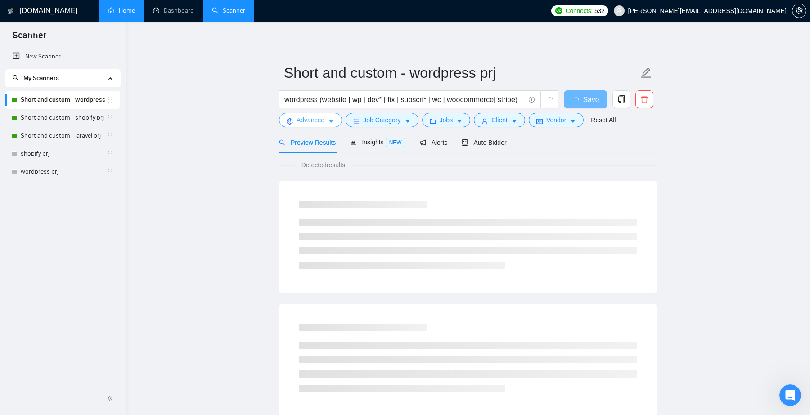
click at [328, 121] on button "Advanced" at bounding box center [310, 120] width 63 height 14
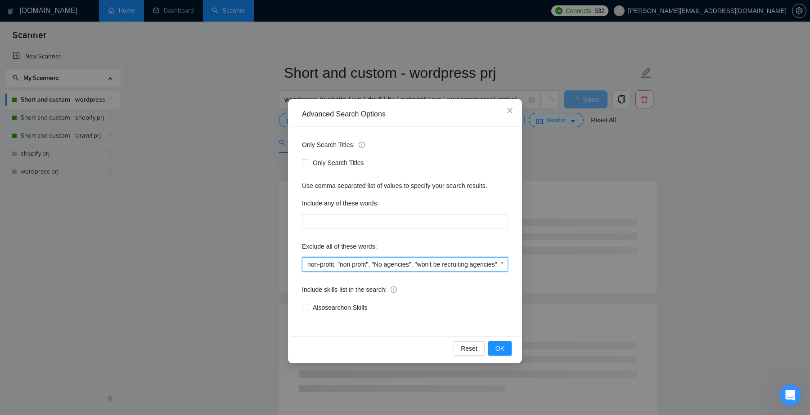
click at [425, 265] on input "non-profit, "non profit", "No agencies", "won't be recruiting agencies", "agenc…" at bounding box center [405, 264] width 206 height 14
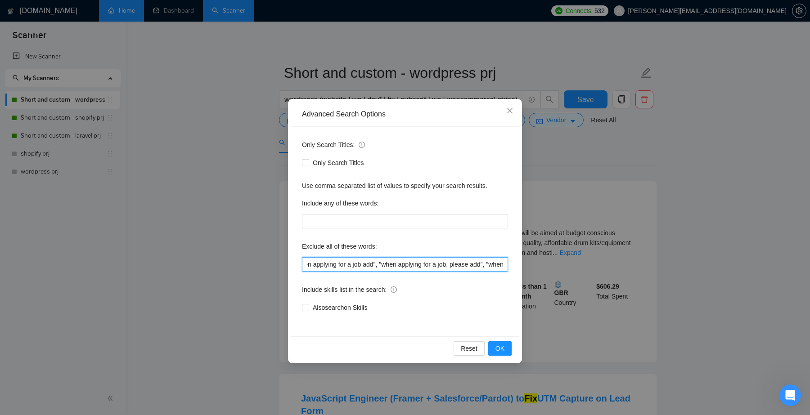
scroll to position [0, 2383]
click at [401, 264] on input "non-profit, "non profit", "No agencies", "won't be recruiting agencies", "agenc…" at bounding box center [405, 264] width 206 height 14
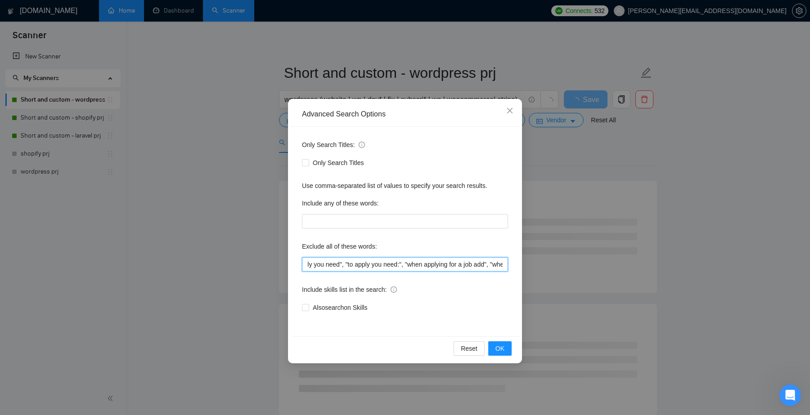
scroll to position [0, 2256]
click at [406, 266] on input "non-profit, "non profit", "No agencies", "won't be recruiting agencies", "agenc…" at bounding box center [405, 264] width 206 height 14
click at [377, 266] on input "non-profit, "non profit", "No agencies", "won't be recruiting agencies", "agenc…" at bounding box center [405, 264] width 206 height 14
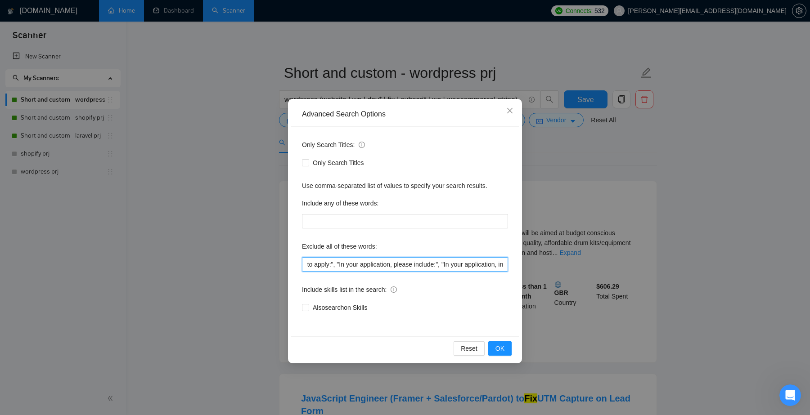
click at [337, 264] on input "non-profit, "non profit", "No agencies", "won't be recruiting agencies", "agenc…" at bounding box center [405, 264] width 206 height 14
click at [416, 267] on input "non-profit, "non profit", "No agencies", "won't be recruiting agencies", "agenc…" at bounding box center [405, 264] width 206 height 14
click at [409, 264] on input "non-profit, "non profit", "No agencies", "won't be recruiting agencies", "agenc…" at bounding box center [405, 264] width 206 height 14
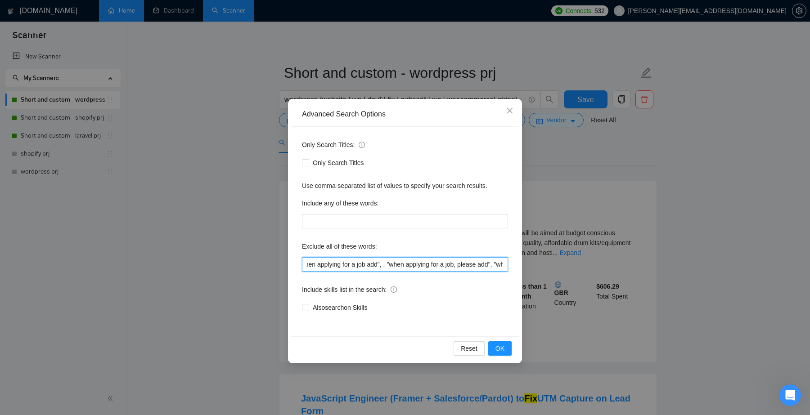
paste input ""when applying for a job add""
drag, startPoint x: 311, startPoint y: 264, endPoint x: 421, endPoint y: 261, distance: 109.4
click at [421, 261] on input "non-profit, "non profit", "No agencies", "won't be recruiting agencies", "agenc…" at bounding box center [405, 264] width 206 height 14
click at [421, 262] on input "non-profit, "non profit", "No agencies", "won't be recruiting agencies", "agenc…" at bounding box center [405, 264] width 206 height 14
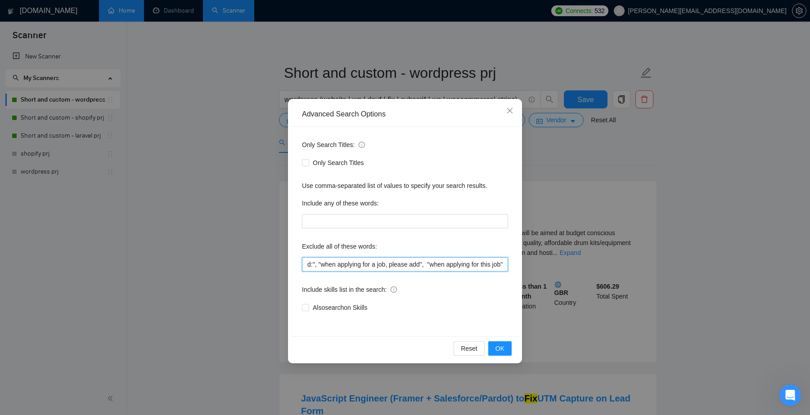
paste input ""when applying for a job, please add","
click at [426, 266] on input "text" at bounding box center [405, 264] width 206 height 14
paste input "when applying for this job"
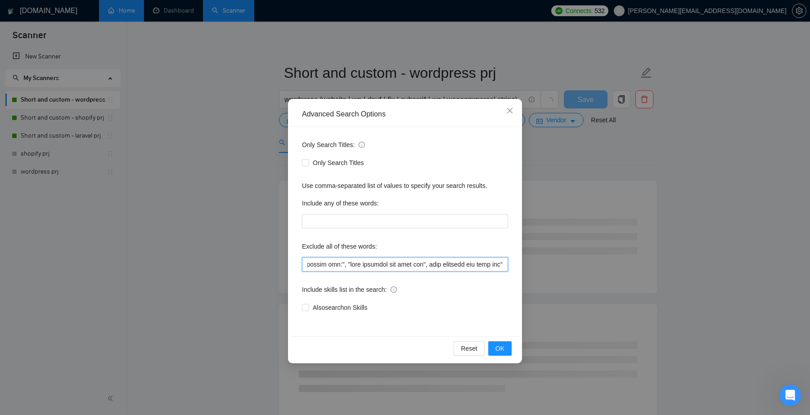
scroll to position [0, 2851]
click at [425, 263] on input "text" at bounding box center [405, 264] width 206 height 14
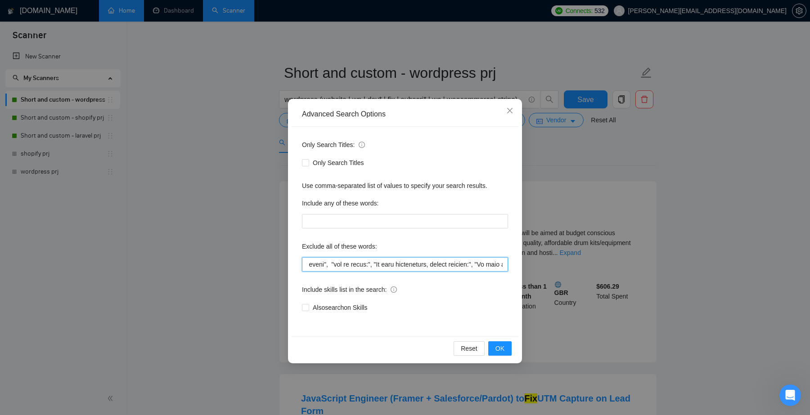
scroll to position [0, 2018]
click at [355, 264] on input "text" at bounding box center [405, 264] width 206 height 14
type input "non-profit, "non profit", "No agencies", "won't be recruiting agencies", "agenc…"
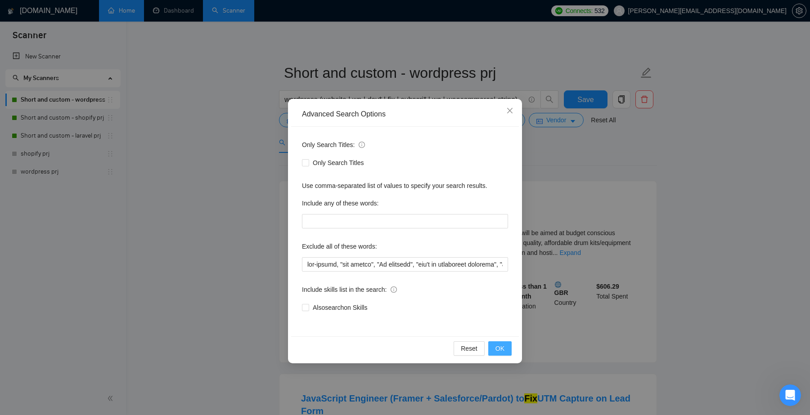
click at [504, 350] on button "OK" at bounding box center [499, 349] width 23 height 14
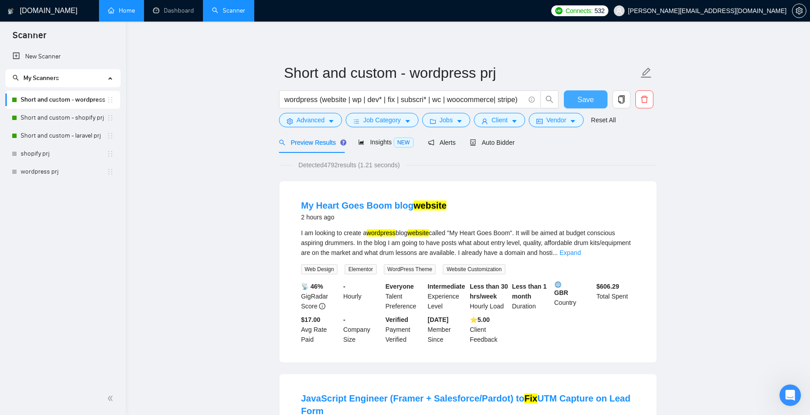
click at [598, 100] on button "Save" at bounding box center [586, 99] width 44 height 18
click at [67, 121] on link "Short and custom - shopify prj" at bounding box center [64, 118] width 86 height 18
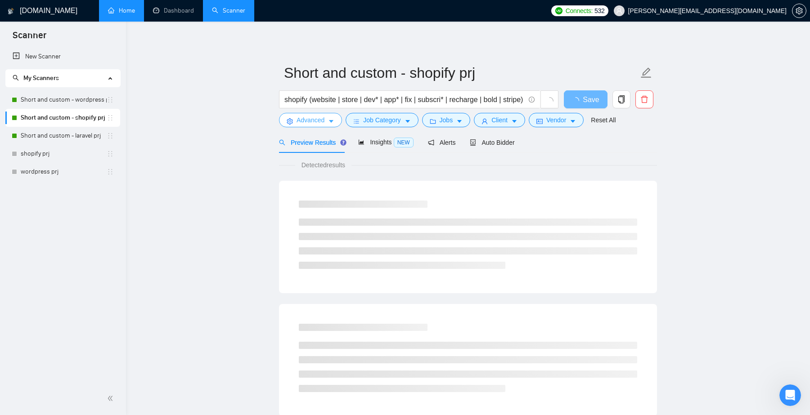
click at [324, 121] on span "Advanced" at bounding box center [311, 120] width 28 height 10
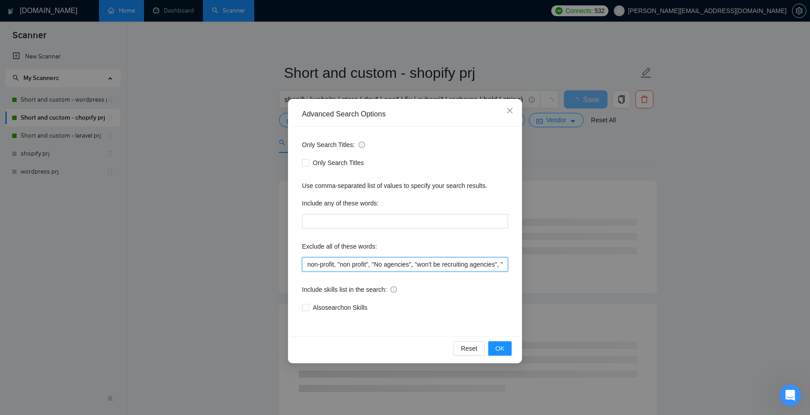
click at [424, 267] on input "non-profit, "non profit", "No agencies", "won't be recruiting agencies", "agenc…" at bounding box center [405, 264] width 206 height 14
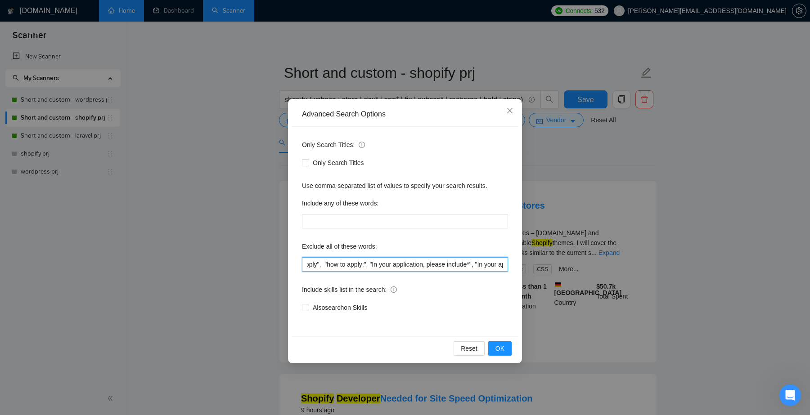
scroll to position [0, 1980]
click at [355, 263] on input "non-profit, "non profit", "No agencies", "won't be recruiting agencies", "agenc…" at bounding box center [405, 264] width 206 height 14
paste input ":", "In your application, include:", "to apply you need", "to apply you need:",…"
type input "non-profit, "non profit", "No agencies", "won't be recruiting agencies", "agenc…"
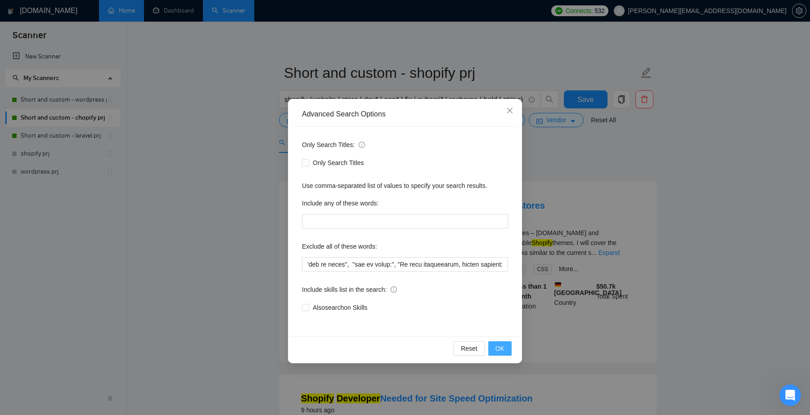
scroll to position [0, 0]
click at [498, 351] on span "OK" at bounding box center [499, 349] width 9 height 10
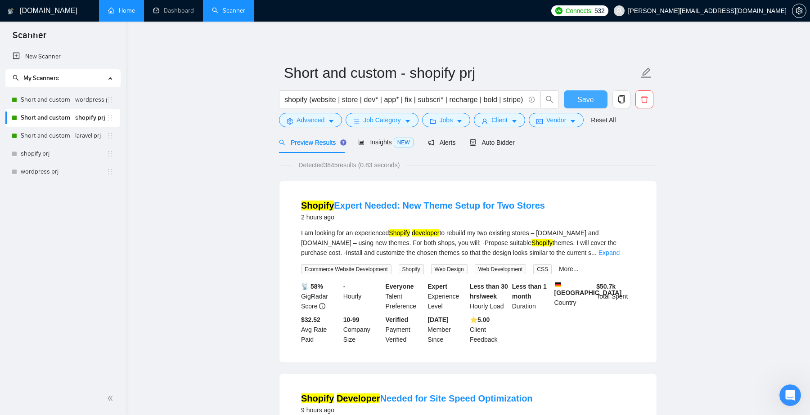
click at [584, 96] on span "Save" at bounding box center [585, 99] width 16 height 11
click at [73, 137] on link "Short and custom - laravel prj" at bounding box center [64, 136] width 86 height 18
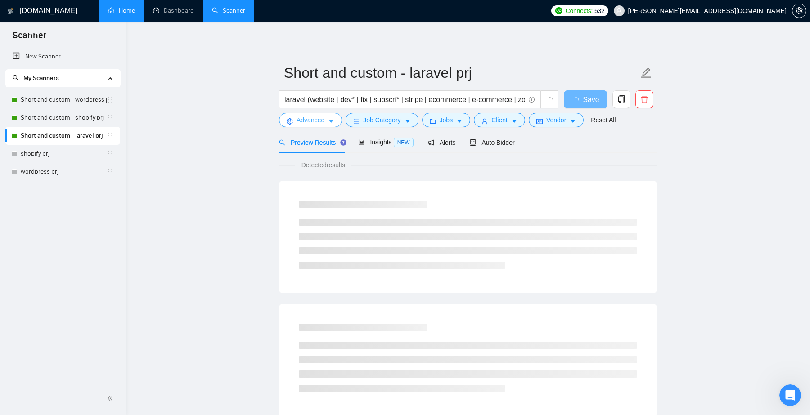
click at [320, 121] on span "Advanced" at bounding box center [311, 120] width 28 height 10
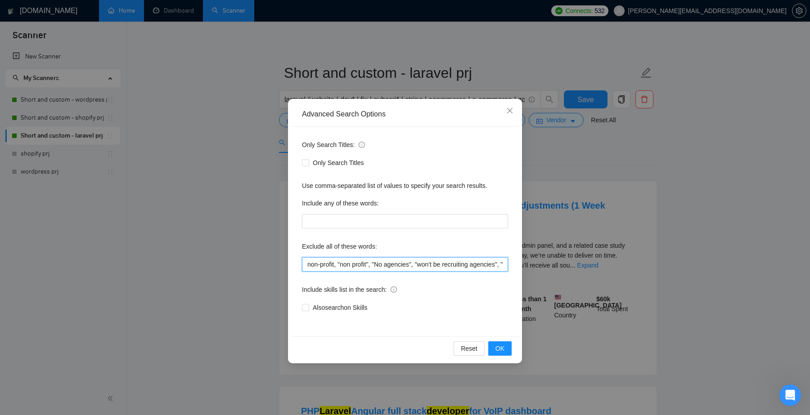
click at [436, 266] on input "non-profit, "non profit", "No agencies", "won't be recruiting agencies", "agenc…" at bounding box center [405, 264] width 206 height 14
click at [406, 264] on input "non-profit, "non profit", "No agencies", "won't be recruiting agencies", "agenc…" at bounding box center [405, 264] width 206 height 14
paste input ":", "In your application, include:", "to apply you need", "to apply you need:",…"
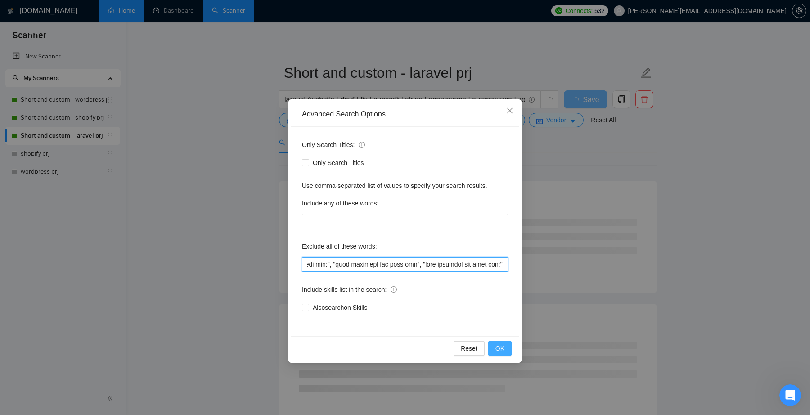
type input "non-profit, "non profit", "No agencies", "won't be recruiting agencies", "agenc…"
click at [500, 350] on span "OK" at bounding box center [499, 349] width 9 height 10
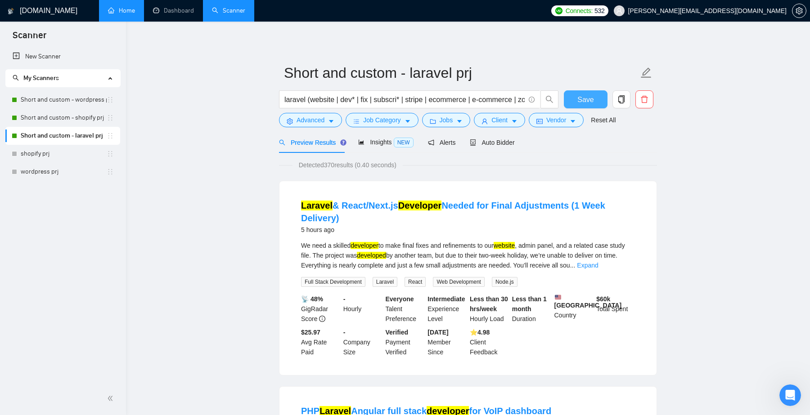
click at [586, 101] on span "Save" at bounding box center [585, 99] width 16 height 11
click at [319, 121] on span "Advanced" at bounding box center [311, 120] width 28 height 10
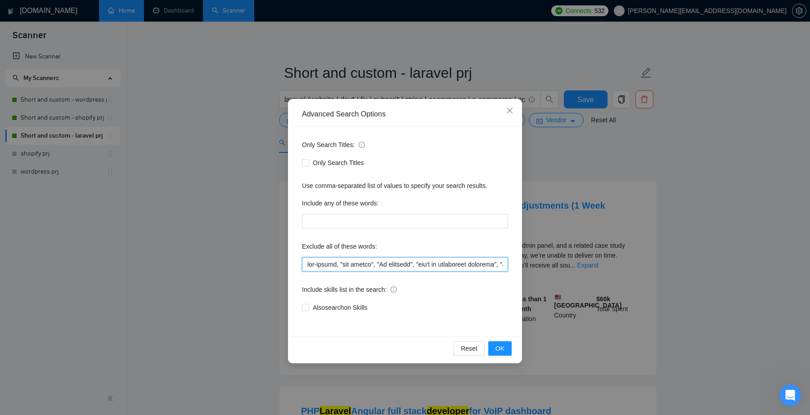
click at [380, 263] on input "text" at bounding box center [405, 264] width 206 height 14
click at [512, 108] on icon "close" at bounding box center [509, 110] width 7 height 7
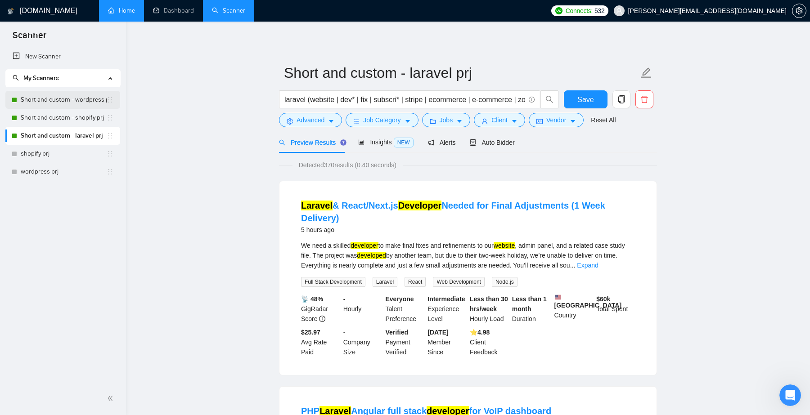
click at [79, 97] on link "Short and custom - wordpress prj" at bounding box center [64, 100] width 86 height 18
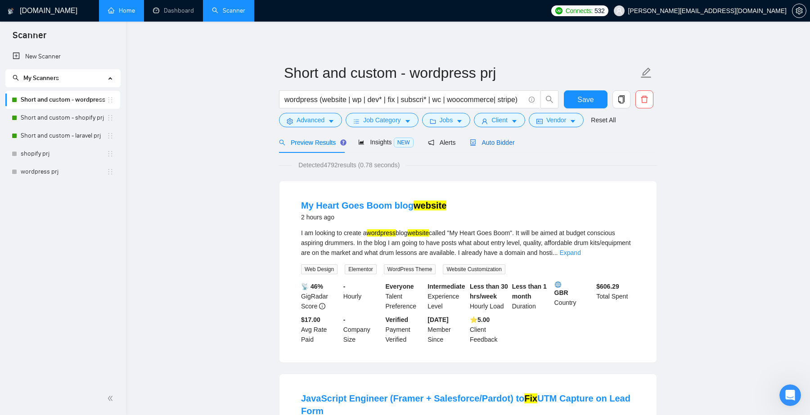
click at [512, 142] on span "Auto Bidder" at bounding box center [492, 142] width 45 height 7
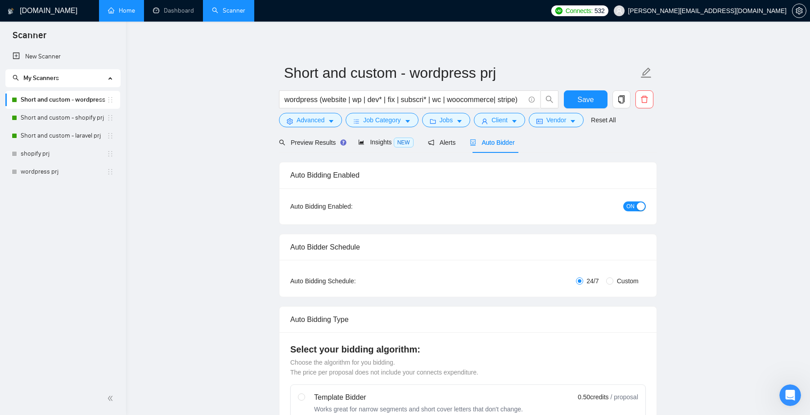
checkbox input "true"
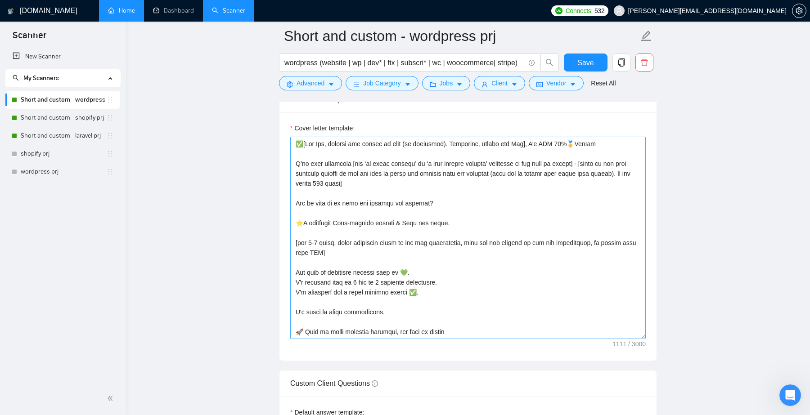
scroll to position [979, 0]
drag, startPoint x: 500, startPoint y: 39, endPoint x: 285, endPoint y: 30, distance: 215.7
click at [285, 30] on input "Short and custom - wordpress prj" at bounding box center [461, 36] width 355 height 22
click at [479, 331] on textarea "Cover letter template:" at bounding box center [467, 238] width 355 height 202
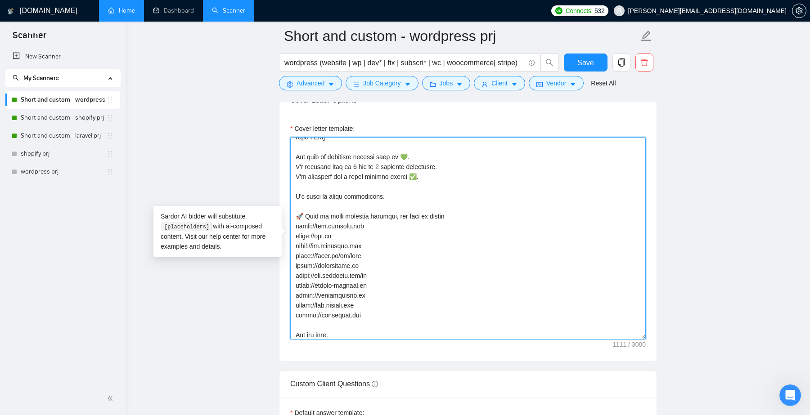
scroll to position [139, 0]
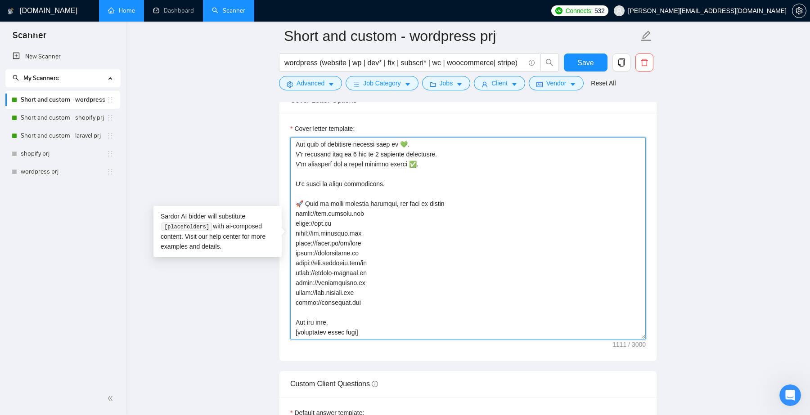
click at [430, 260] on textarea "Cover letter template:" at bounding box center [467, 238] width 355 height 202
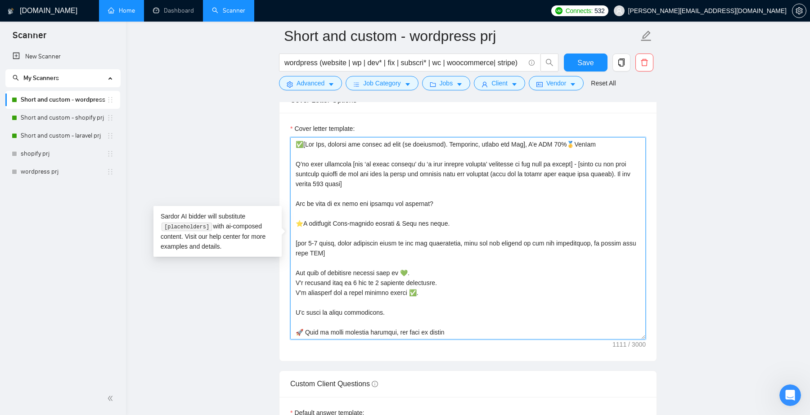
click at [515, 220] on textarea "Cover letter template:" at bounding box center [467, 238] width 355 height 202
click at [418, 234] on textarea "Cover letter template:" at bounding box center [467, 238] width 355 height 202
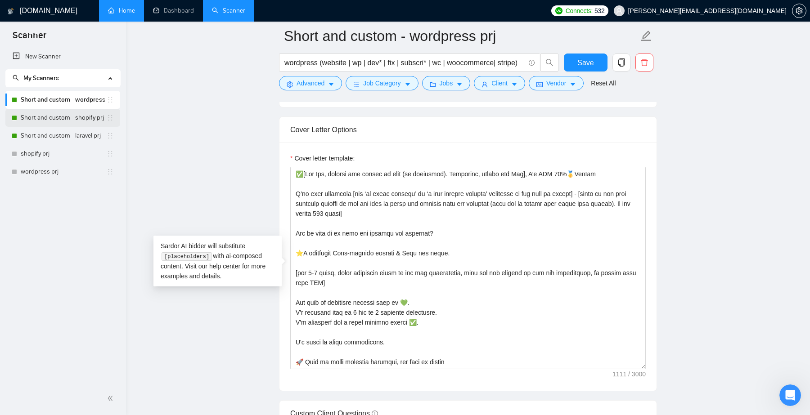
click at [87, 118] on link "Short and custom - shopify prj" at bounding box center [64, 118] width 86 height 18
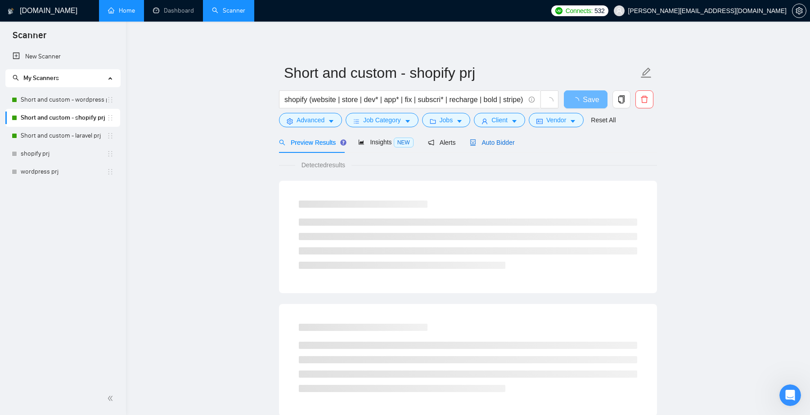
click at [508, 145] on span "Auto Bidder" at bounding box center [492, 142] width 45 height 7
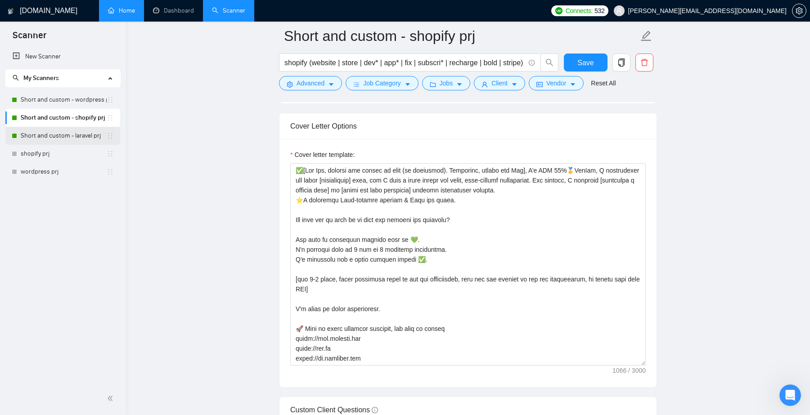
click at [70, 134] on link "Short and custom - laravel prj" at bounding box center [64, 136] width 86 height 18
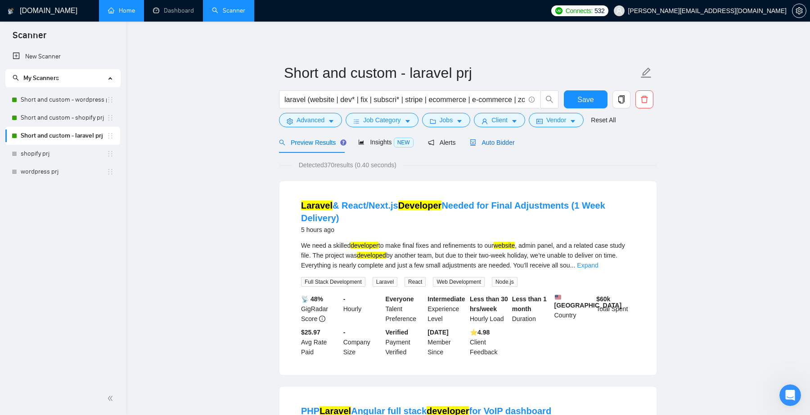
click at [512, 143] on span "Auto Bidder" at bounding box center [492, 142] width 45 height 7
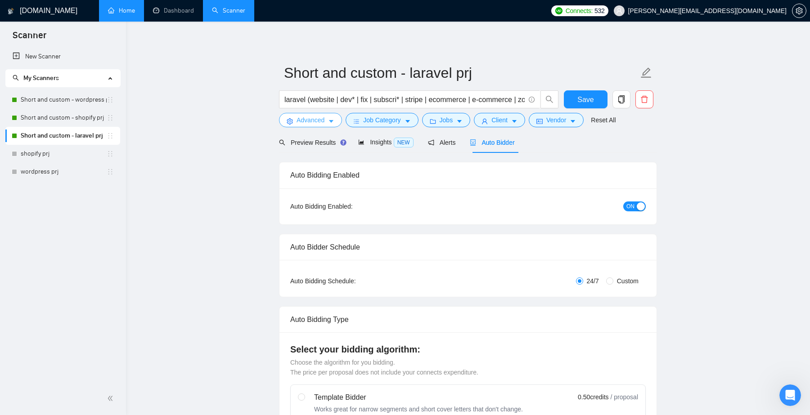
click at [323, 118] on span "Advanced" at bounding box center [311, 120] width 28 height 10
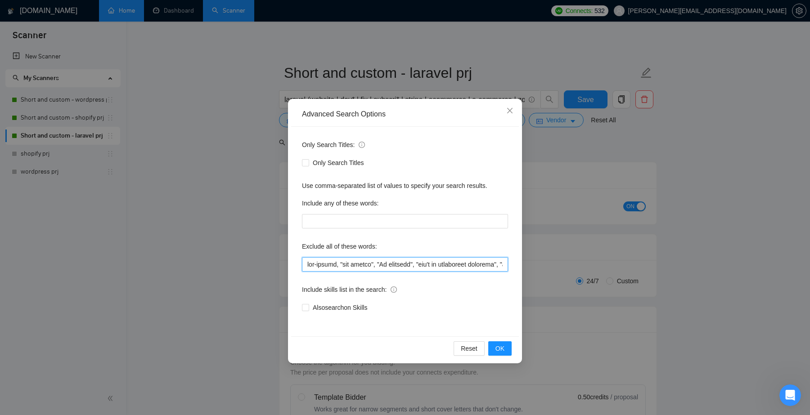
click at [441, 264] on input "text" at bounding box center [405, 264] width 206 height 14
drag, startPoint x: 323, startPoint y: 265, endPoint x: 420, endPoint y: 265, distance: 96.7
click at [420, 265] on input "text" at bounding box center [405, 264] width 206 height 14
click at [333, 260] on input "text" at bounding box center [405, 264] width 206 height 14
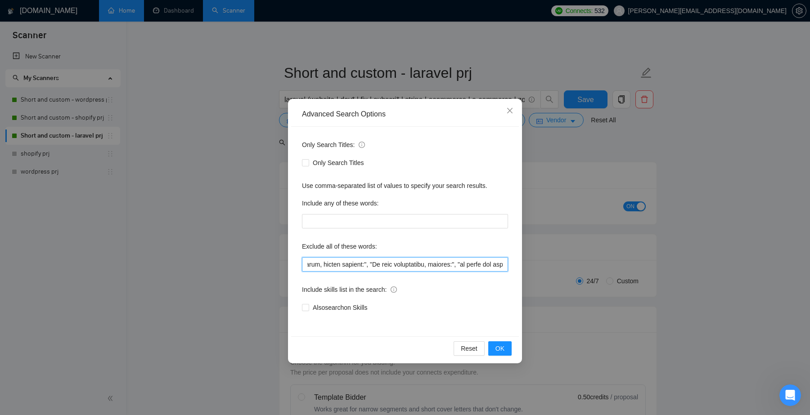
drag, startPoint x: 321, startPoint y: 261, endPoint x: 423, endPoint y: 265, distance: 101.8
click at [423, 265] on input "text" at bounding box center [405, 264] width 206 height 14
click at [510, 111] on icon "close" at bounding box center [509, 110] width 7 height 7
